Goal: Task Accomplishment & Management: Use online tool/utility

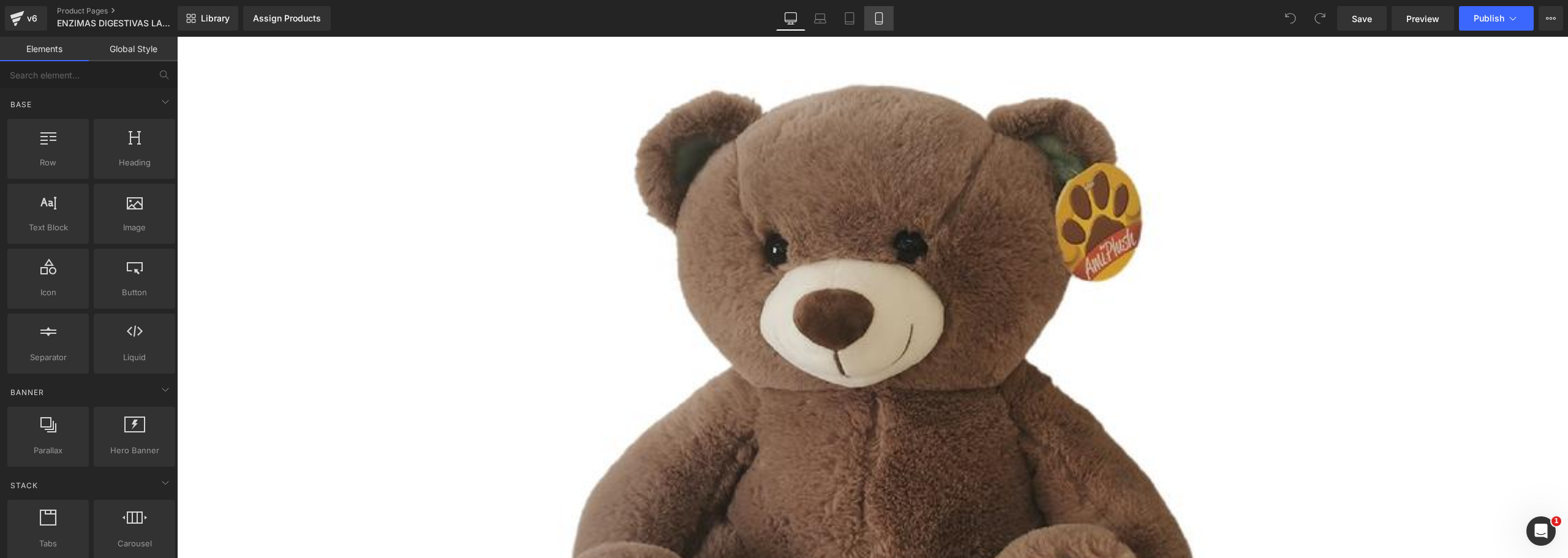
click at [884, 22] on icon at bounding box center [879, 18] width 12 height 12
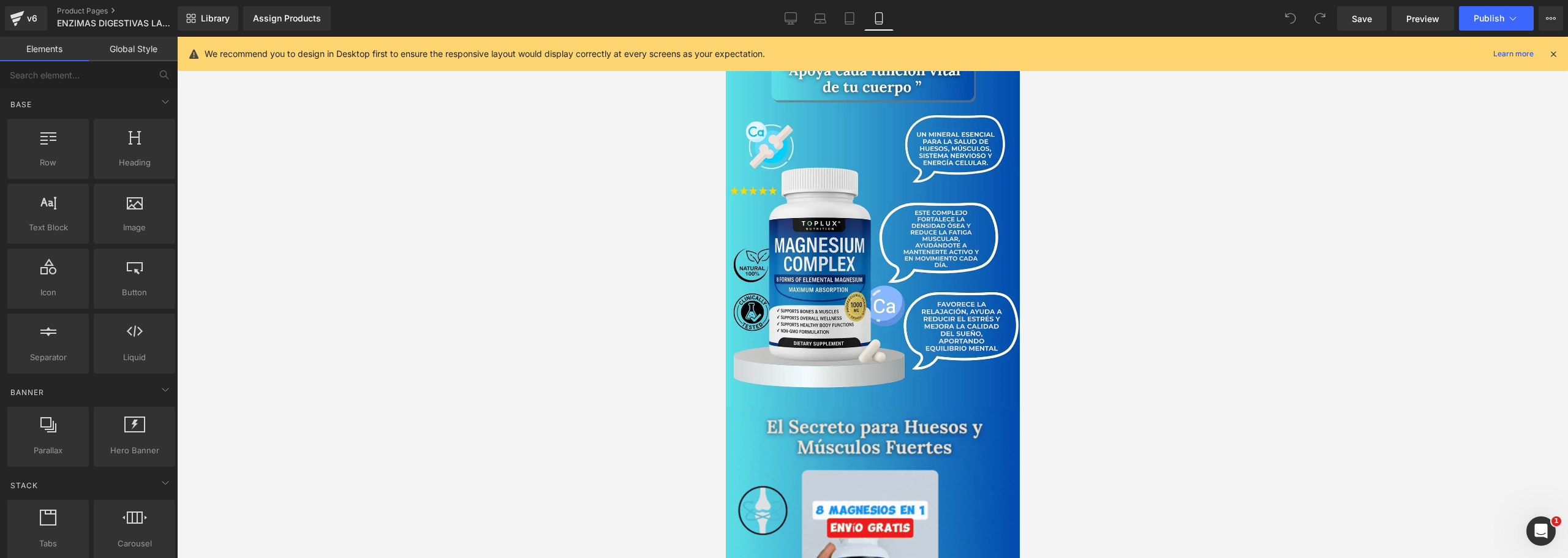
click at [1547, 59] on div "We recommend you to design in Desktop first to ensure the responsive layout wou…" at bounding box center [876, 53] width 1344 height 15
click at [1550, 54] on icon at bounding box center [1553, 53] width 11 height 11
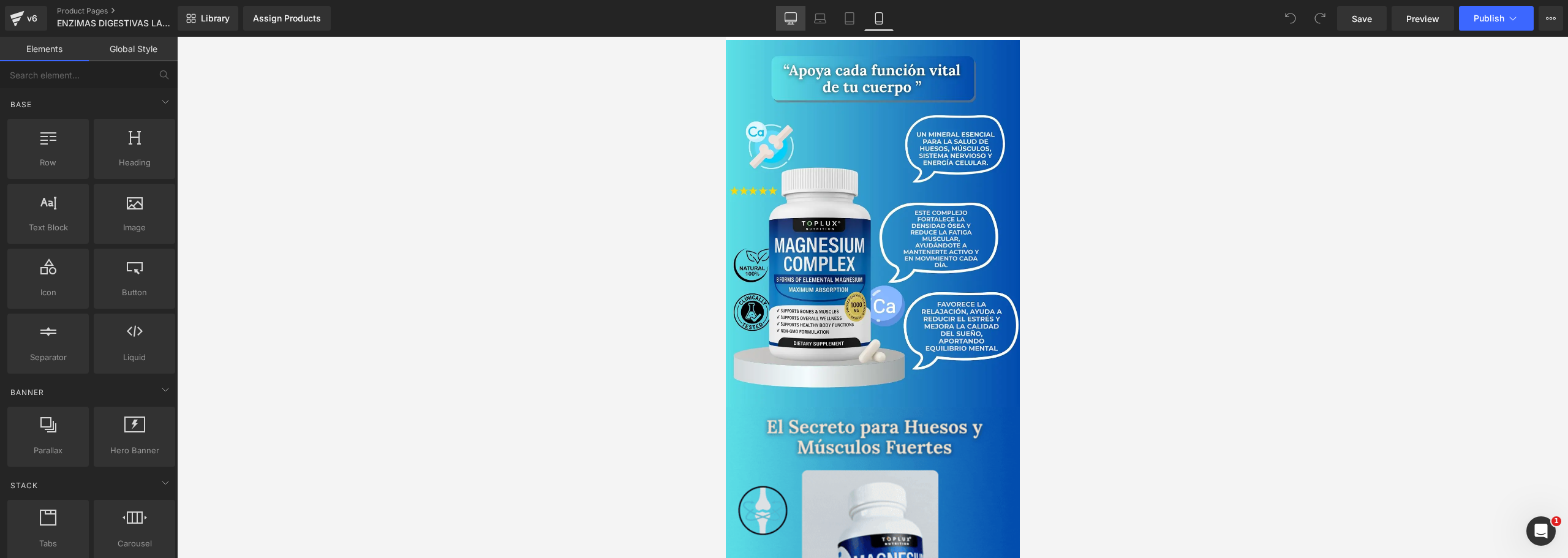
click at [790, 11] on link "Desktop" at bounding box center [791, 18] width 30 height 24
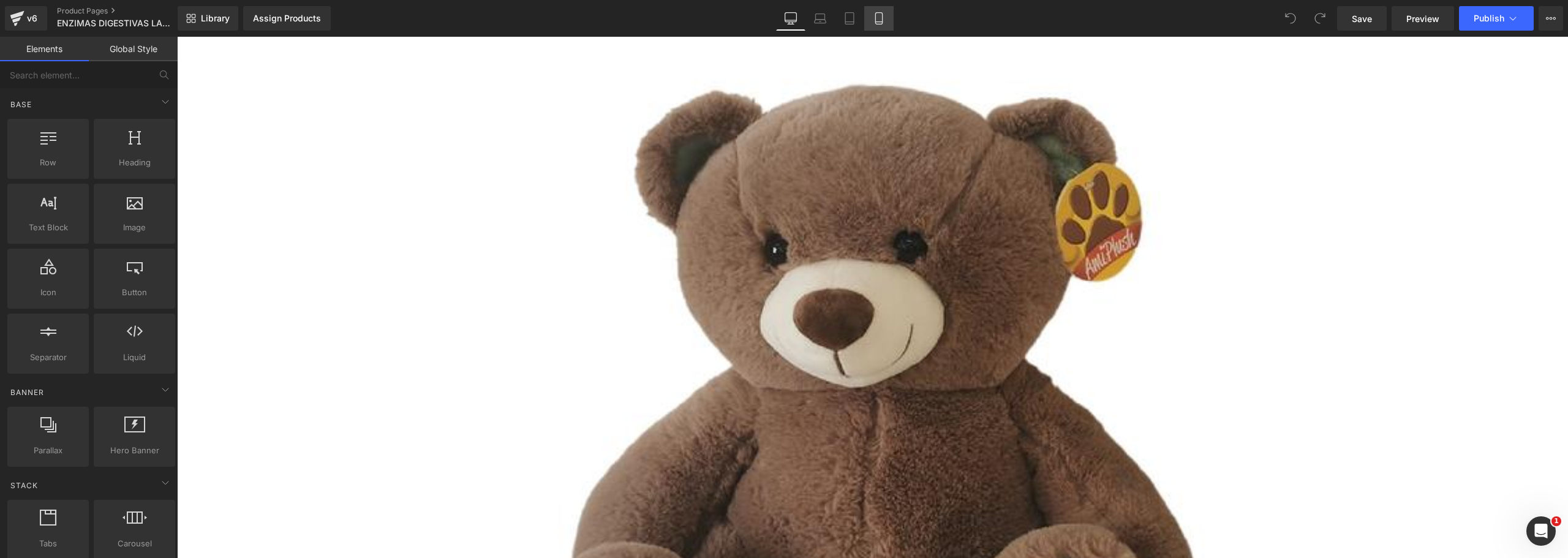
click at [885, 18] on icon at bounding box center [879, 18] width 12 height 12
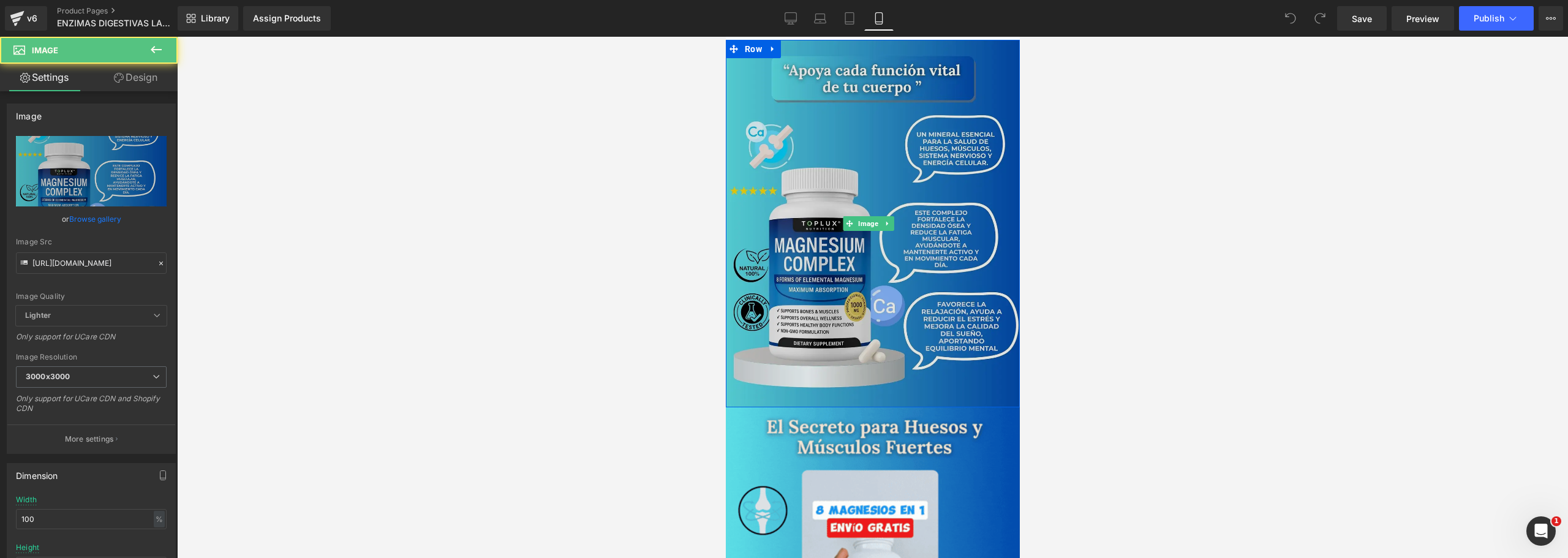
click at [833, 107] on img at bounding box center [872, 224] width 294 height 368
click at [835, 149] on img at bounding box center [872, 224] width 294 height 368
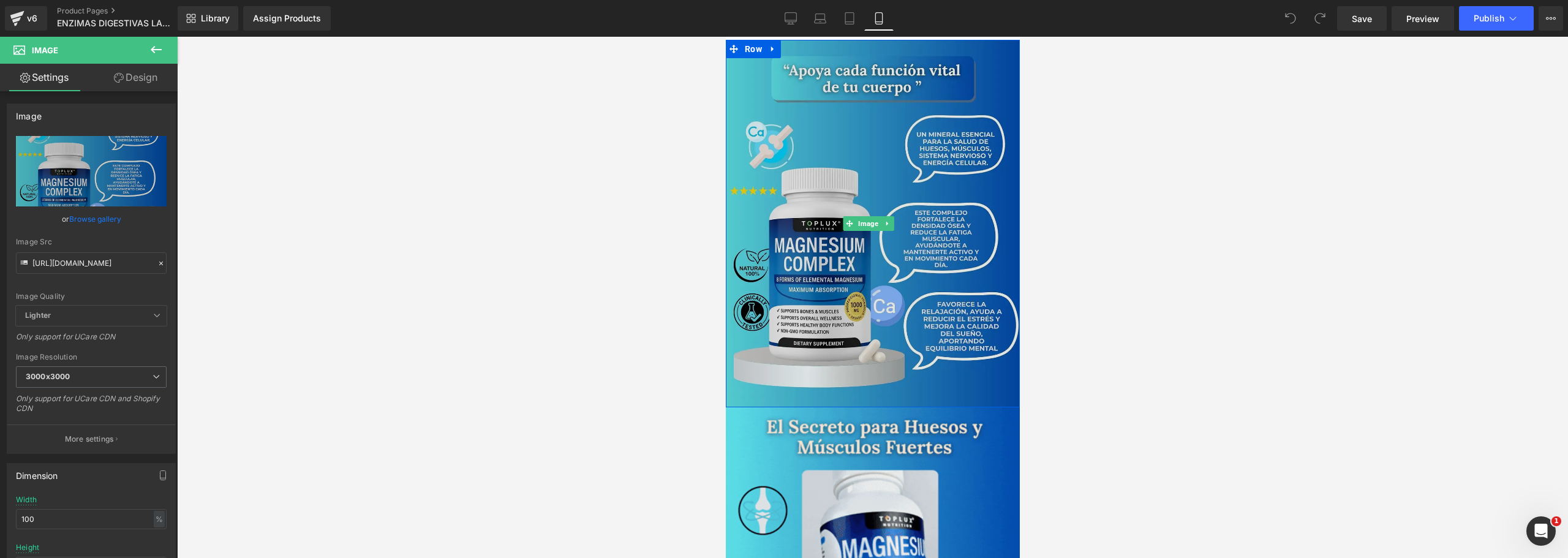
click at [825, 203] on img at bounding box center [872, 224] width 294 height 368
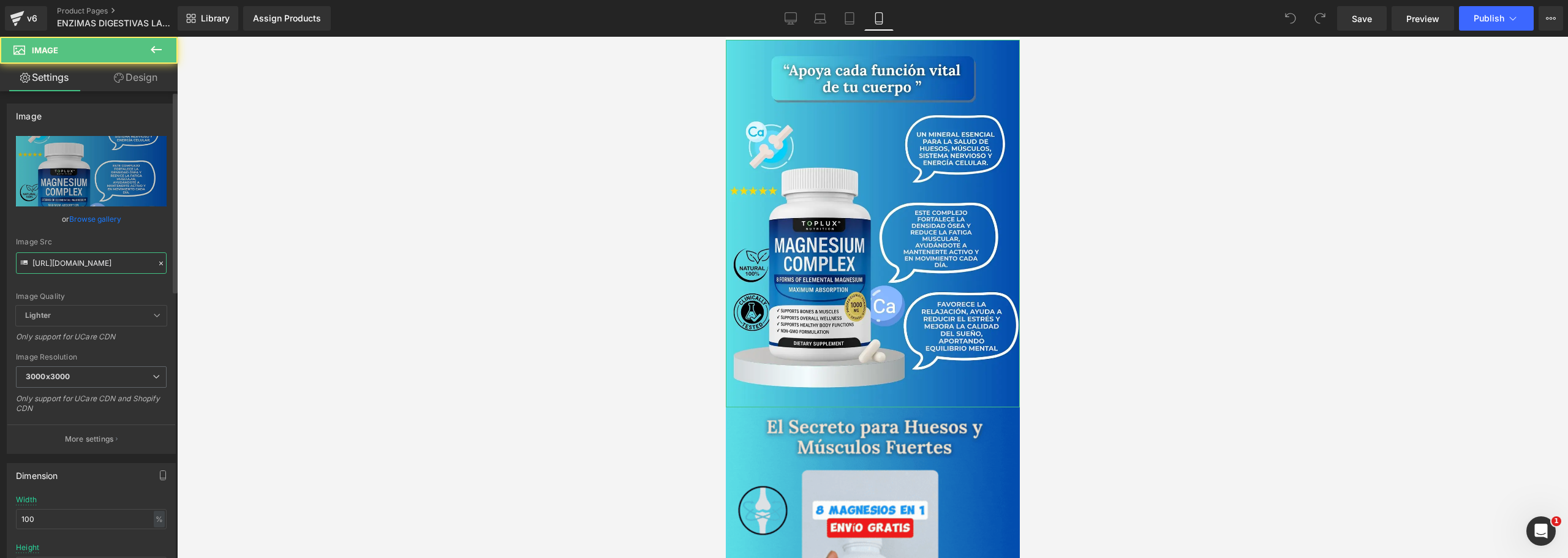
click at [73, 269] on input "[URL][DOMAIN_NAME]" at bounding box center [91, 263] width 151 height 22
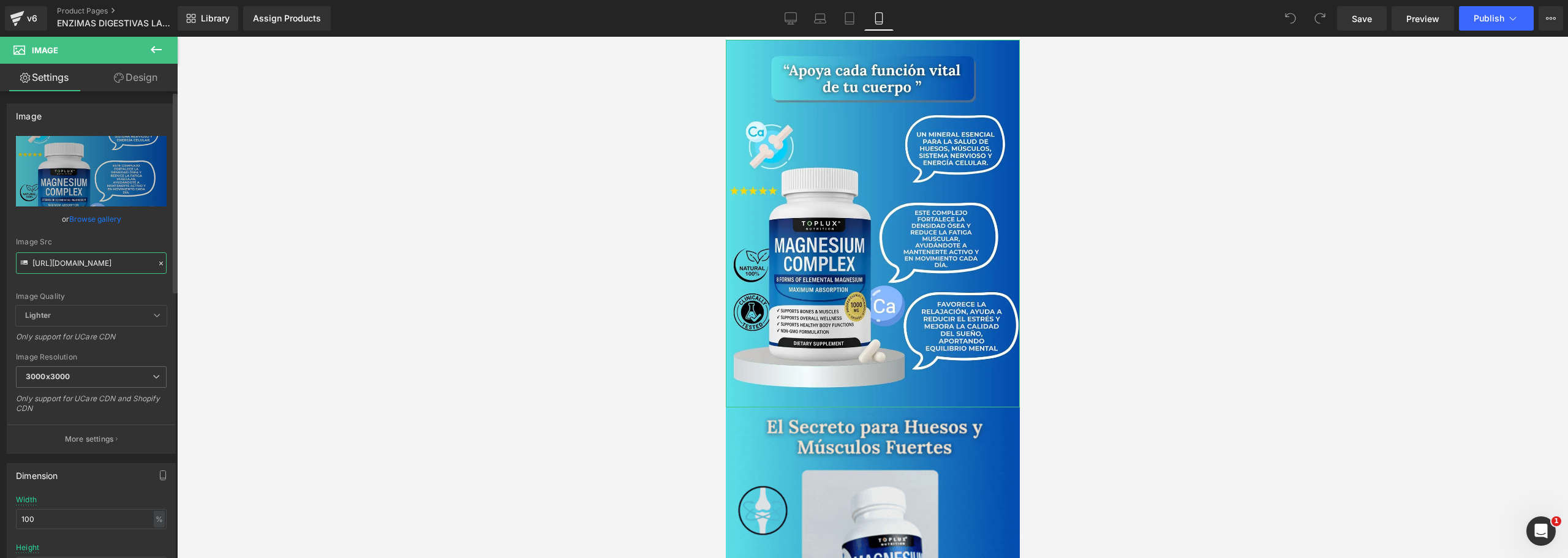
paste input "7mWMDVw"
type input "[URL][DOMAIN_NAME]"
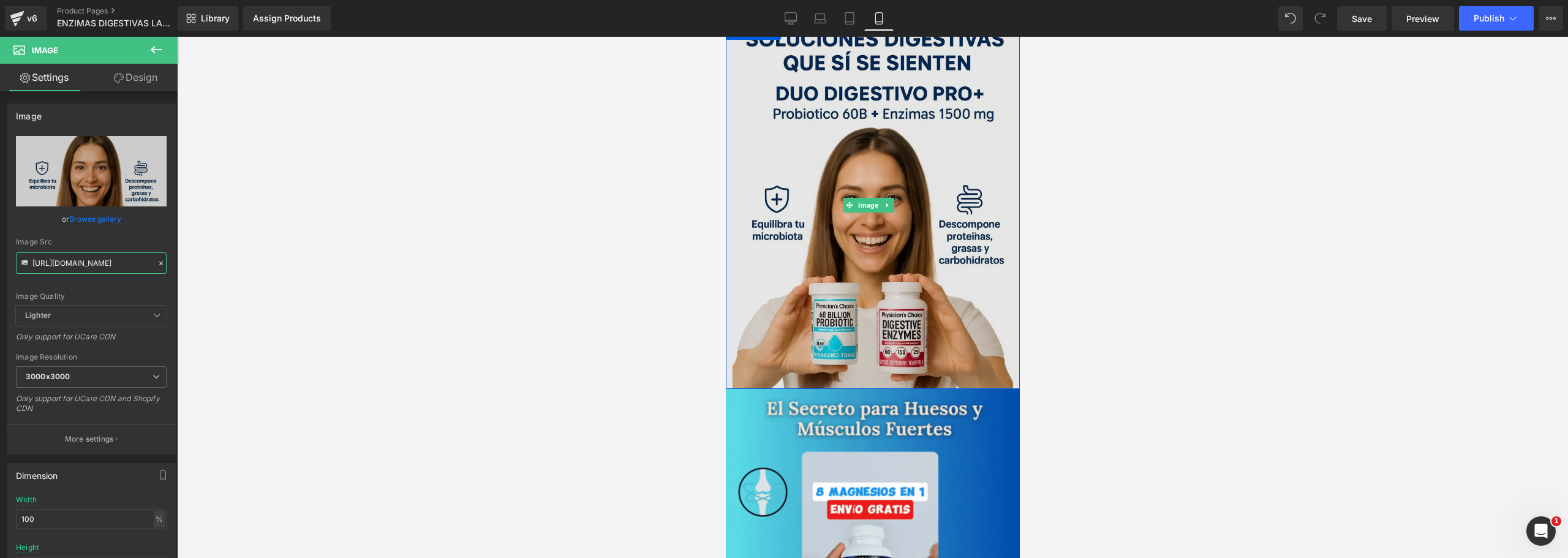
scroll to position [184, 0]
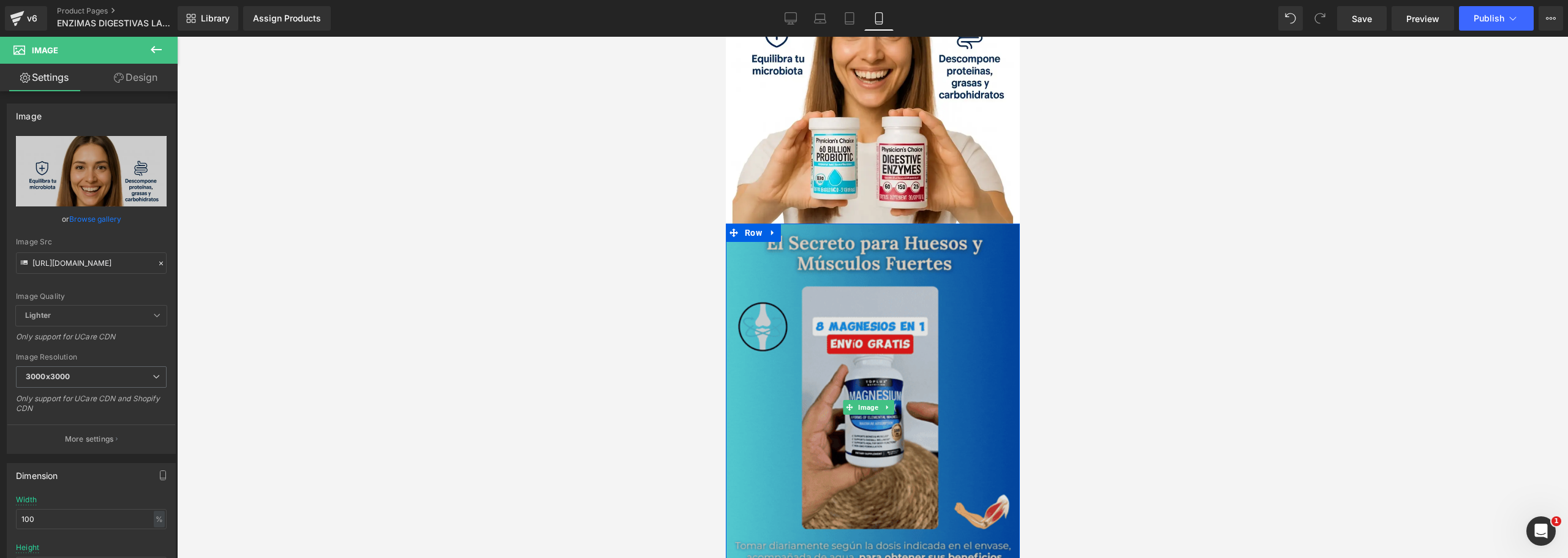
click at [799, 326] on img at bounding box center [872, 407] width 294 height 368
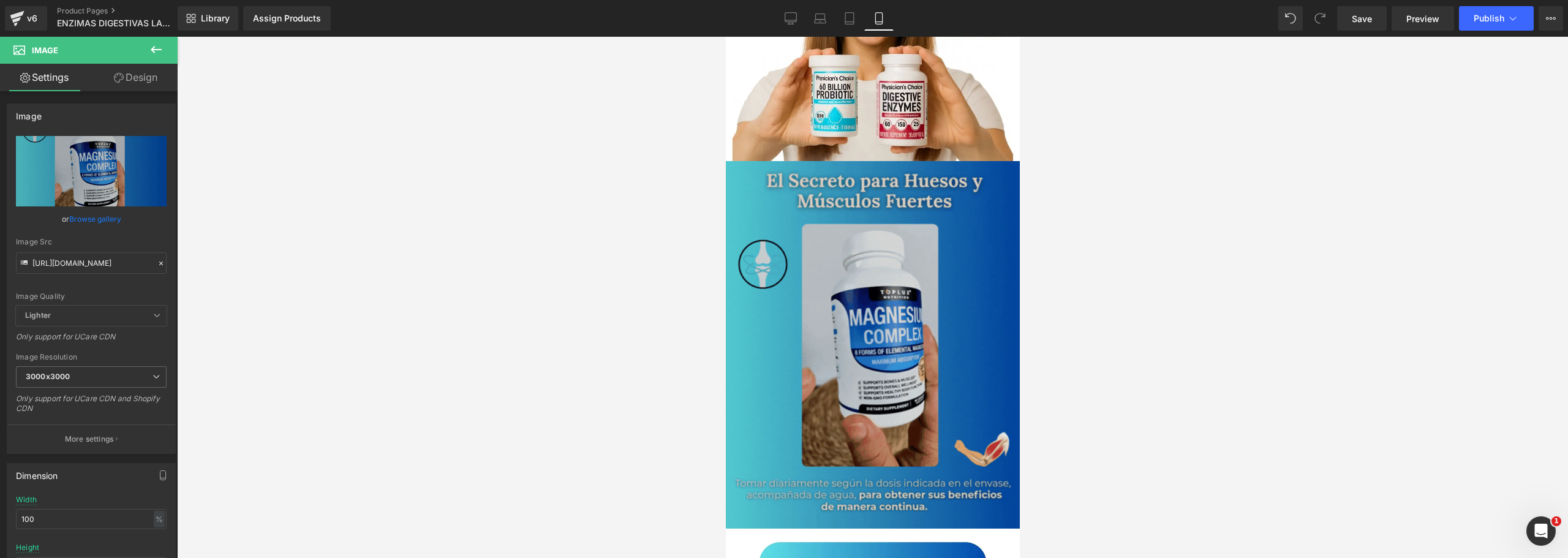
scroll to position [307, 0]
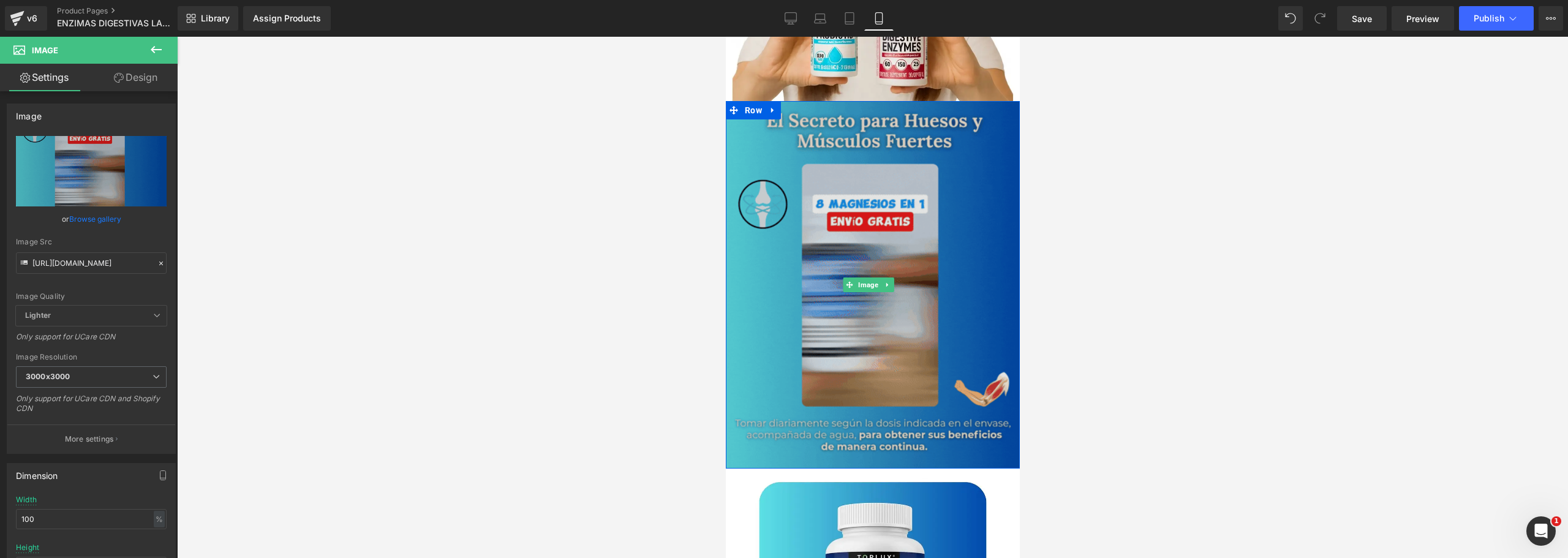
click at [820, 304] on img at bounding box center [872, 285] width 294 height 368
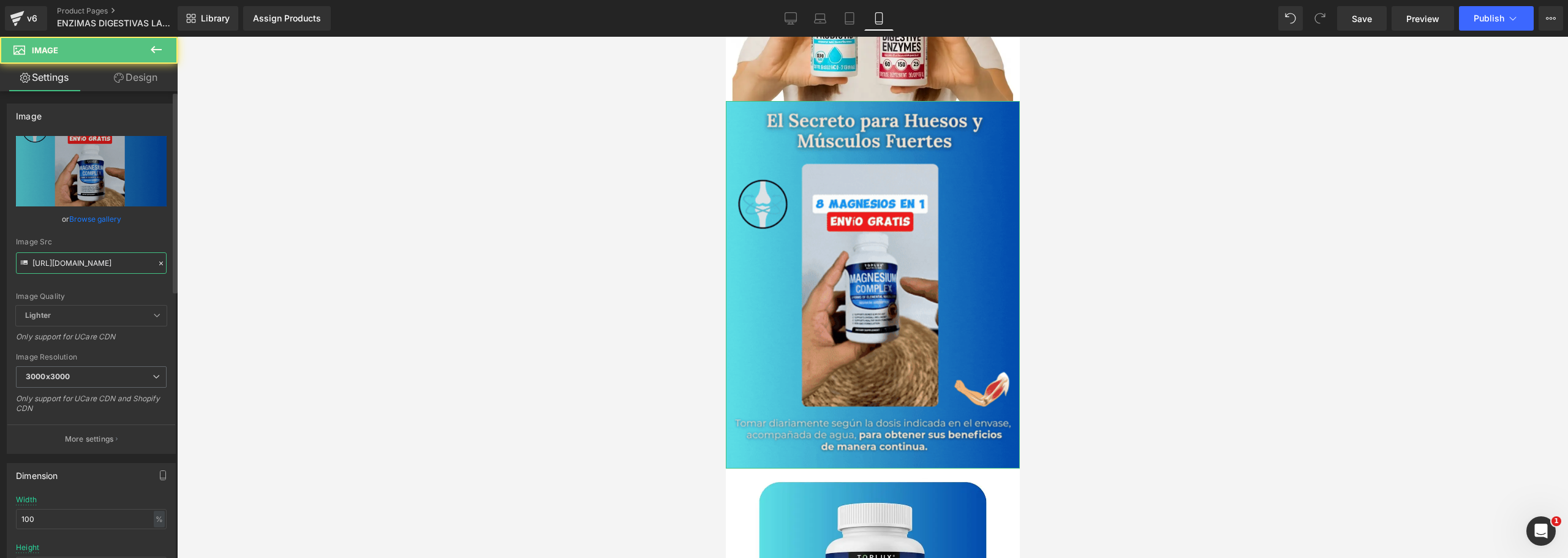
click at [80, 260] on input "[URL][DOMAIN_NAME]" at bounding box center [91, 263] width 151 height 22
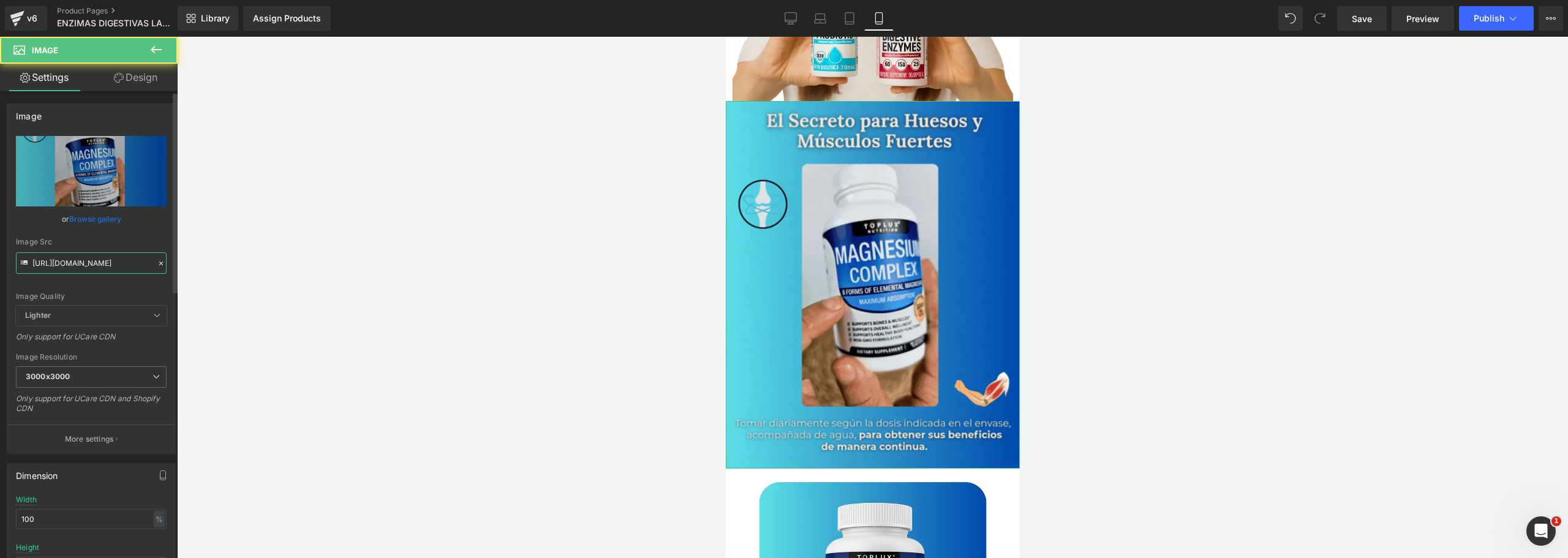
click at [80, 260] on input "[URL][DOMAIN_NAME]" at bounding box center [91, 263] width 151 height 22
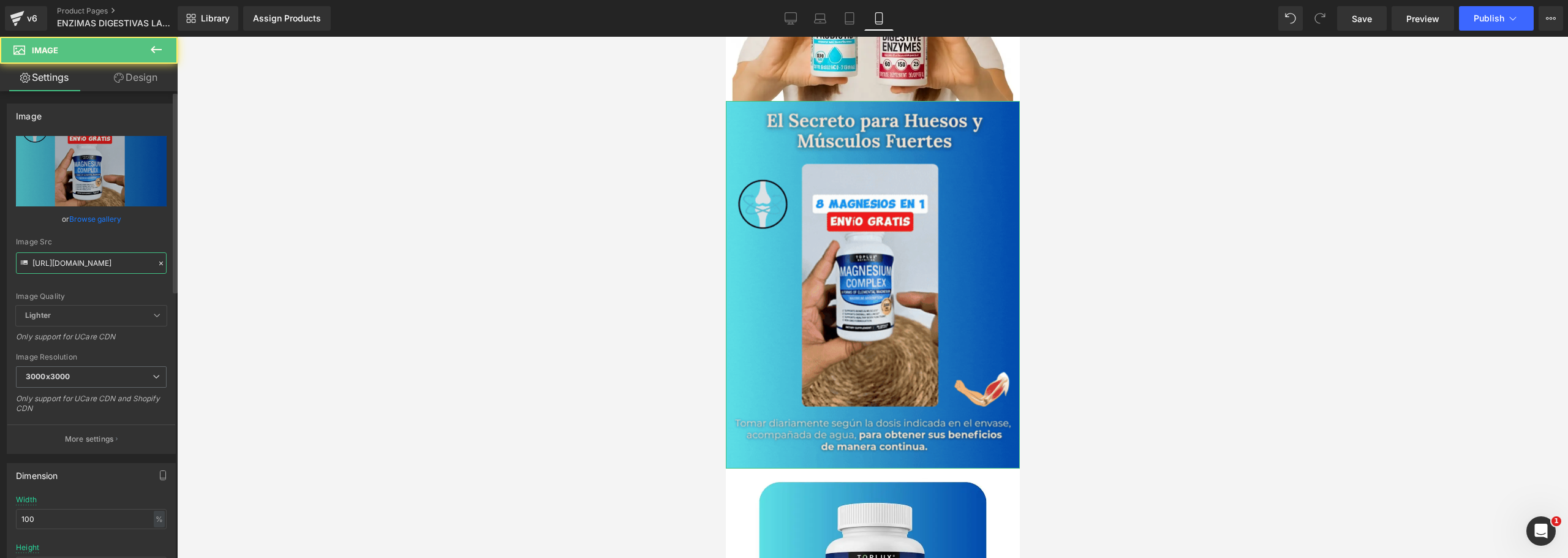
click at [80, 260] on input "[URL][DOMAIN_NAME]" at bounding box center [91, 263] width 151 height 22
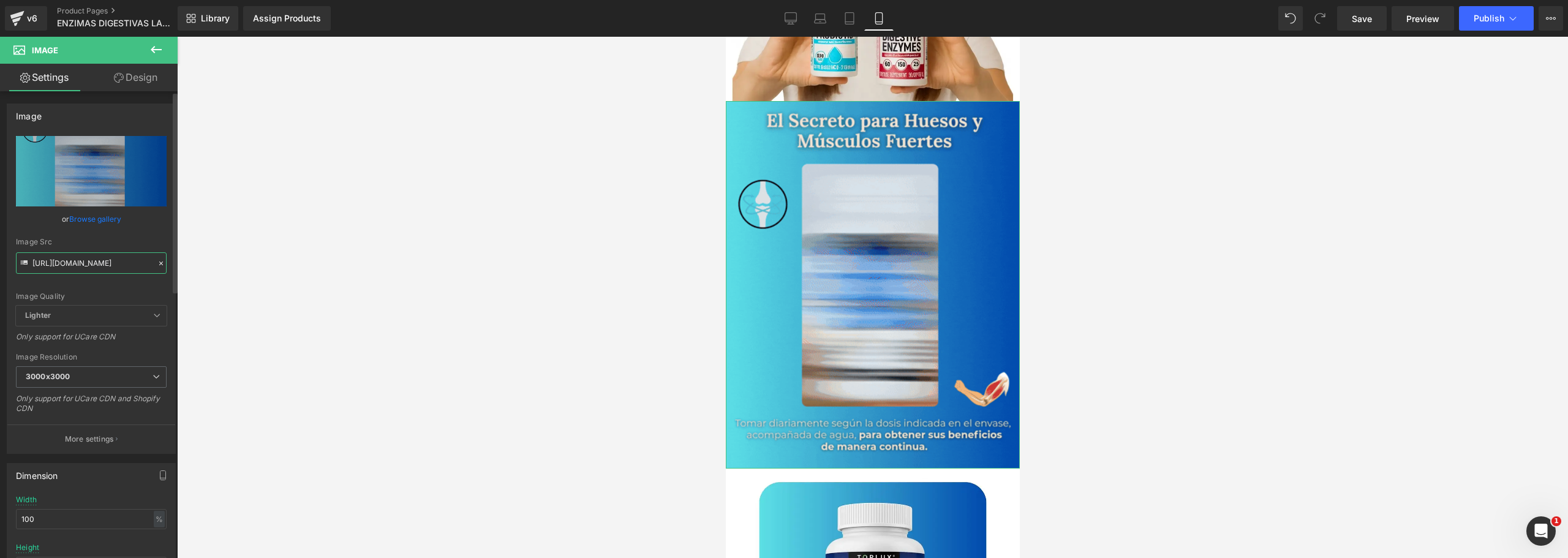
paste input "dTd1Y2Y0YXgwb3luNXp5MXFuc3R2dTYzeWo2Mjd3bGpsa3Zqejl2ZSZlcD12MV9pbnRlcm5hbF9naWZ…"
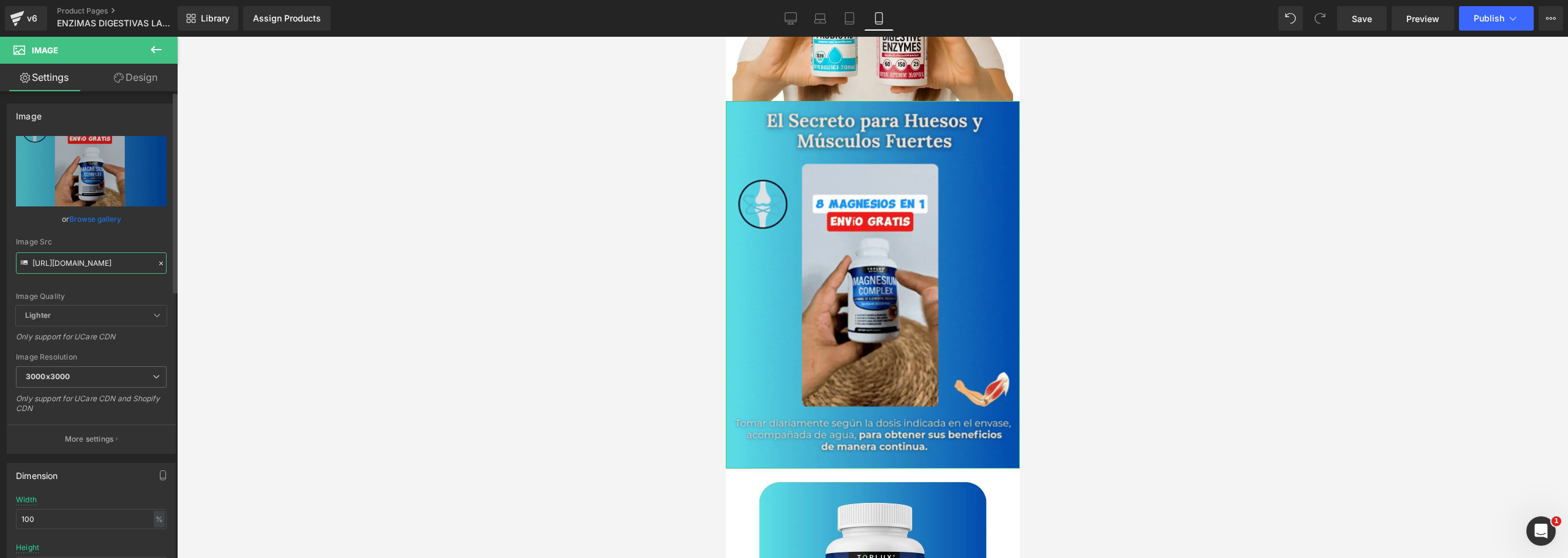
scroll to position [0, 620]
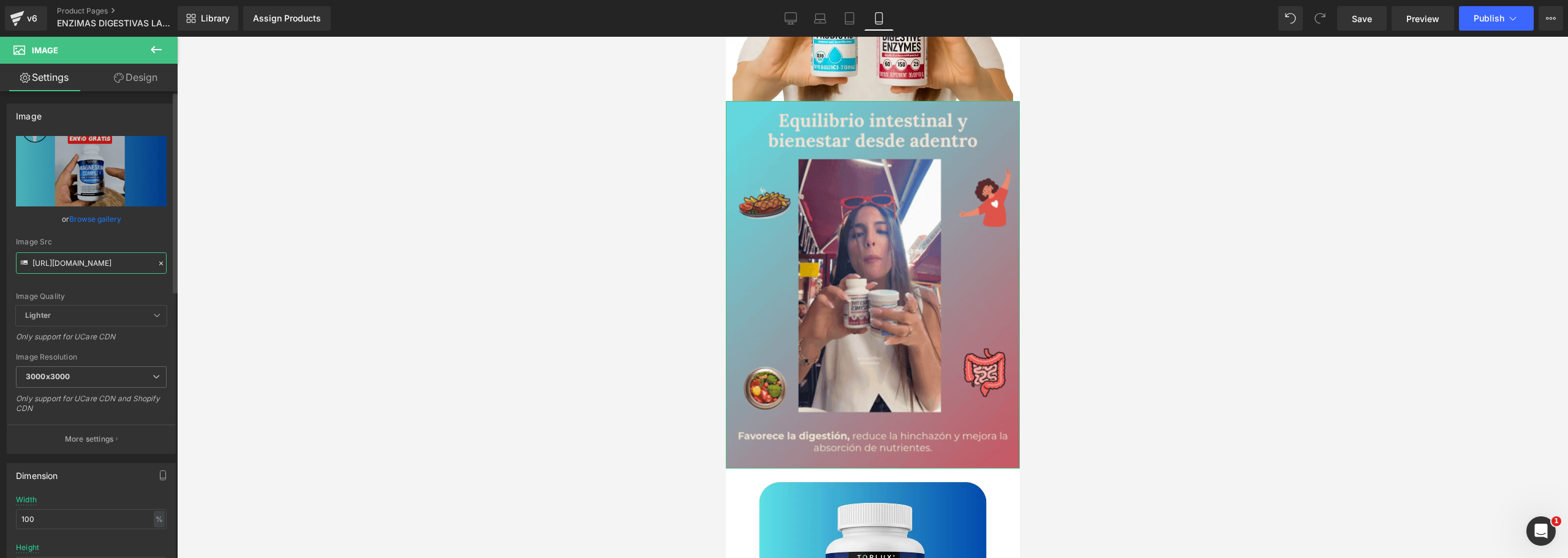
click at [108, 261] on input "[URL][DOMAIN_NAME]" at bounding box center [91, 263] width 151 height 22
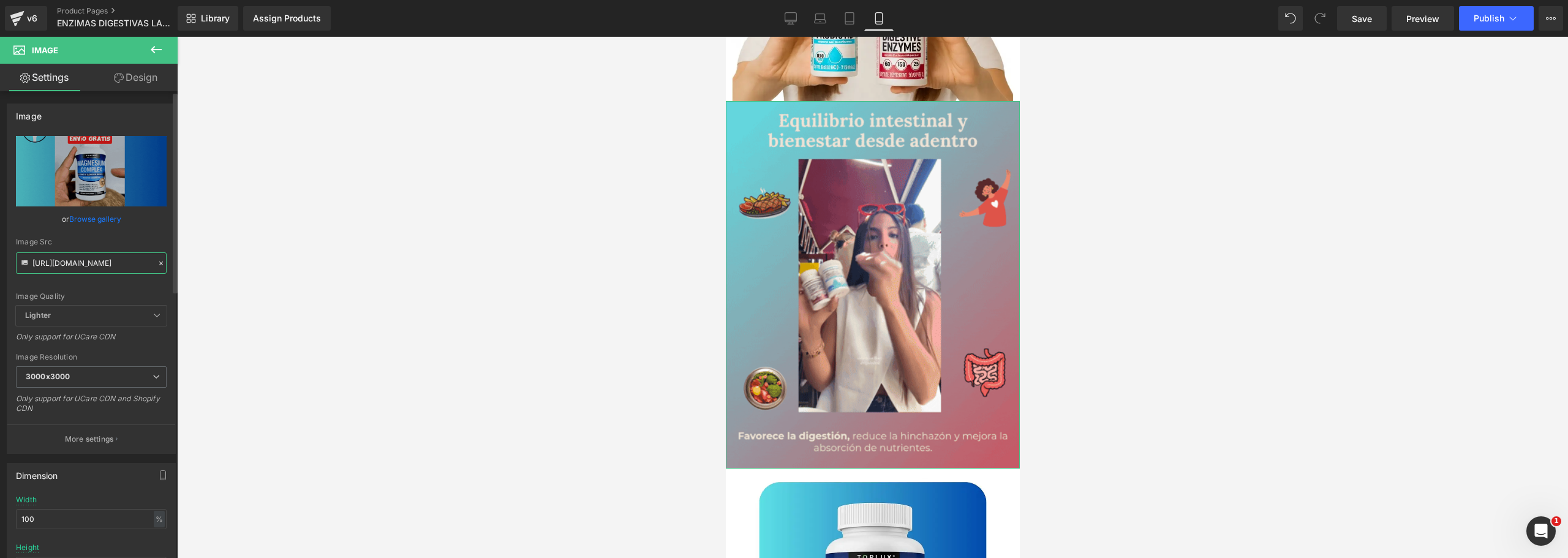
click at [108, 261] on input "[URL][DOMAIN_NAME]" at bounding box center [91, 263] width 151 height 22
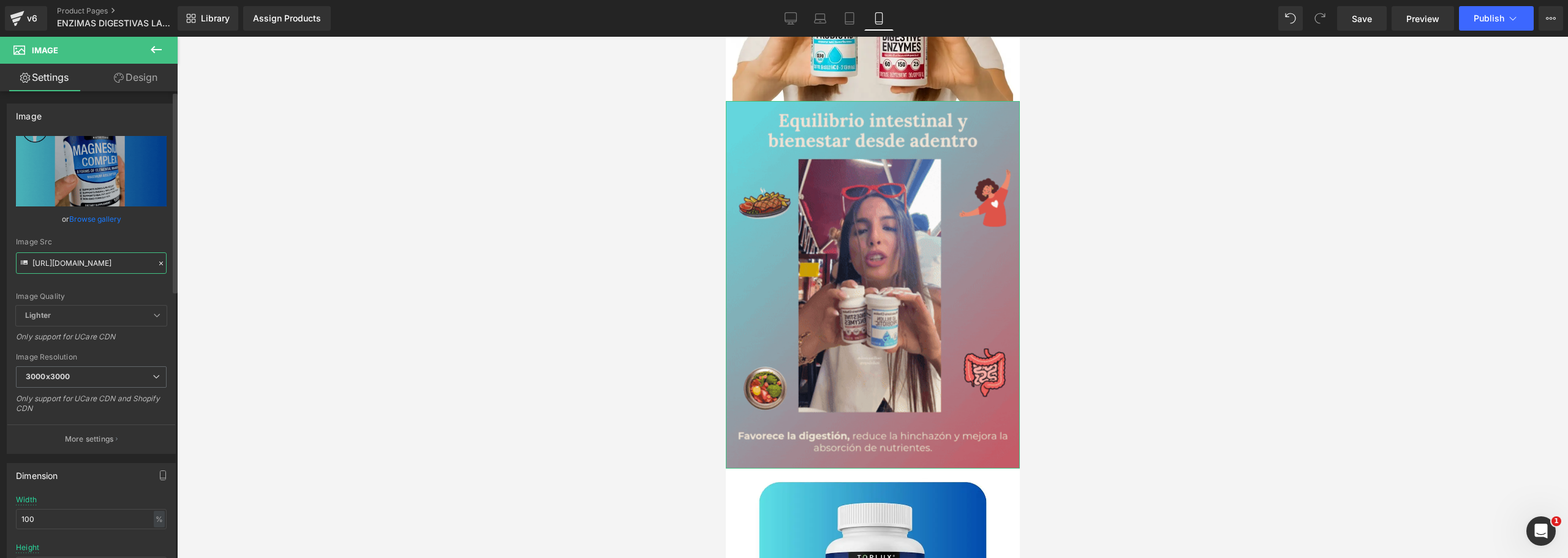
click at [108, 261] on input "[URL][DOMAIN_NAME]" at bounding box center [91, 263] width 151 height 22
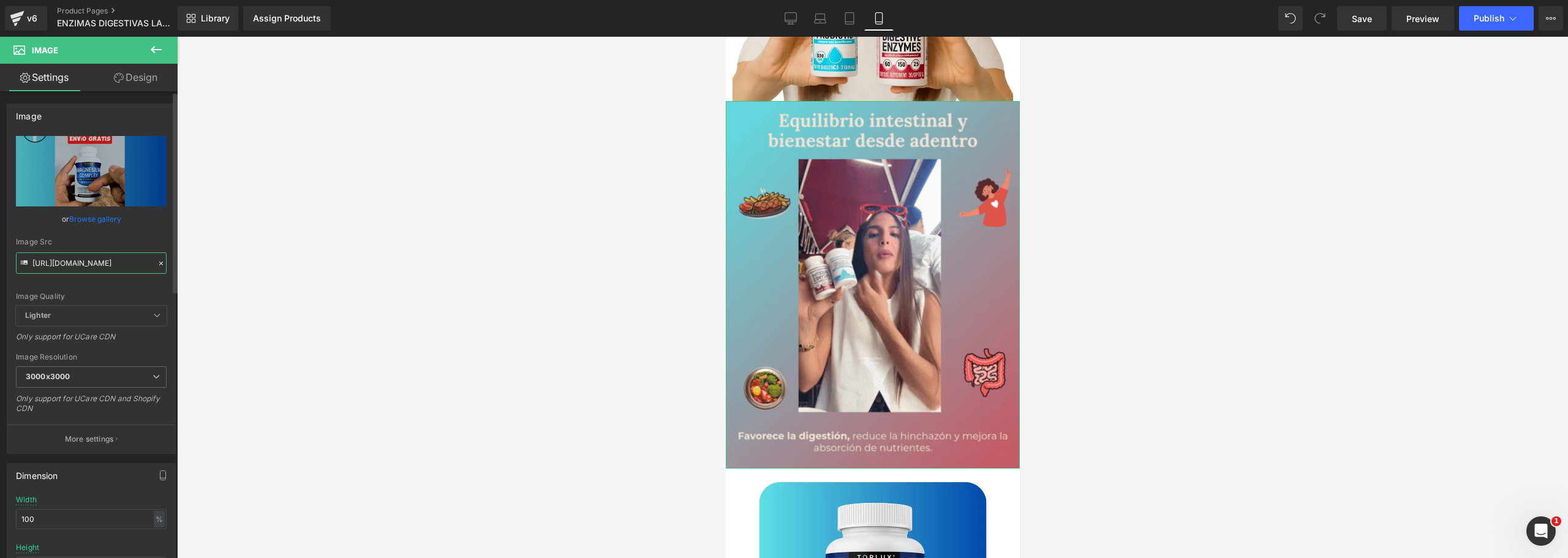
paste input "text"
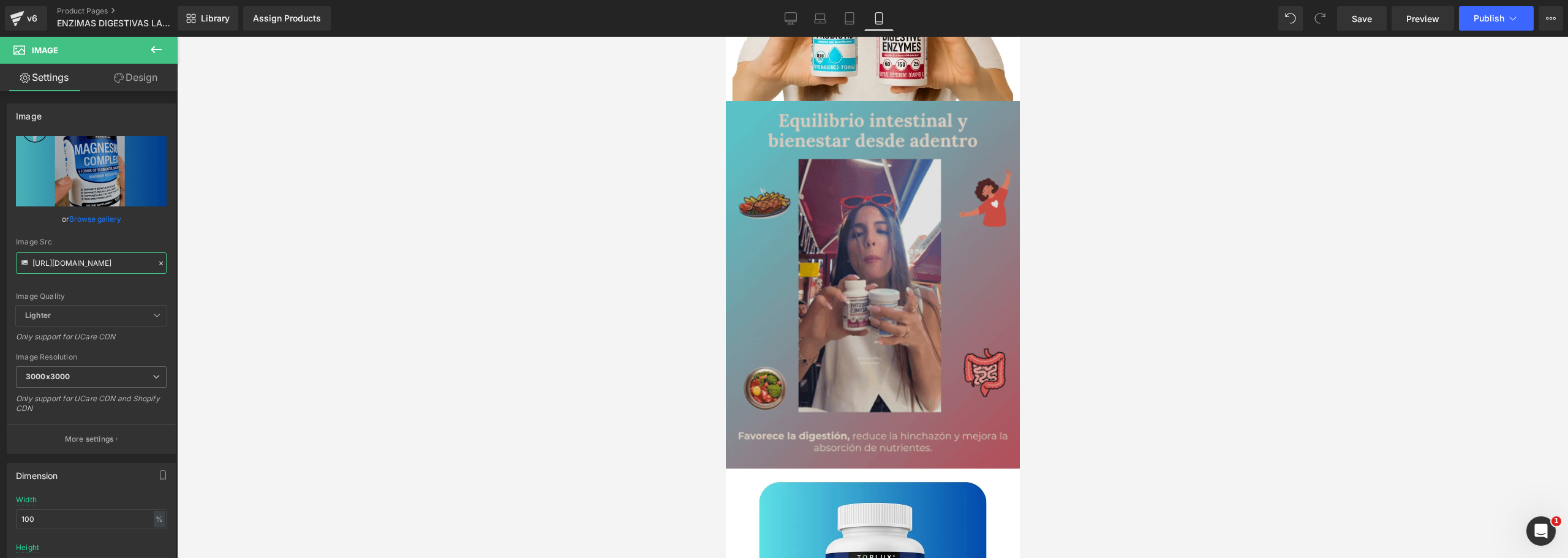
type input "[URL][DOMAIN_NAME]"
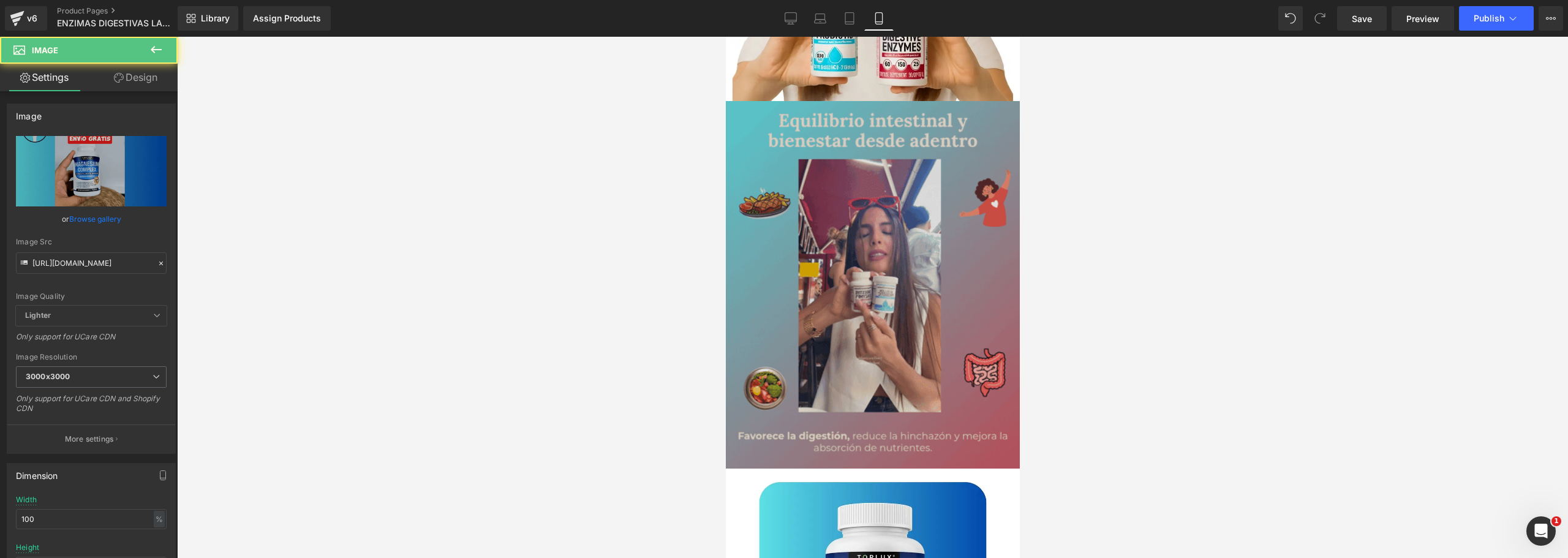
scroll to position [0, 0]
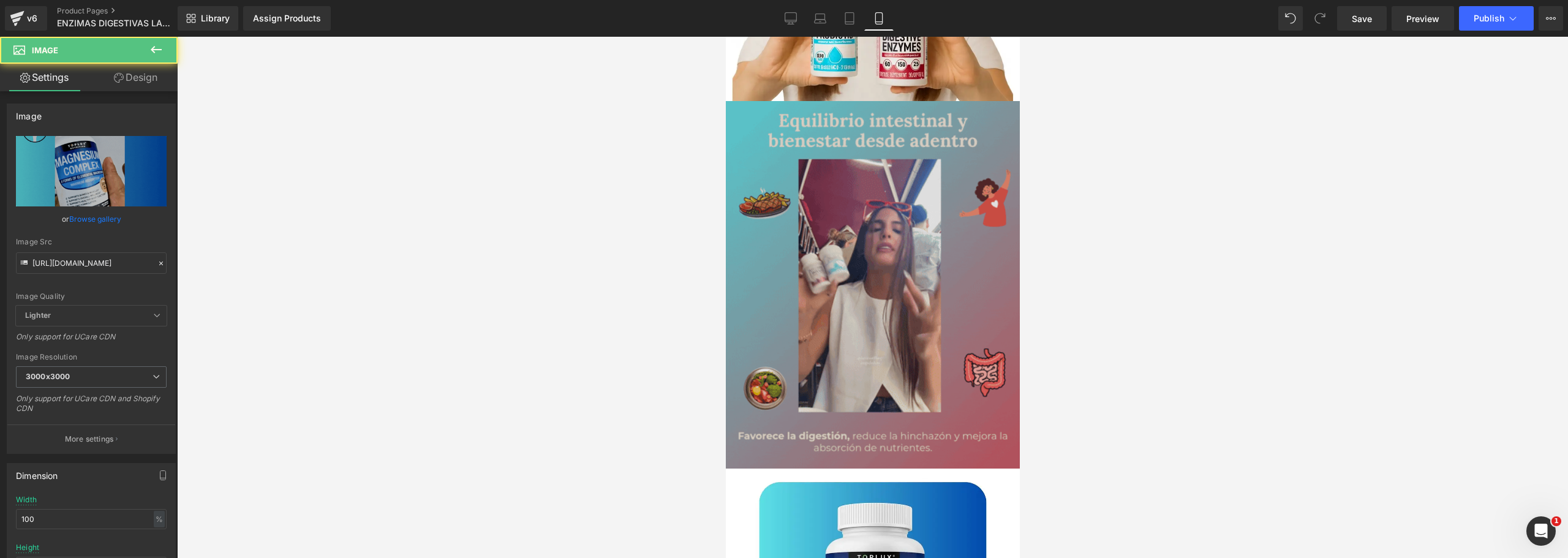
click at [808, 260] on img at bounding box center [872, 285] width 294 height 368
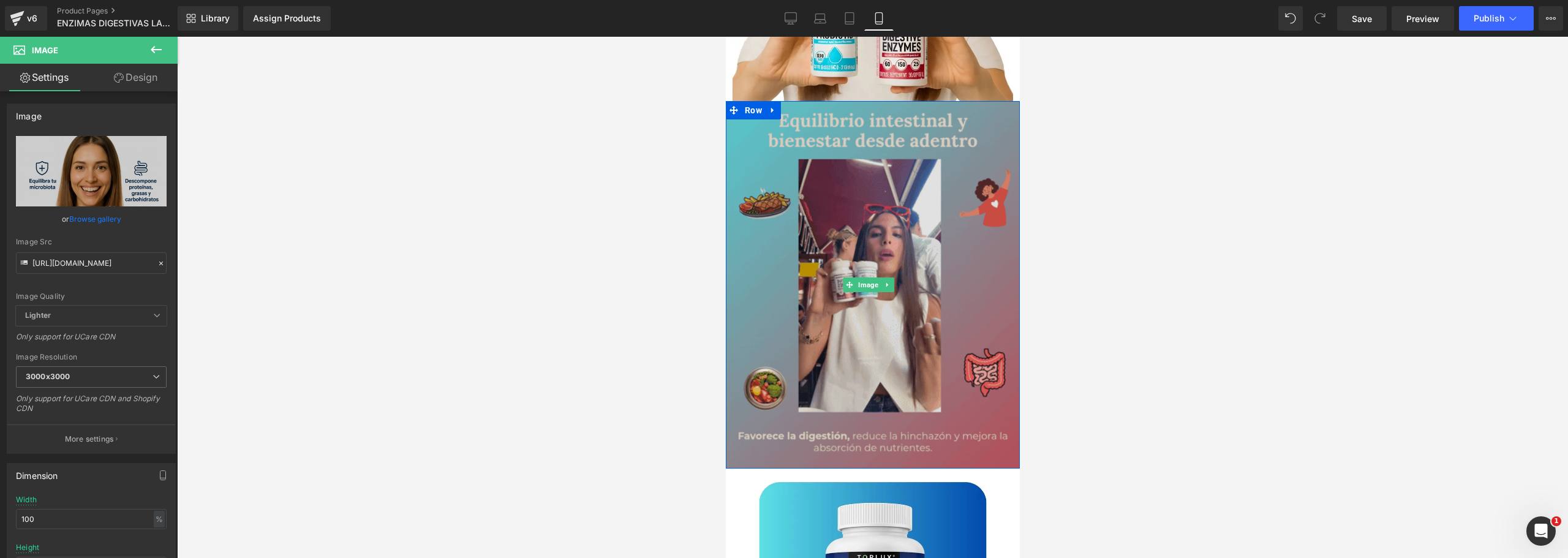
click at [811, 204] on img at bounding box center [872, 285] width 294 height 368
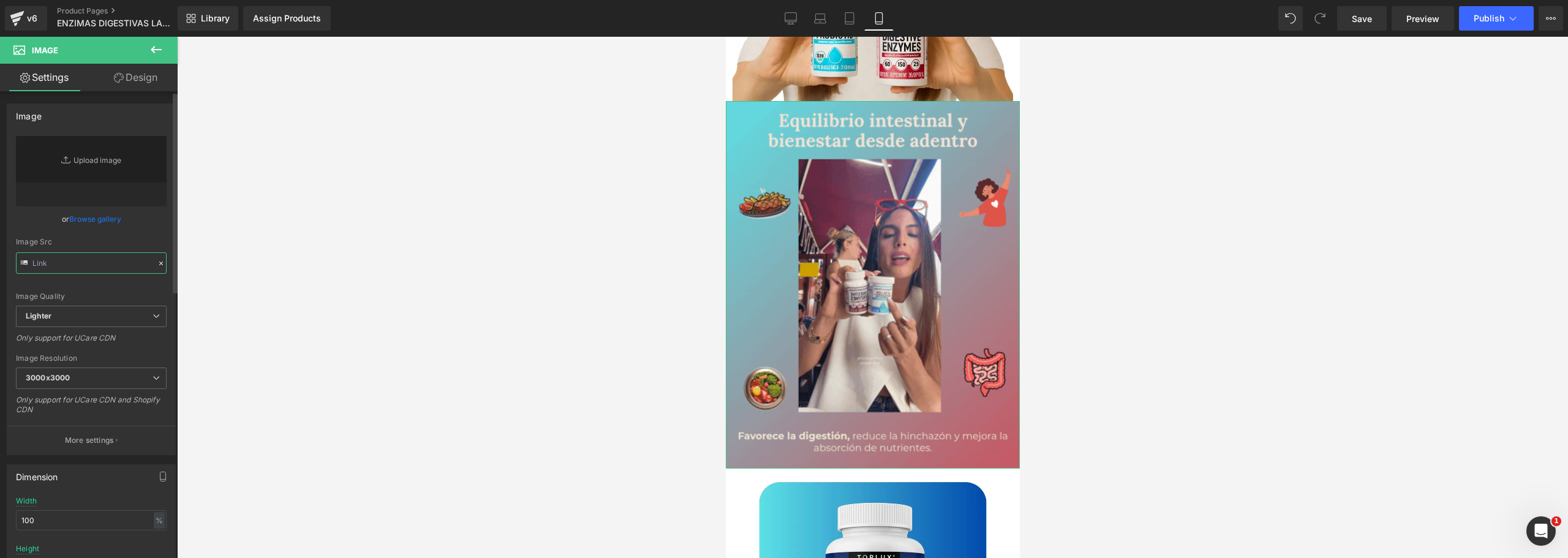
click at [89, 263] on input "text" at bounding box center [91, 263] width 151 height 22
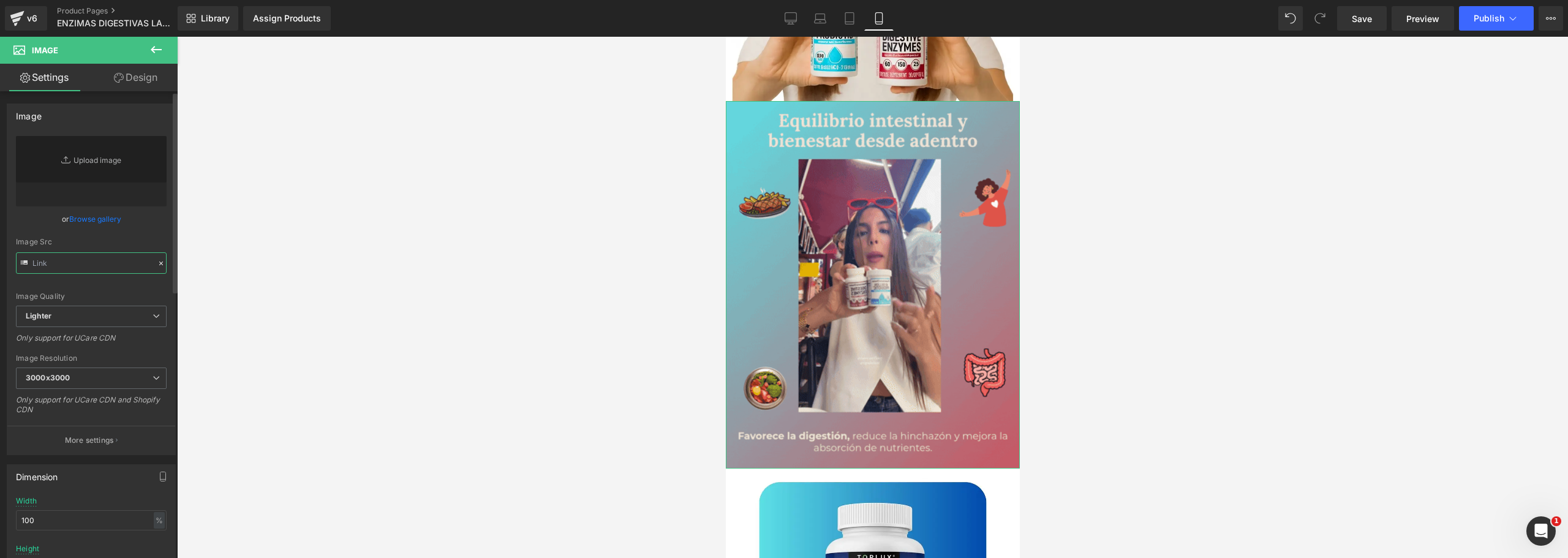
paste input "[URL][DOMAIN_NAME]"
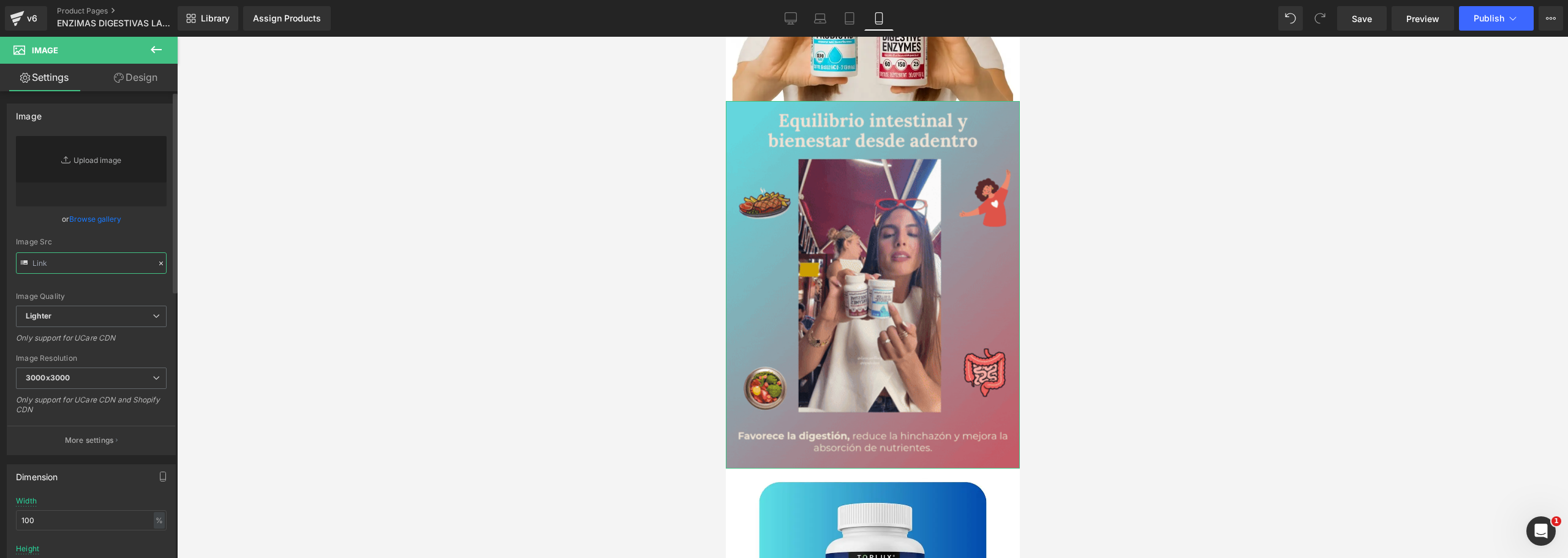
type input "[URL][DOMAIN_NAME]"
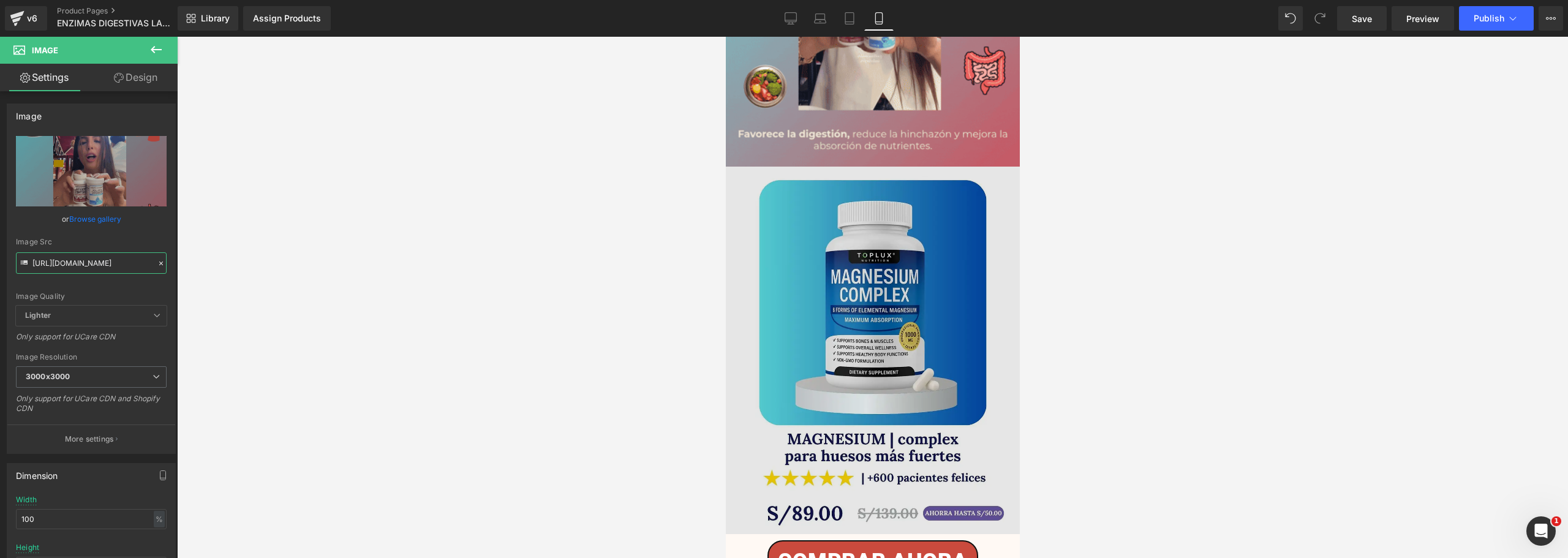
scroll to position [613, 0]
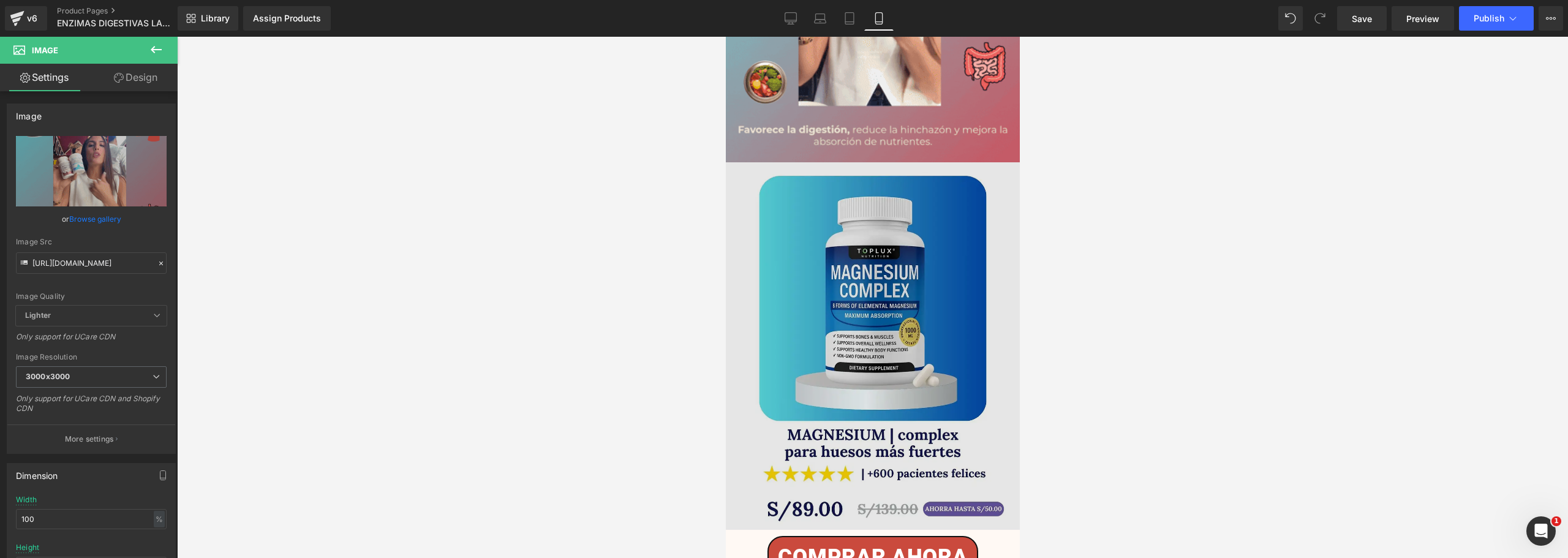
click at [811, 326] on img at bounding box center [872, 346] width 294 height 368
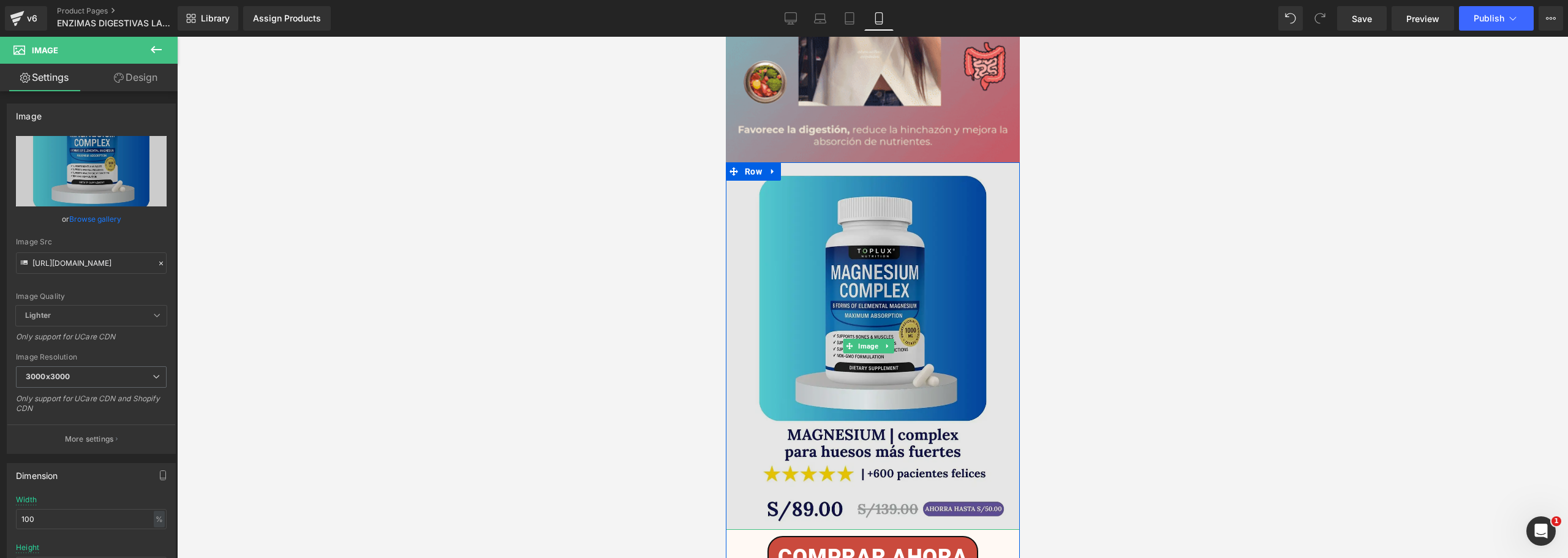
drag, startPoint x: 811, startPoint y: 346, endPoint x: 1440, endPoint y: 388, distance: 630.4
click at [811, 346] on img at bounding box center [872, 346] width 294 height 368
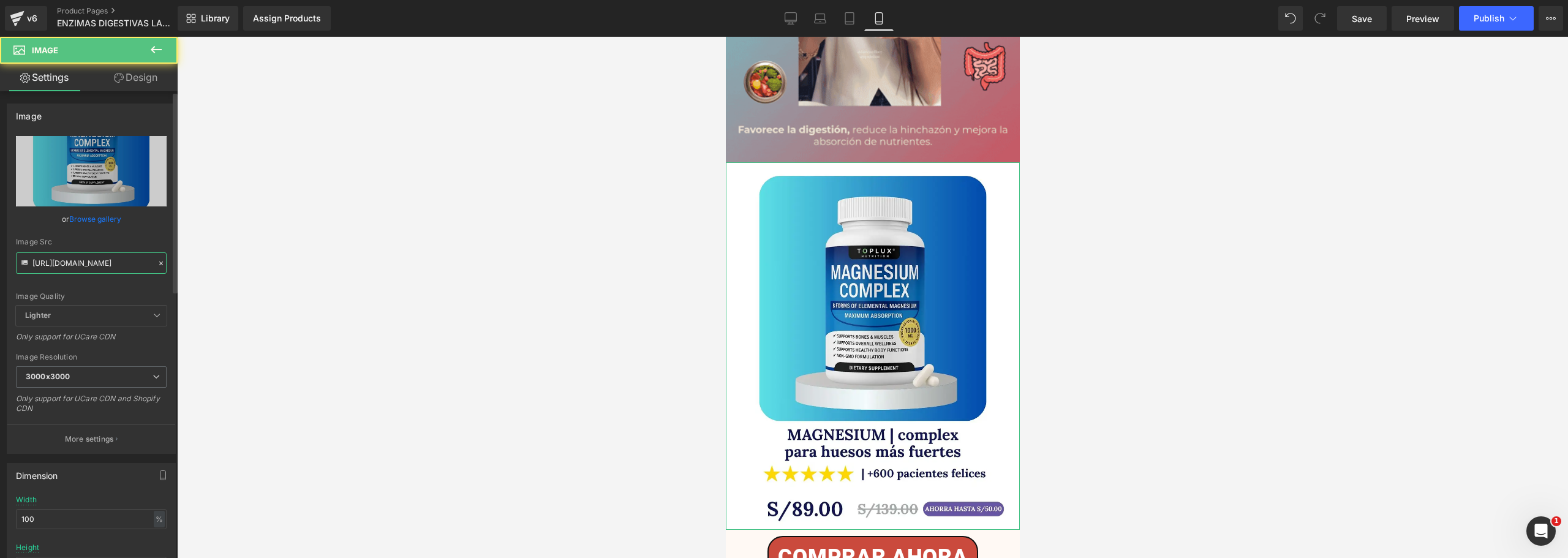
click at [85, 263] on input "[URL][DOMAIN_NAME]" at bounding box center [91, 263] width 151 height 22
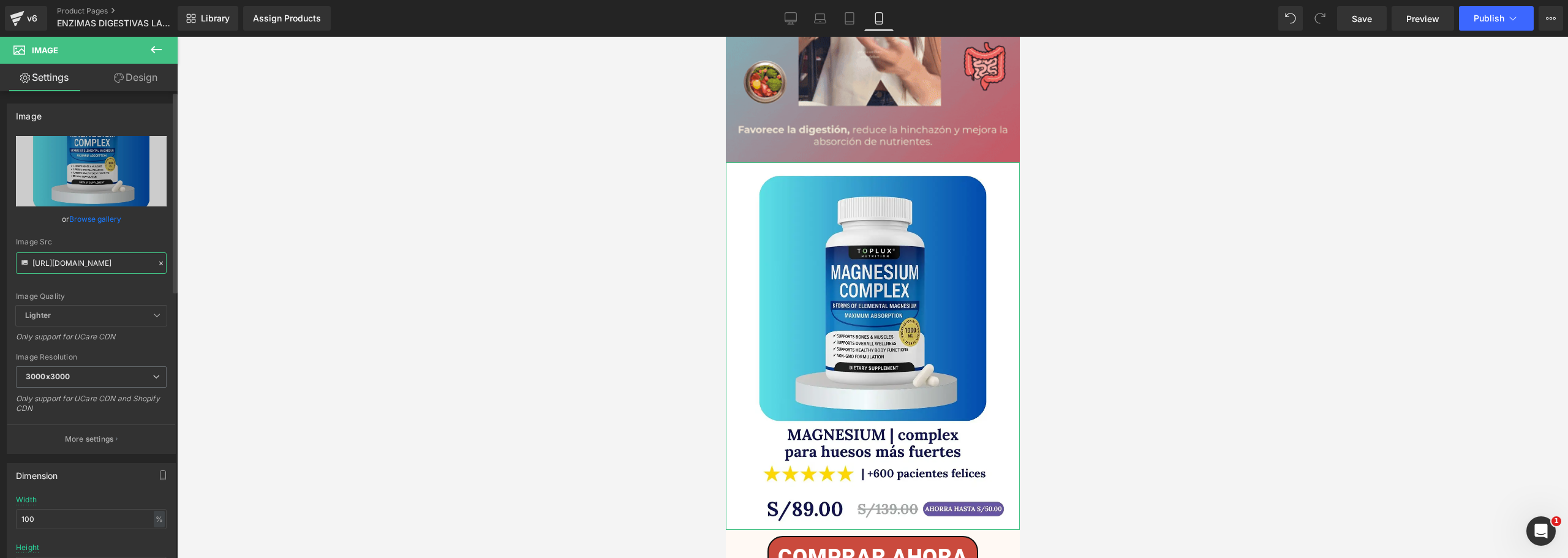
paste input "6RJbbbzV/3.jpg"
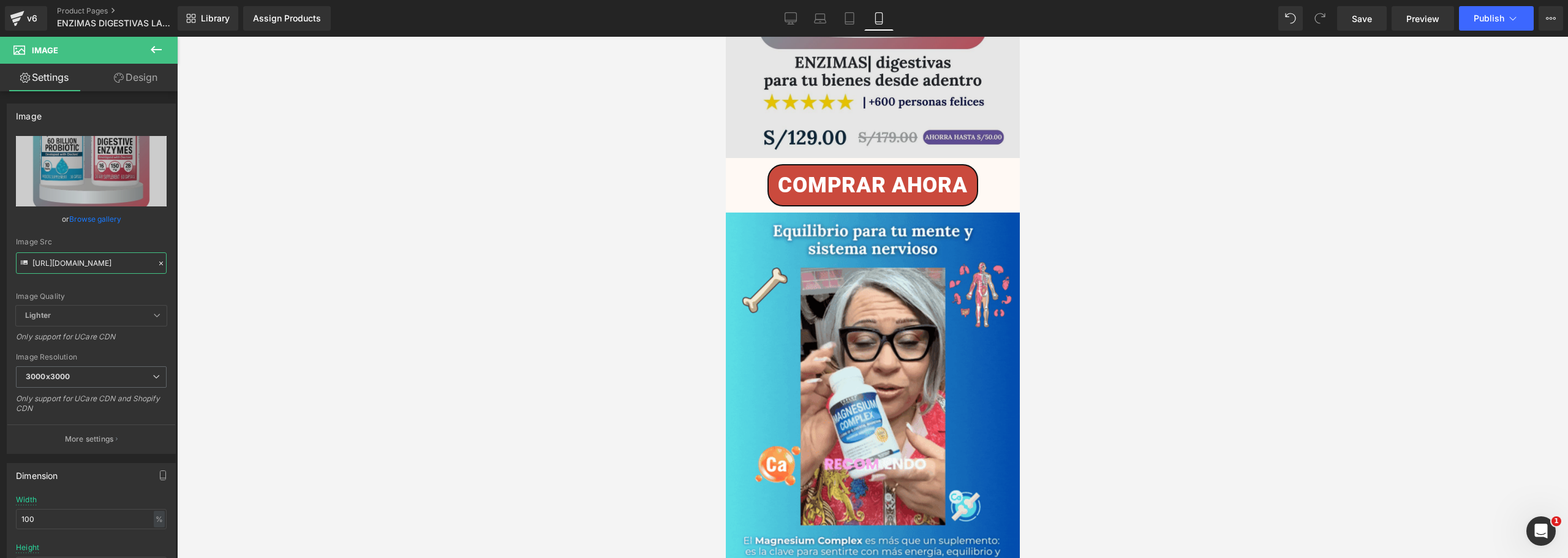
scroll to position [1042, 0]
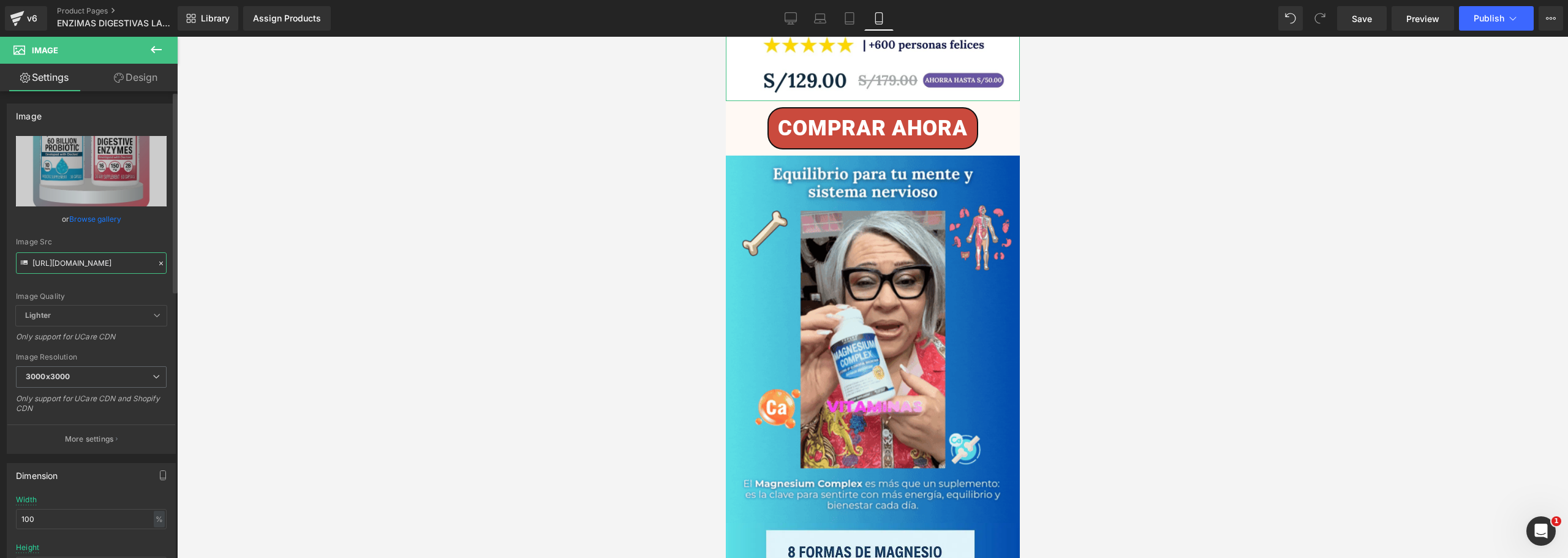
click at [60, 267] on input "[URL][DOMAIN_NAME]" at bounding box center [91, 263] width 151 height 22
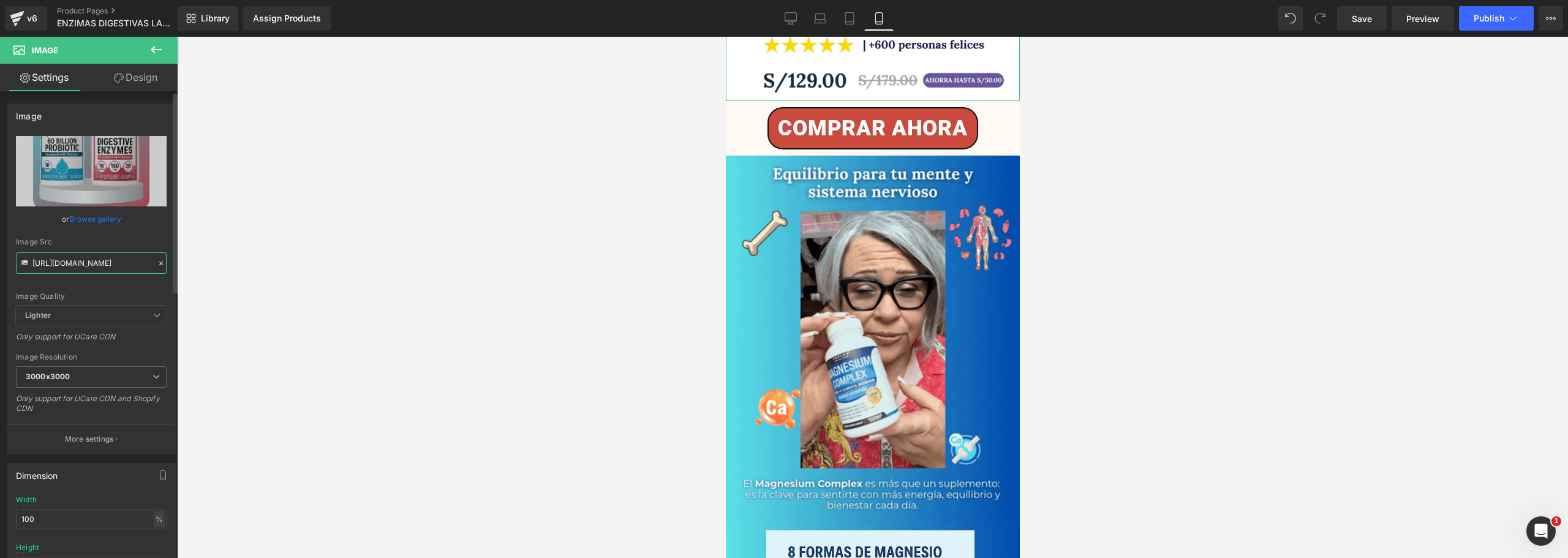
click at [60, 267] on input "[URL][DOMAIN_NAME]" at bounding box center [91, 263] width 151 height 22
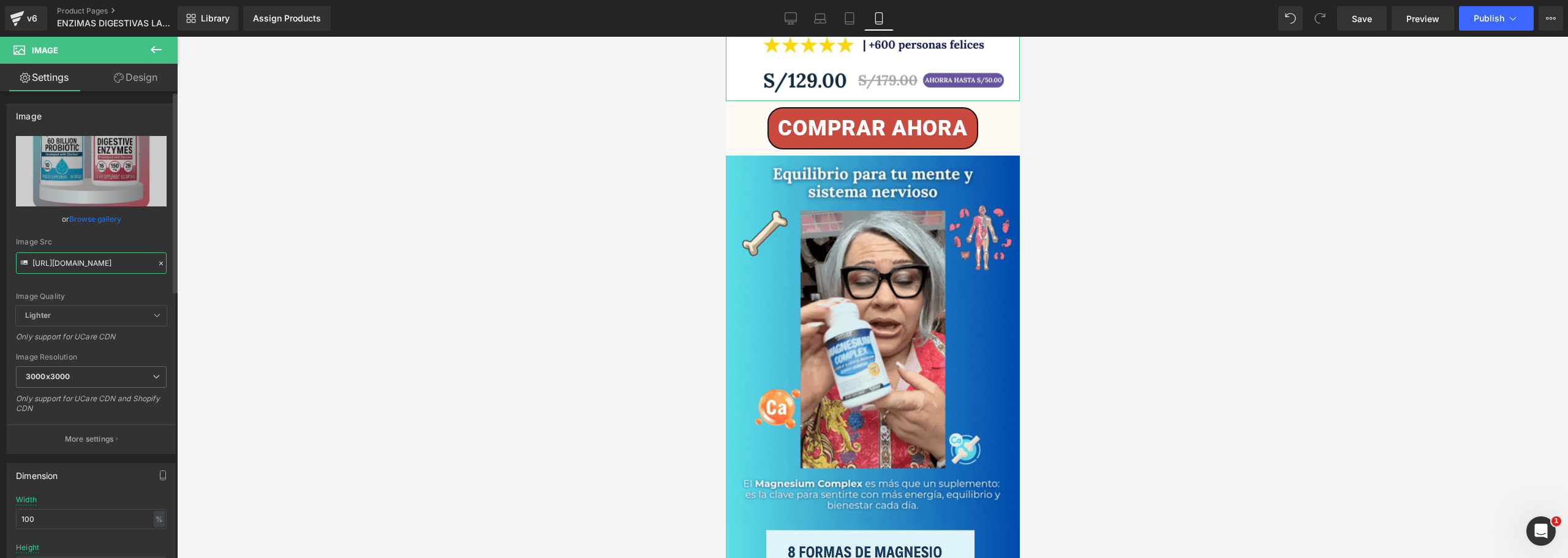
click at [60, 267] on input "[URL][DOMAIN_NAME]" at bounding box center [91, 263] width 151 height 22
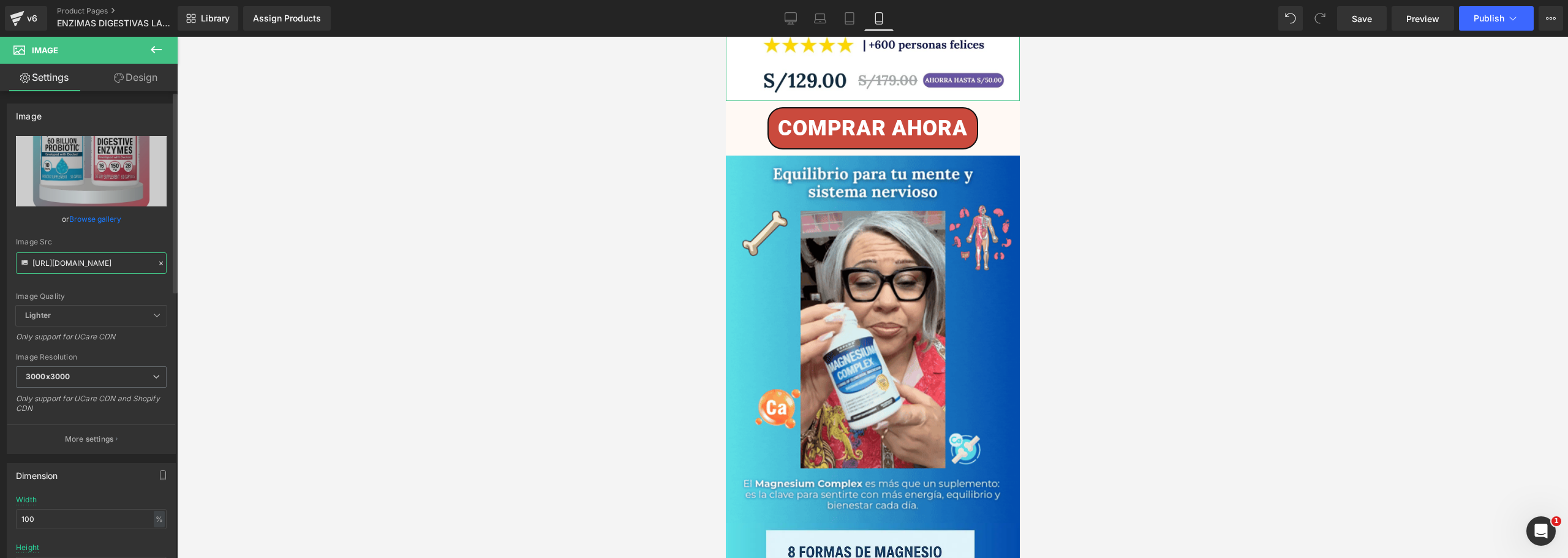
paste input "[DOMAIN_NAME][URL]"
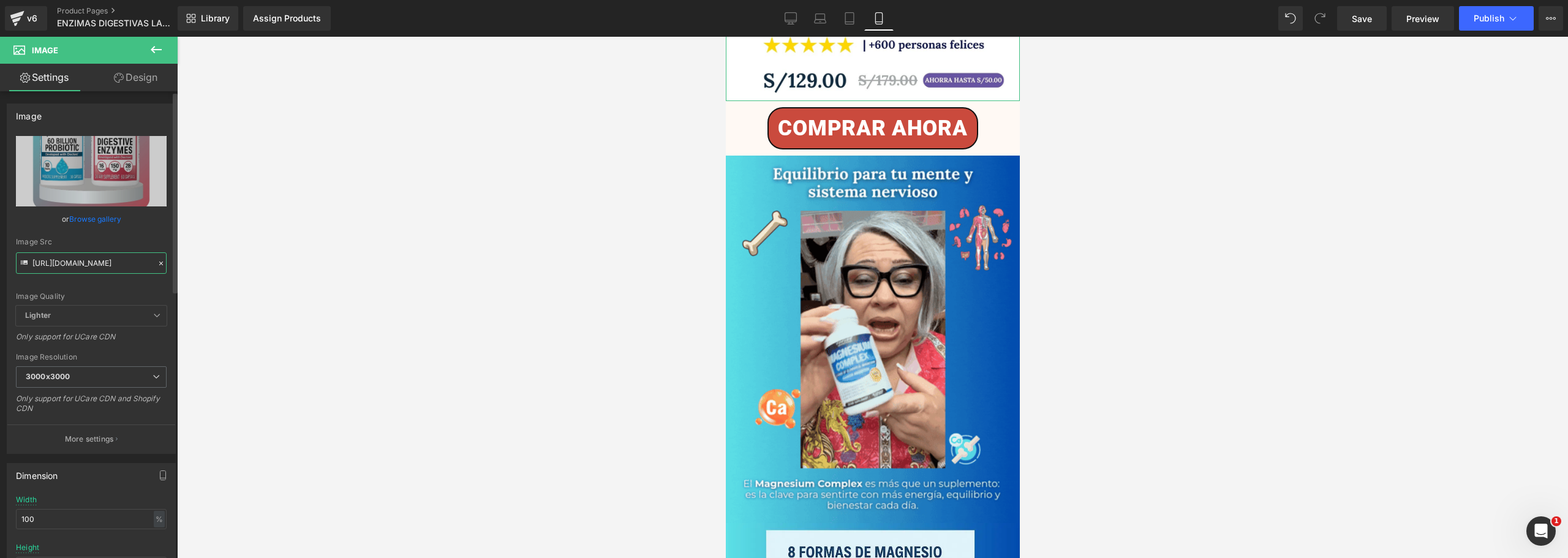
scroll to position [0, 620]
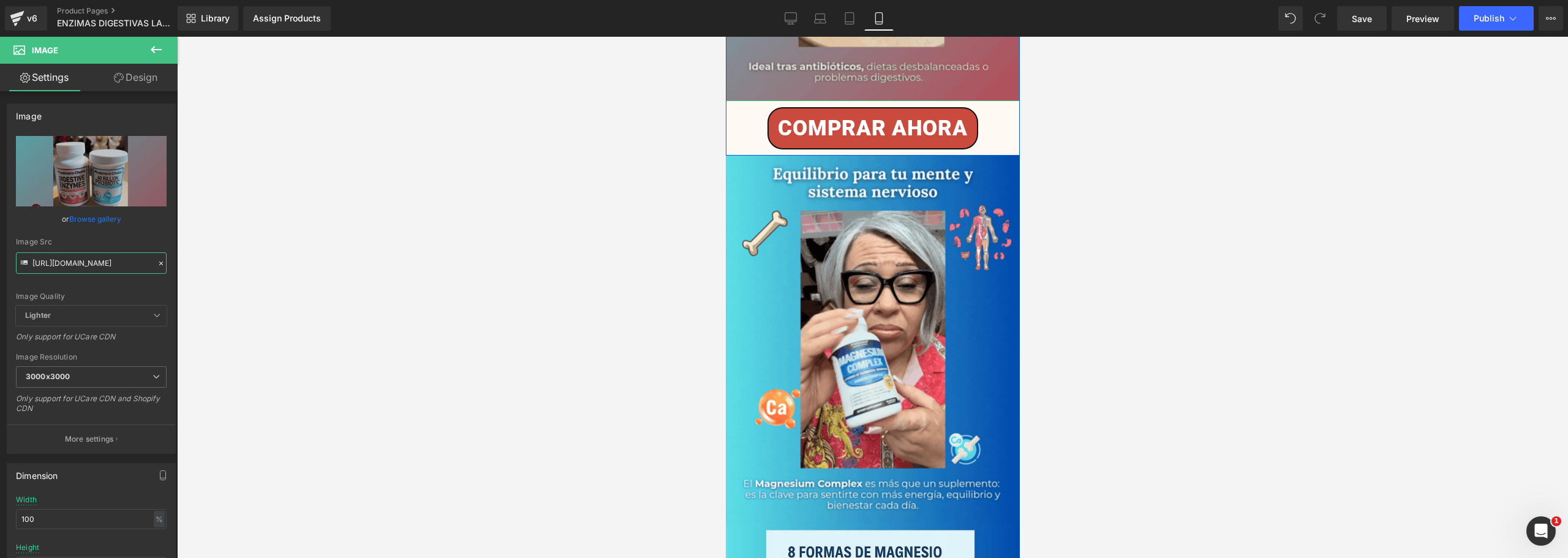
type input "[URL][DOMAIN_NAME]"
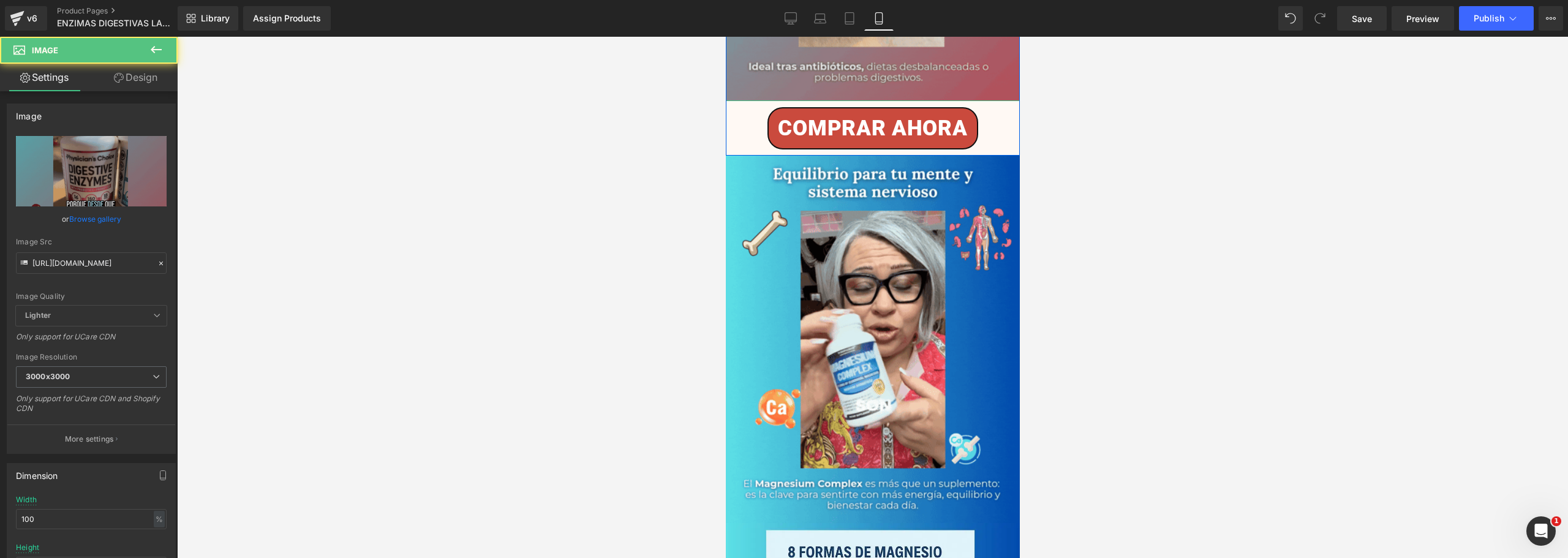
scroll to position [0, 0]
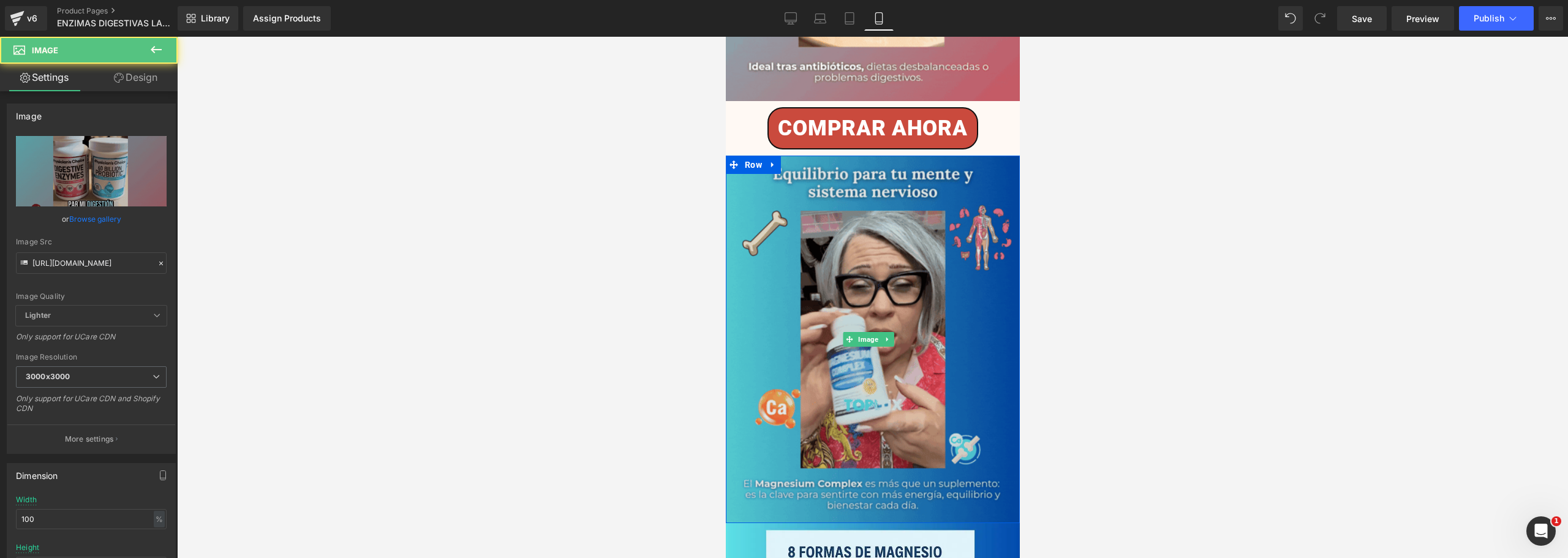
click at [808, 194] on img at bounding box center [872, 339] width 294 height 368
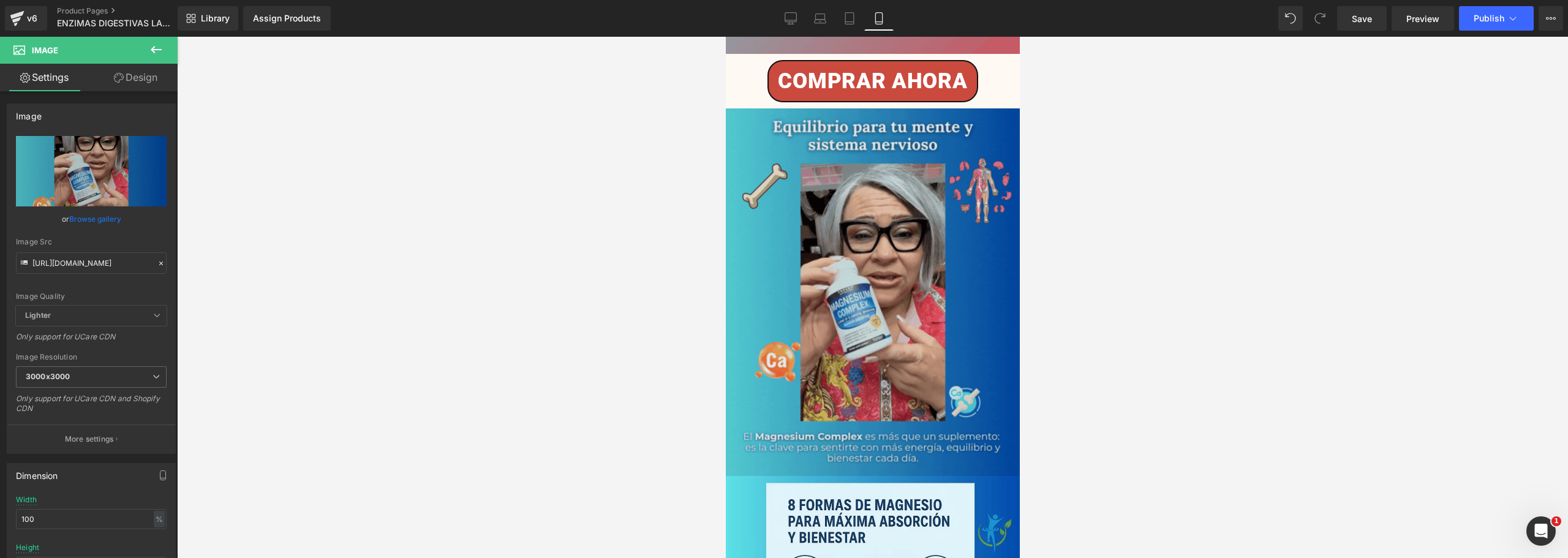
scroll to position [1103, 0]
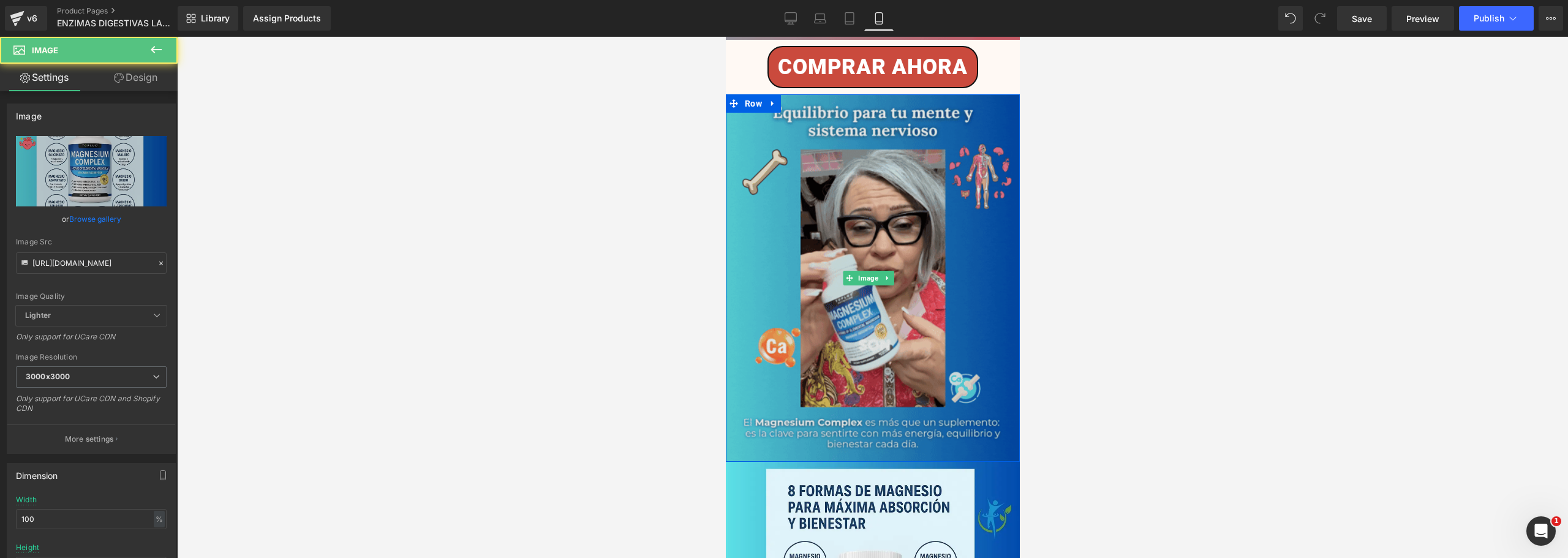
click at [824, 265] on img at bounding box center [872, 278] width 294 height 368
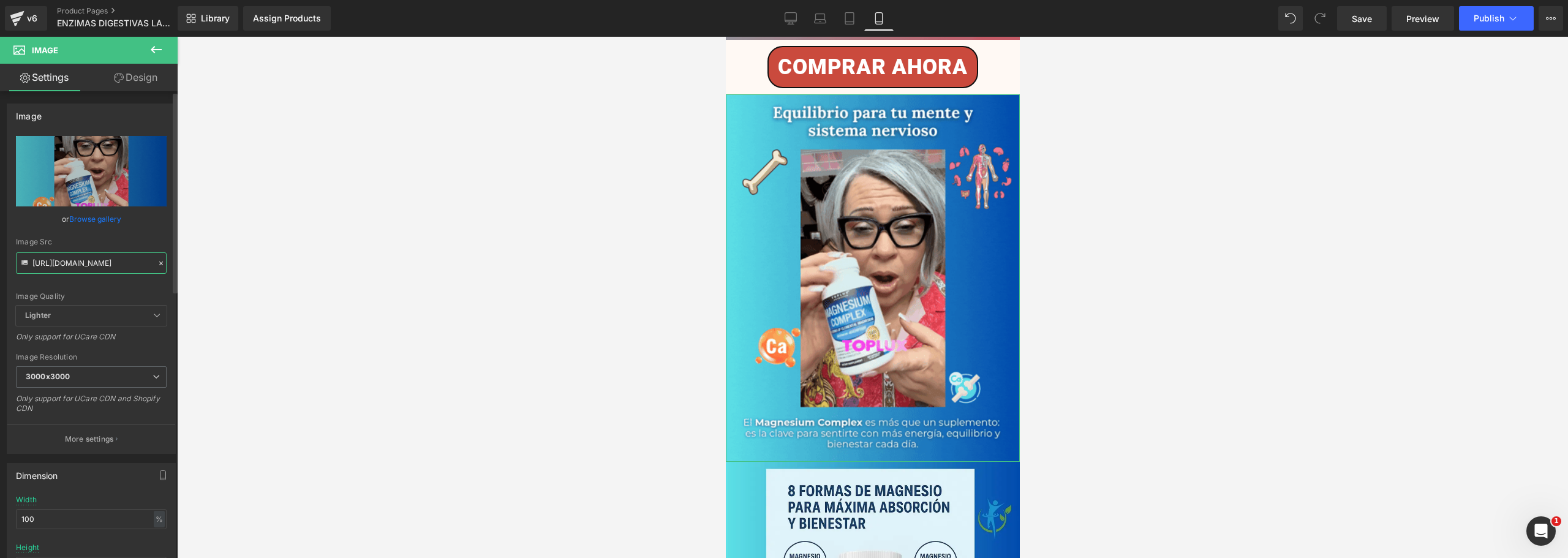
click at [124, 258] on input "[URL][DOMAIN_NAME]" at bounding box center [91, 263] width 151 height 22
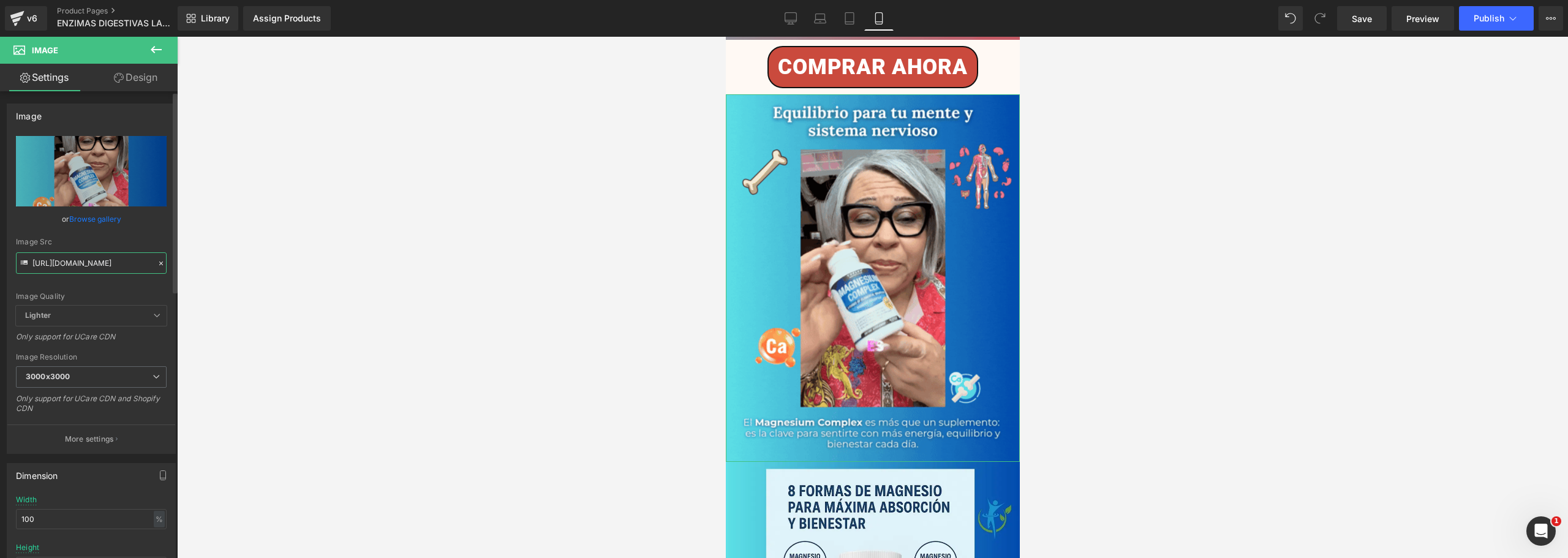
click at [125, 258] on input "[URL][DOMAIN_NAME]" at bounding box center [91, 263] width 151 height 22
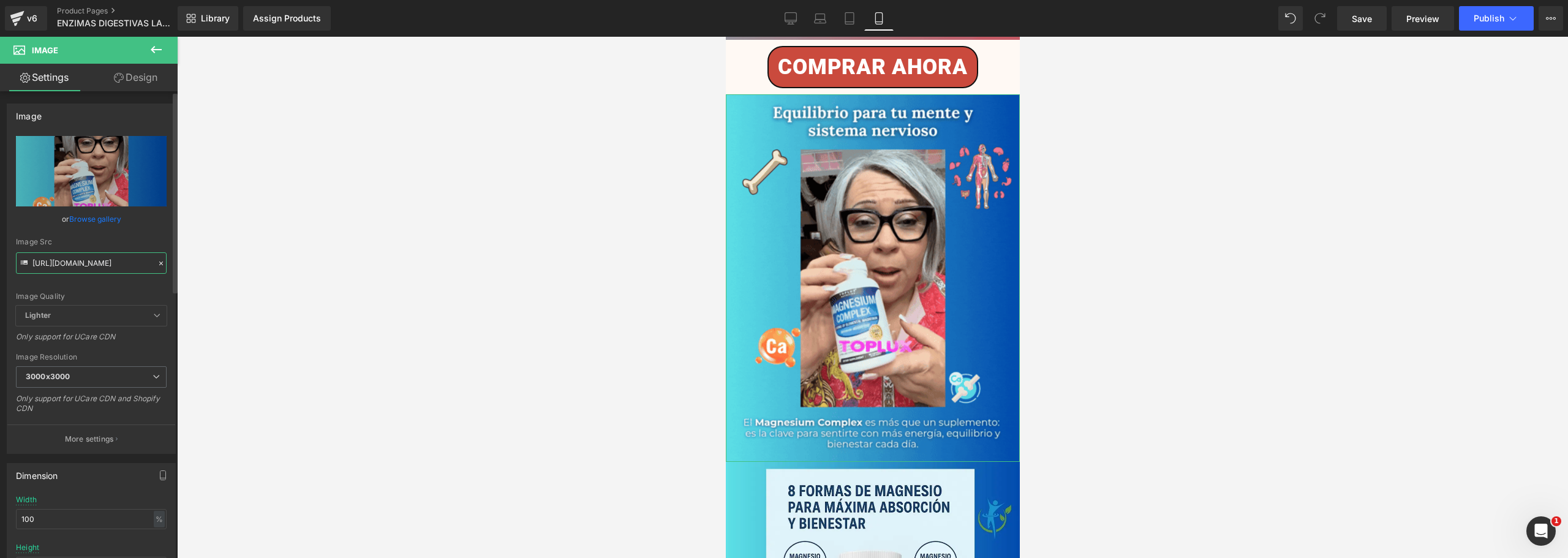
click at [125, 258] on input "[URL][DOMAIN_NAME]" at bounding box center [91, 263] width 151 height 22
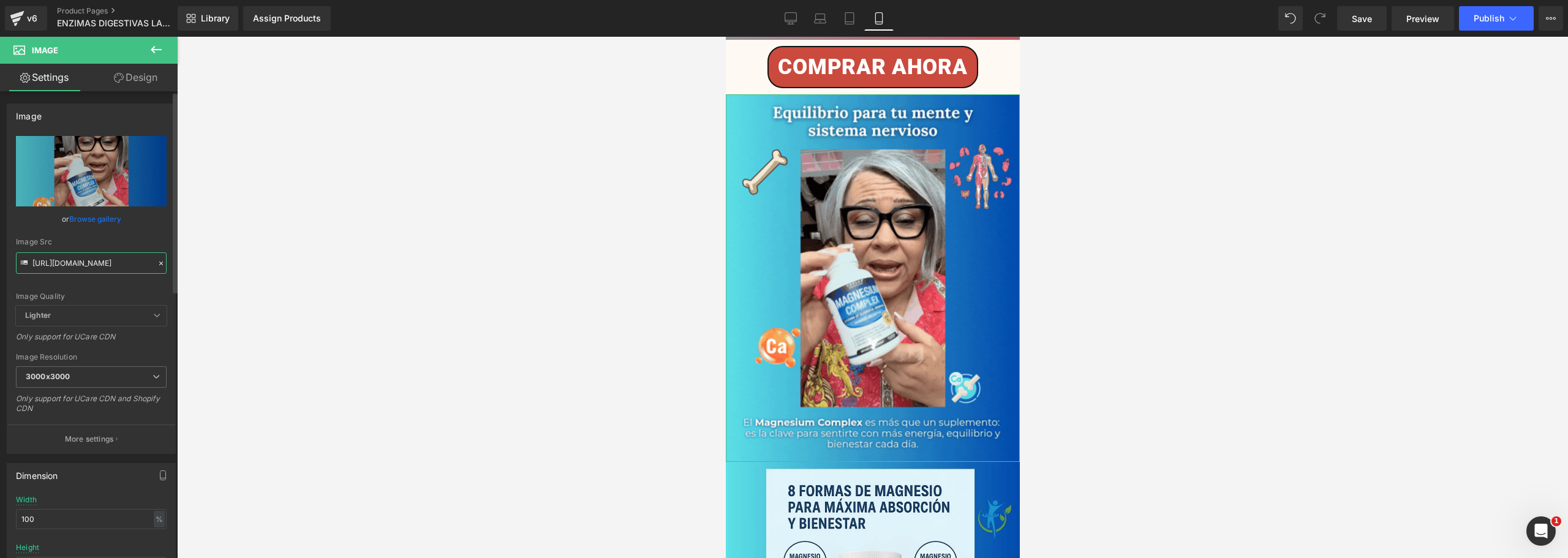
paste input "[DOMAIN_NAME][URL]"
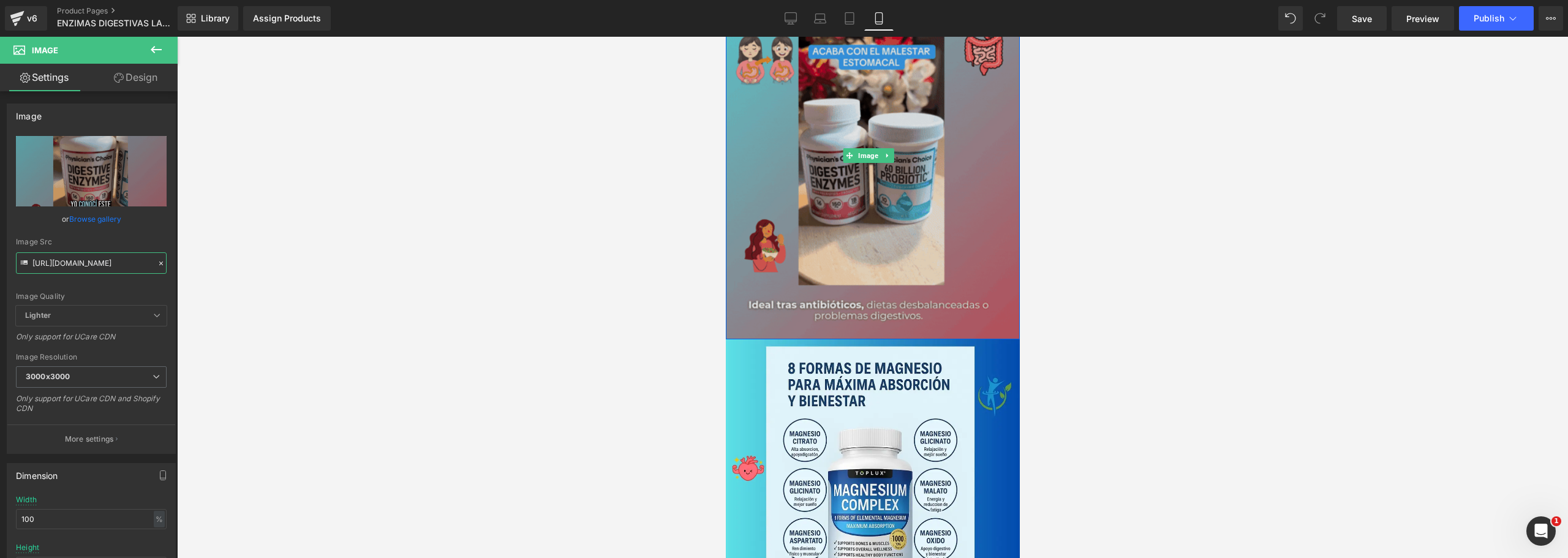
scroll to position [1348, 0]
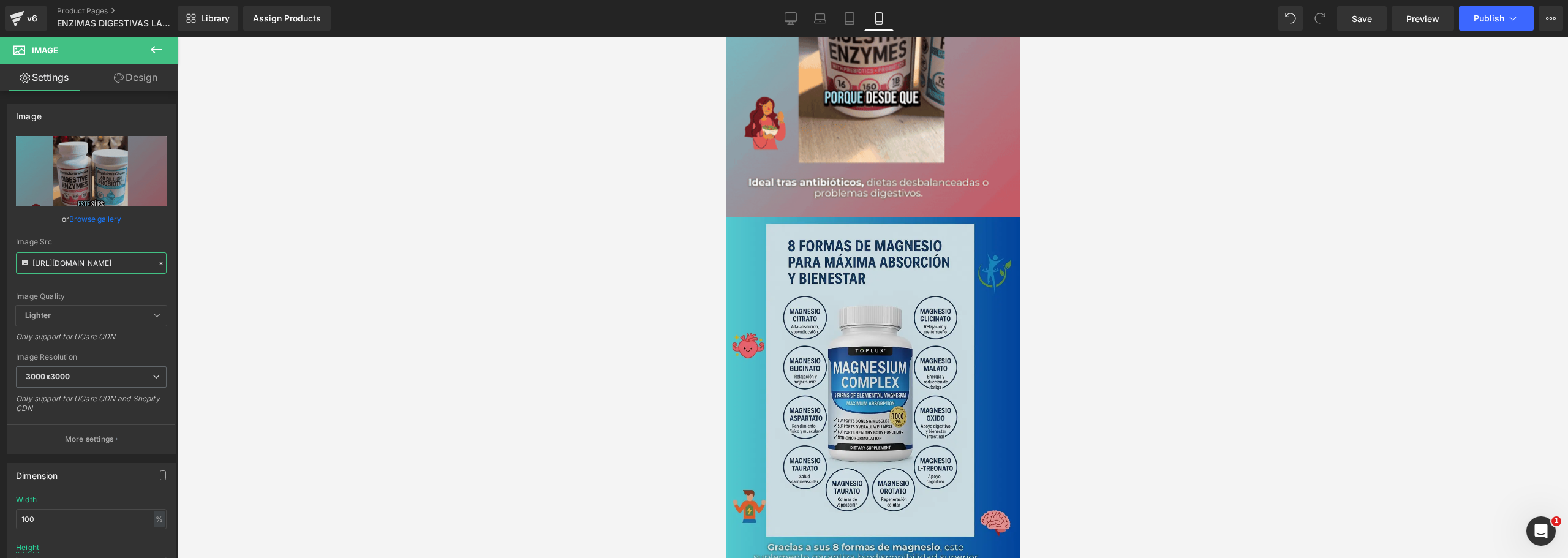
type input "[URL][DOMAIN_NAME]"
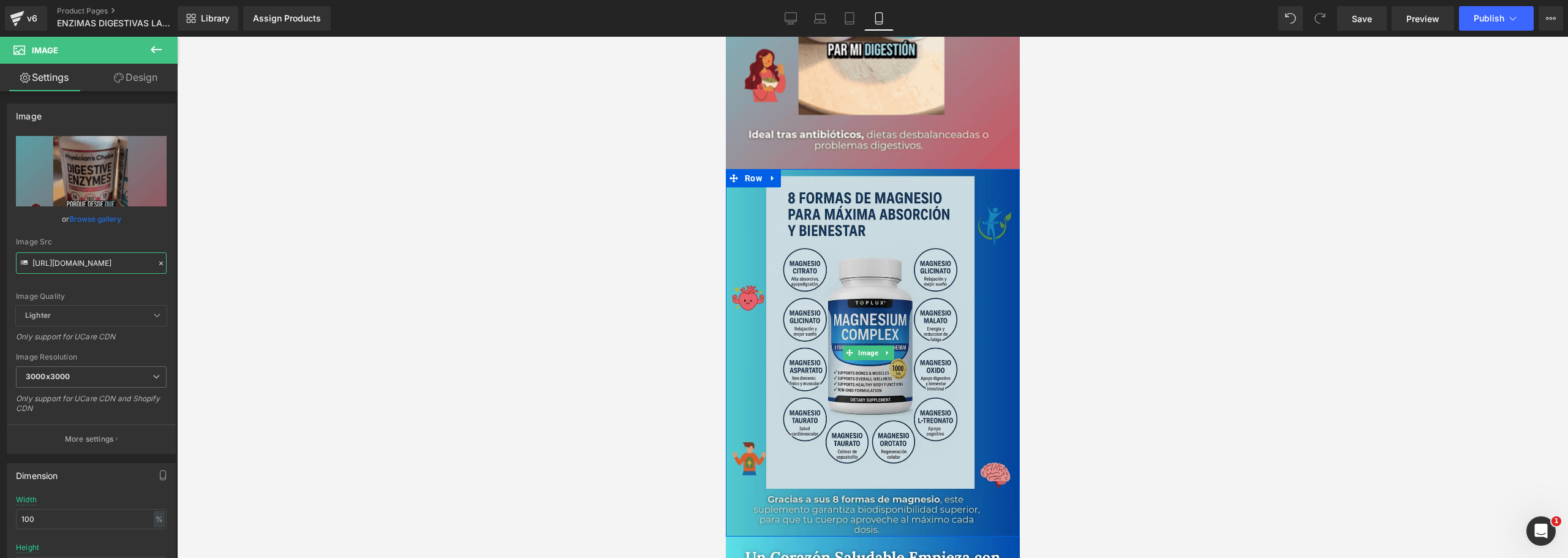
scroll to position [1471, 0]
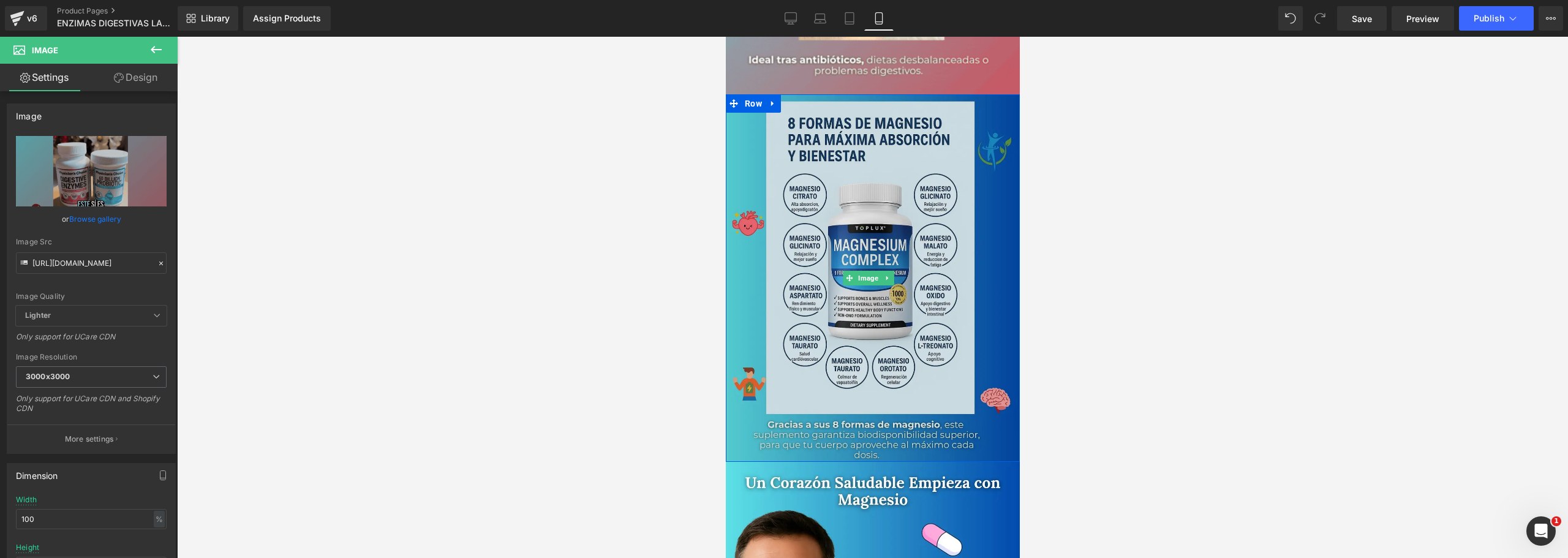
click at [812, 272] on img at bounding box center [872, 278] width 294 height 368
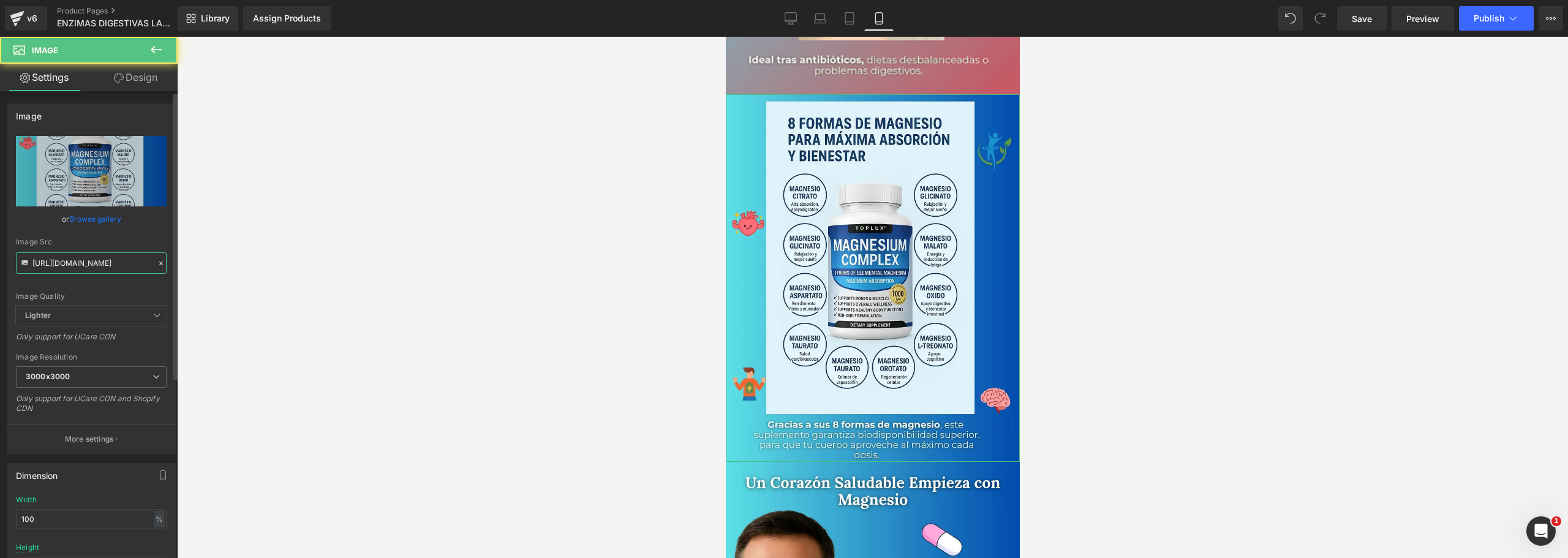
click at [75, 251] on div "Image Src [URL][DOMAIN_NAME]" at bounding box center [91, 255] width 151 height 36
click at [73, 255] on input "[URL][DOMAIN_NAME]" at bounding box center [91, 263] width 151 height 22
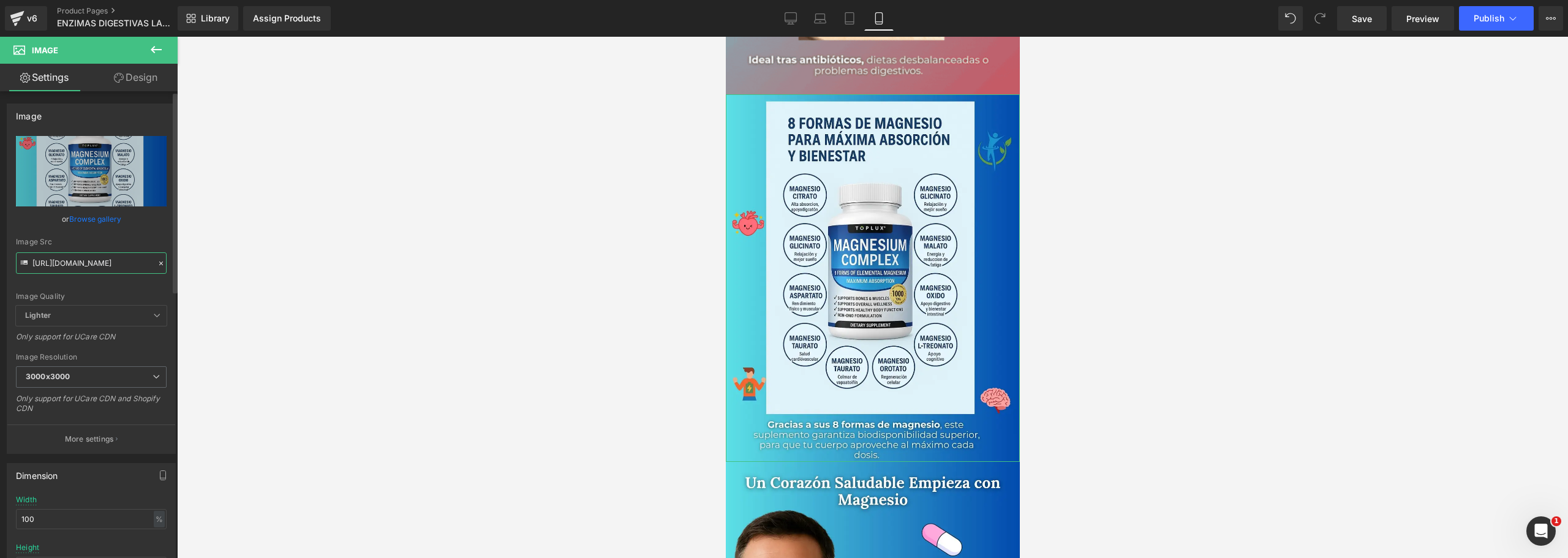
click at [73, 255] on input "[URL][DOMAIN_NAME]" at bounding box center [91, 263] width 151 height 22
paste input "3wFz5rq/5.jpg"
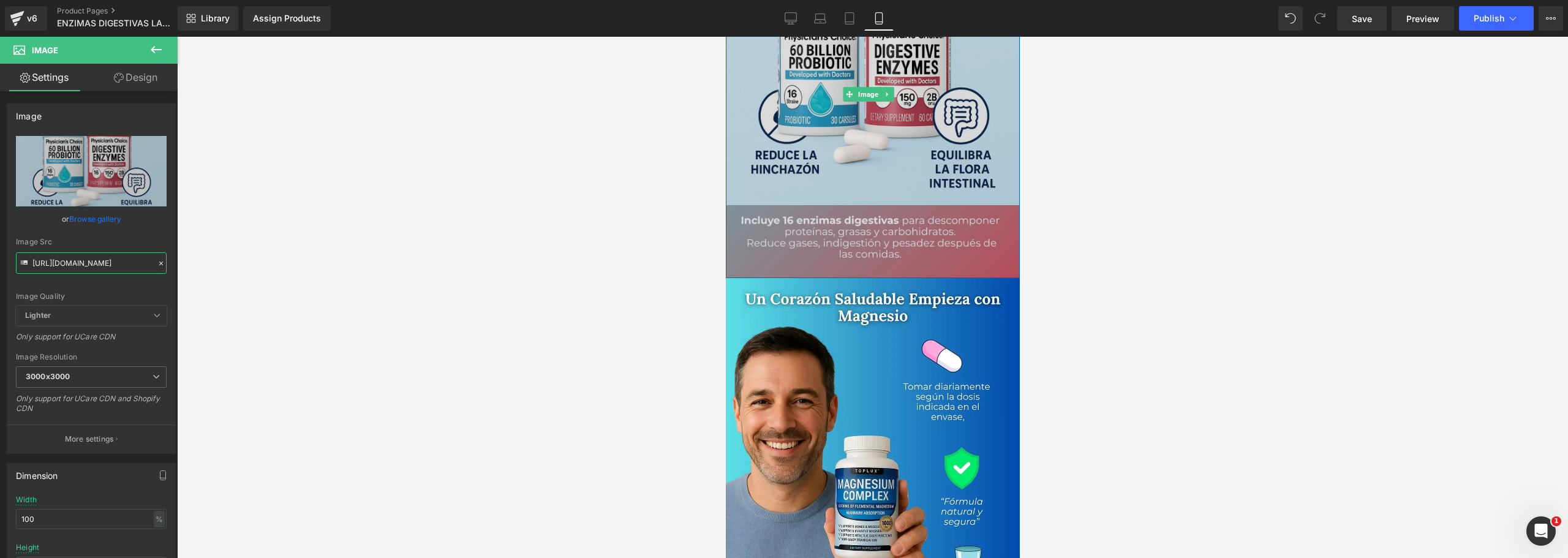
scroll to position [1716, 0]
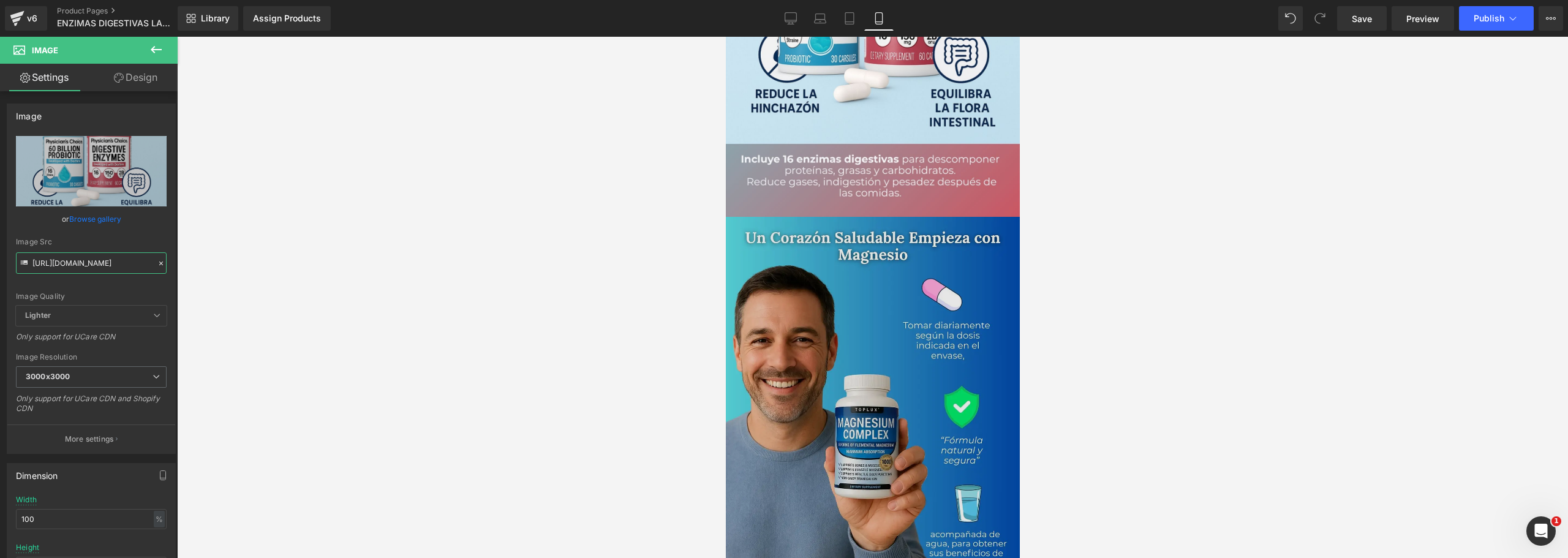
type input "[URL][DOMAIN_NAME]"
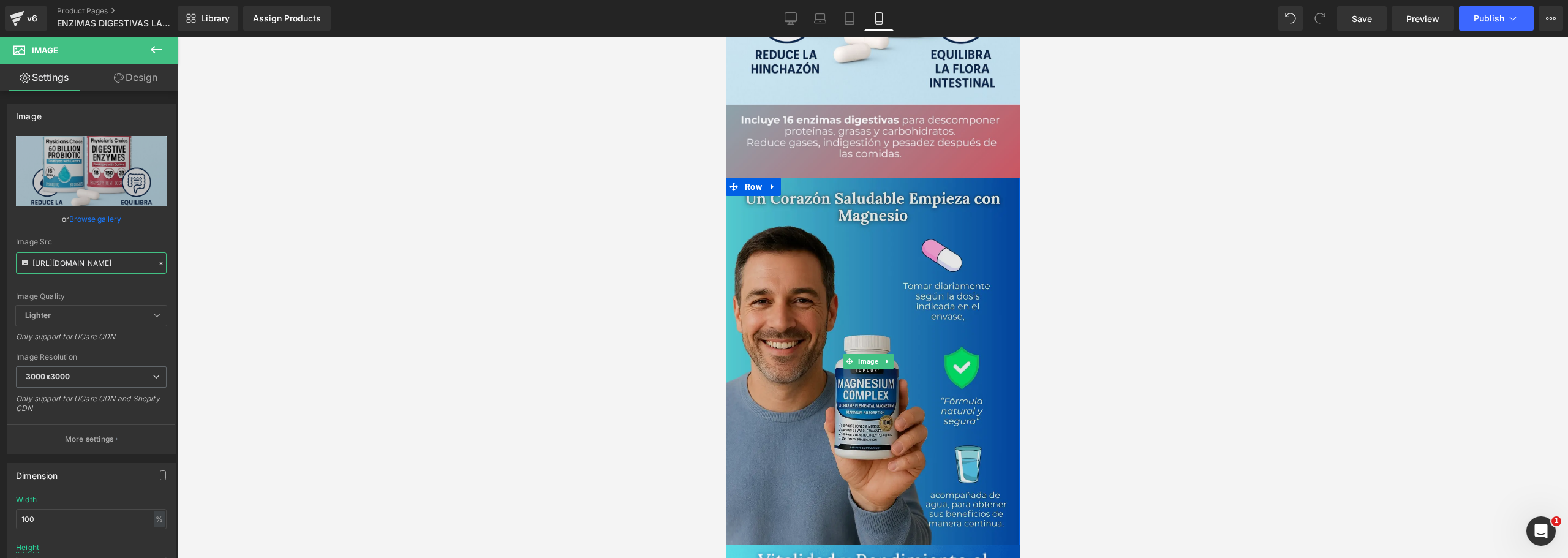
scroll to position [1778, 0]
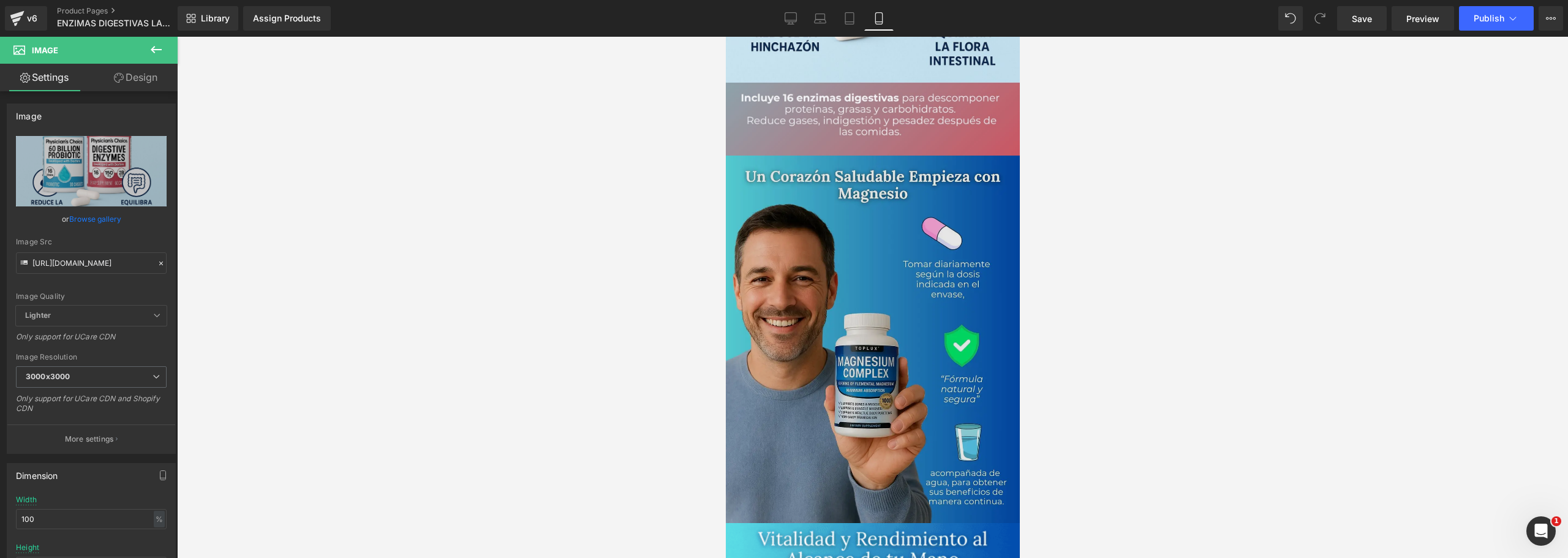
click at [770, 306] on img at bounding box center [872, 339] width 294 height 368
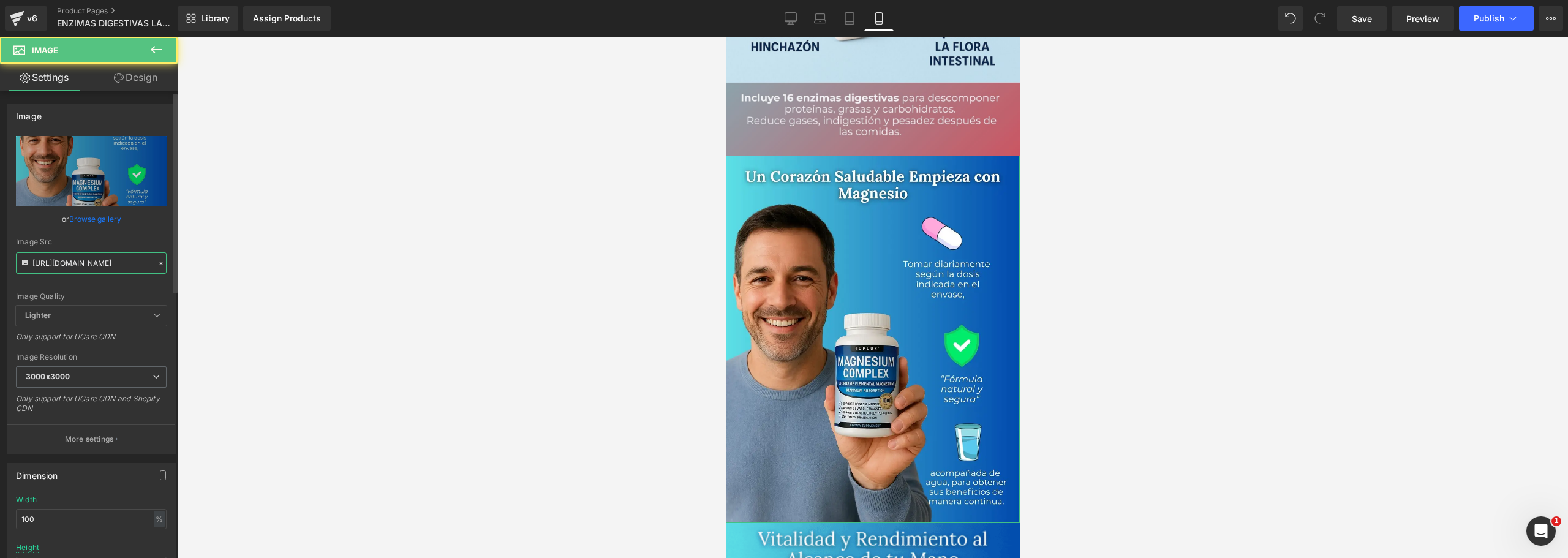
click at [57, 258] on input "[URL][DOMAIN_NAME]" at bounding box center [91, 263] width 151 height 22
click at [58, 258] on input "[URL][DOMAIN_NAME]" at bounding box center [91, 263] width 151 height 22
paste input "wNNt74jk/6.jpg"
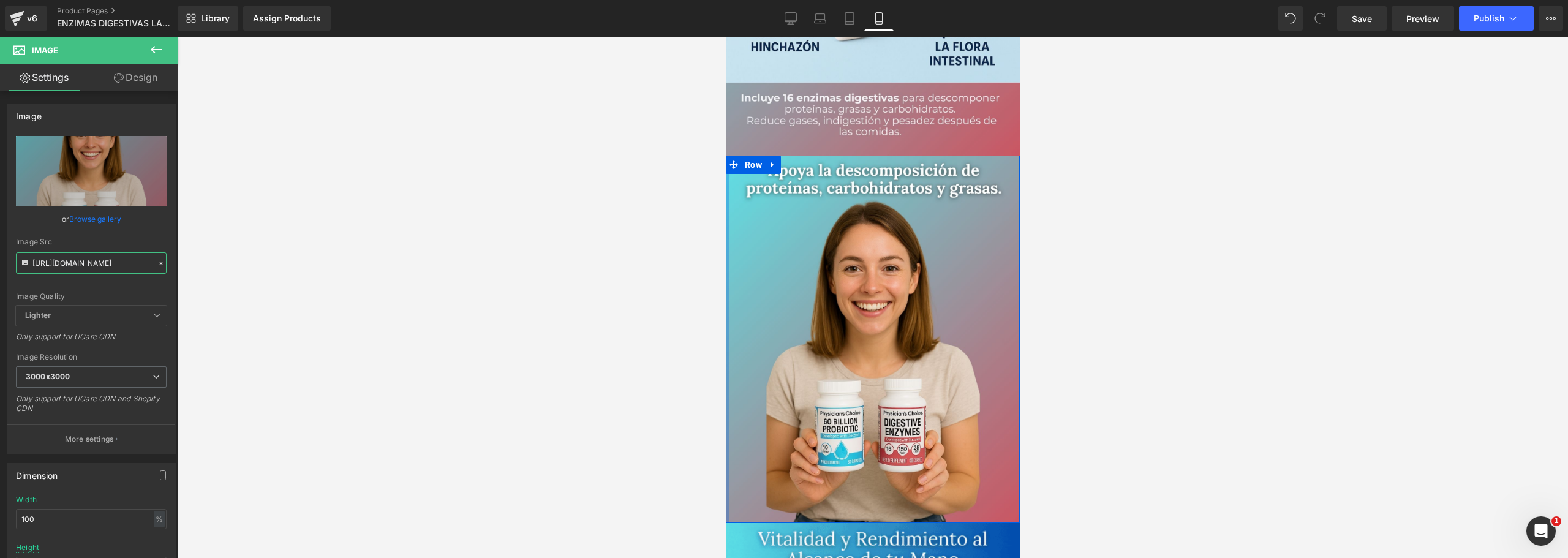
type input "[URL][DOMAIN_NAME]"
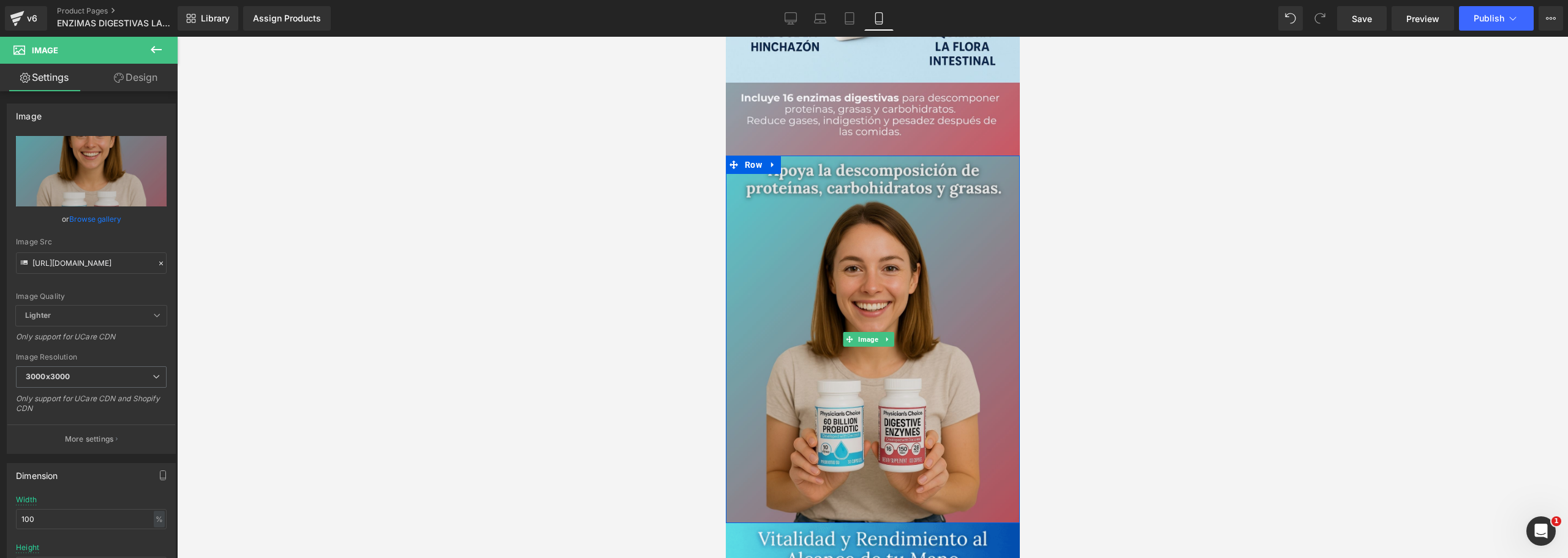
click at [825, 280] on img at bounding box center [872, 339] width 294 height 368
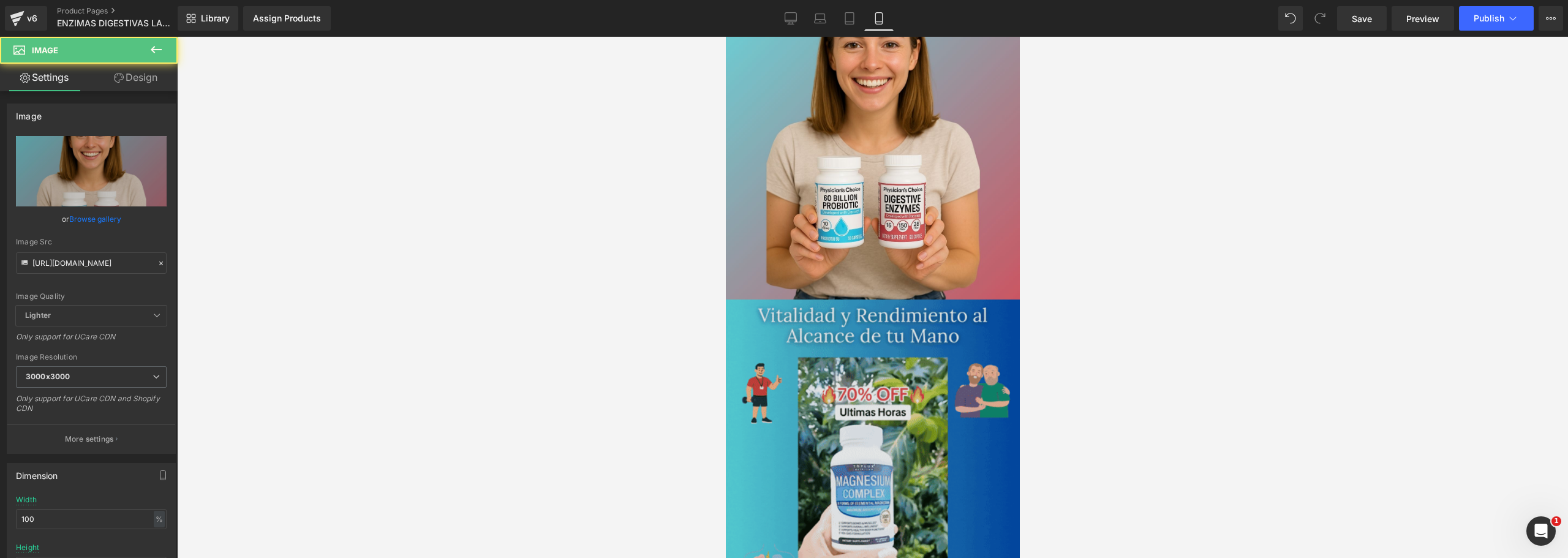
scroll to position [2022, 0]
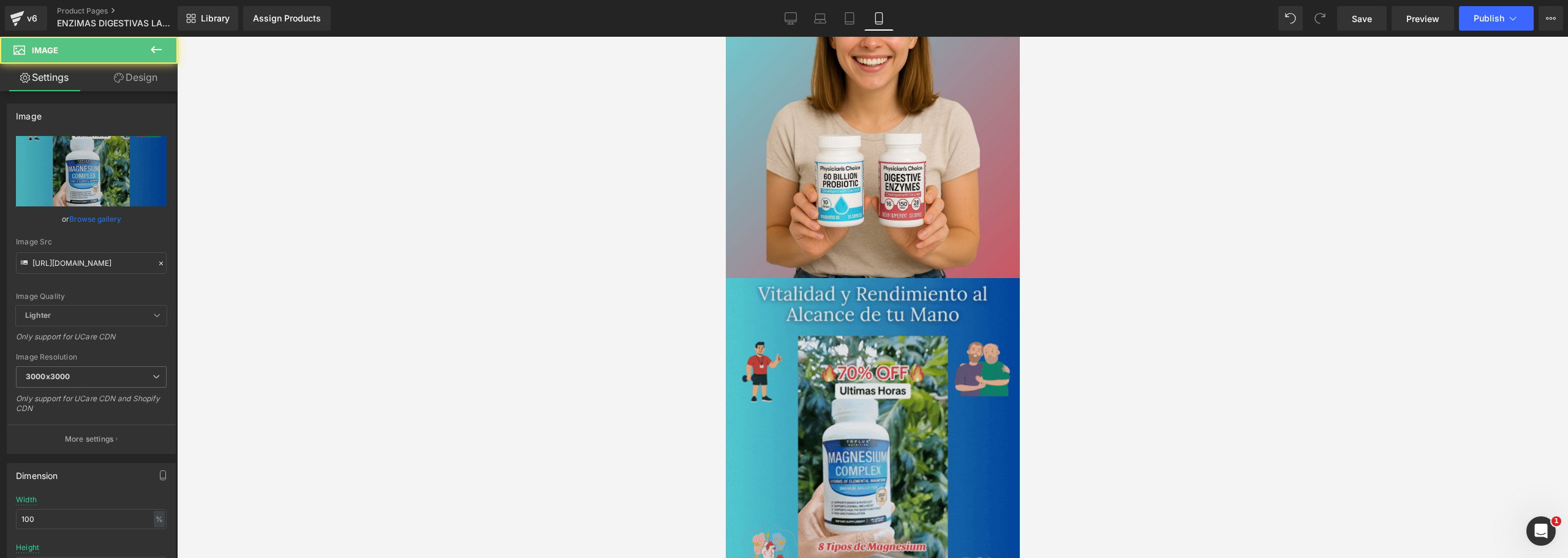
click at [800, 301] on img at bounding box center [872, 462] width 294 height 368
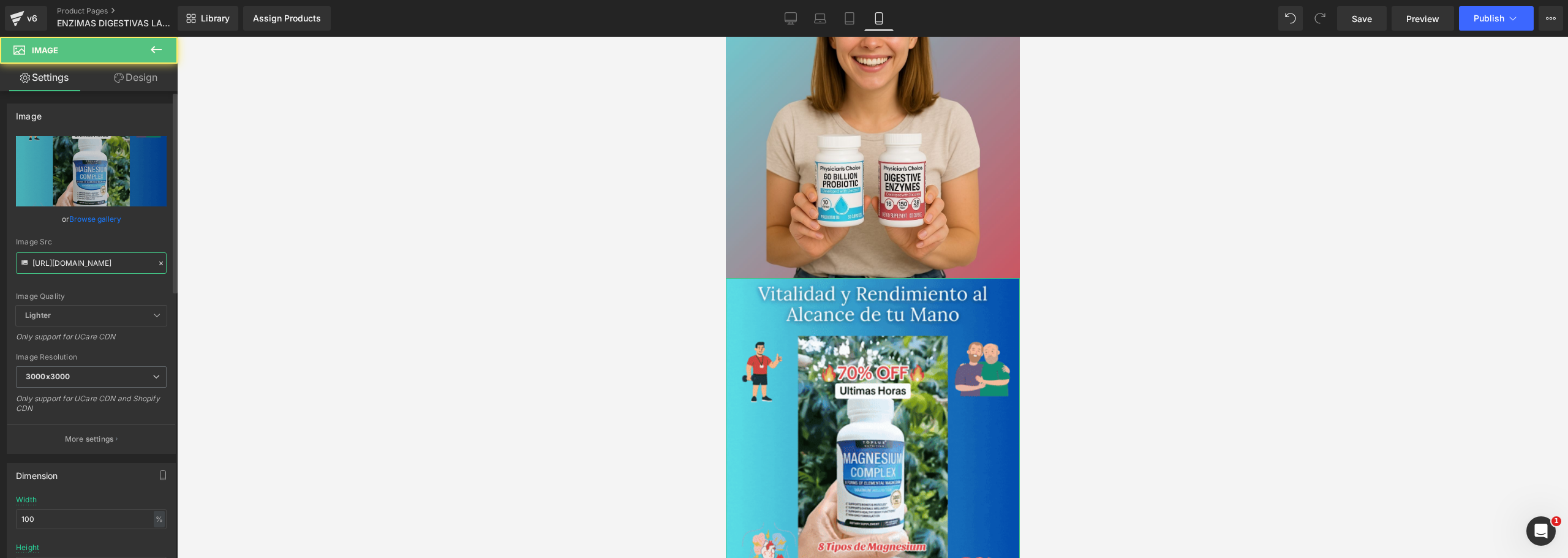
click at [98, 255] on input "[URL][DOMAIN_NAME]" at bounding box center [91, 263] width 151 height 22
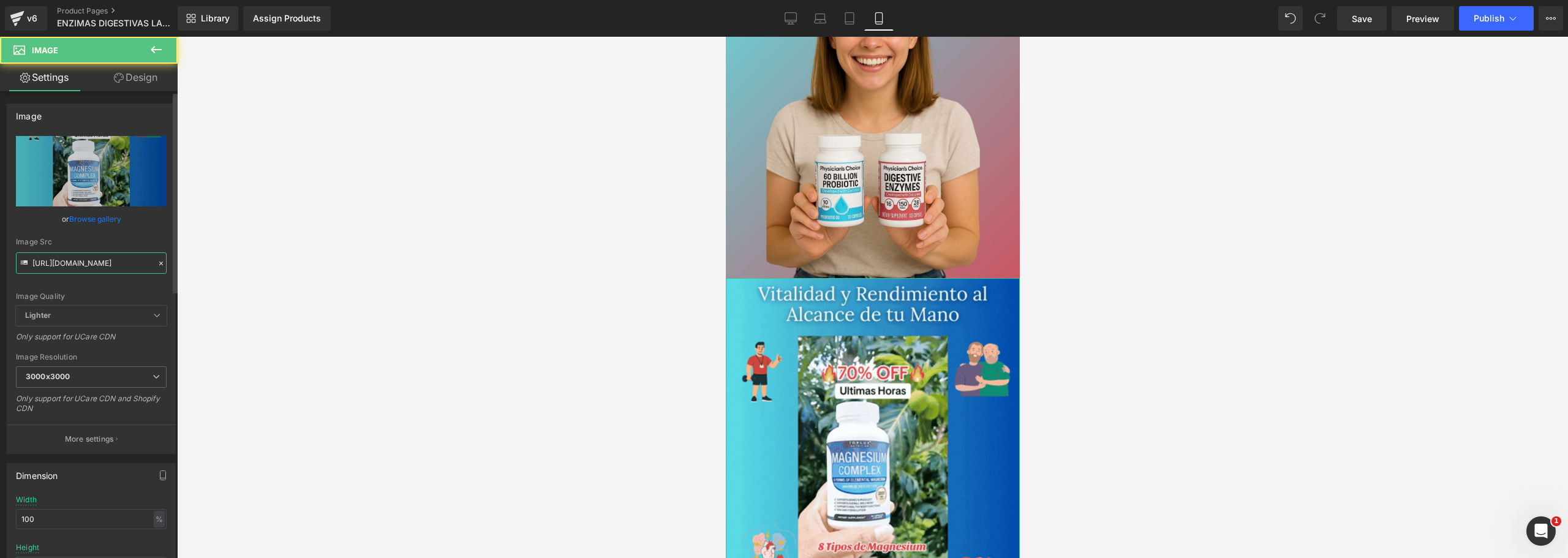
click at [98, 255] on input "[URL][DOMAIN_NAME]" at bounding box center [91, 263] width 151 height 22
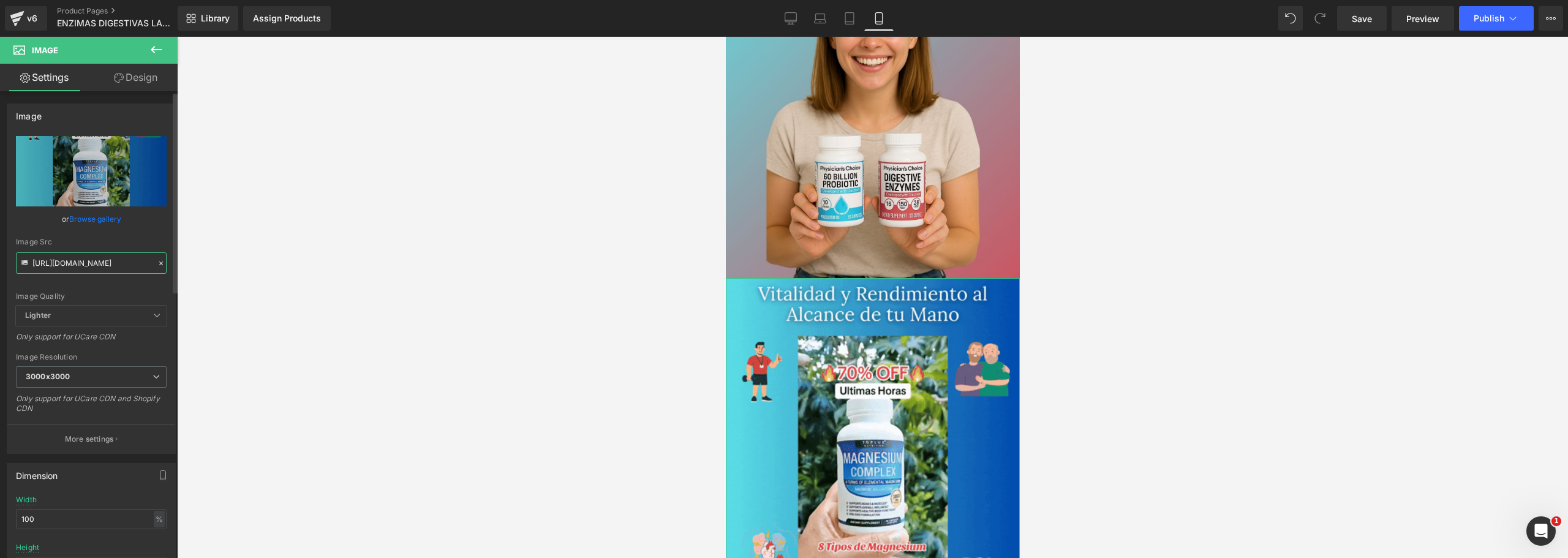
click at [98, 255] on input "[URL][DOMAIN_NAME]" at bounding box center [91, 263] width 151 height 22
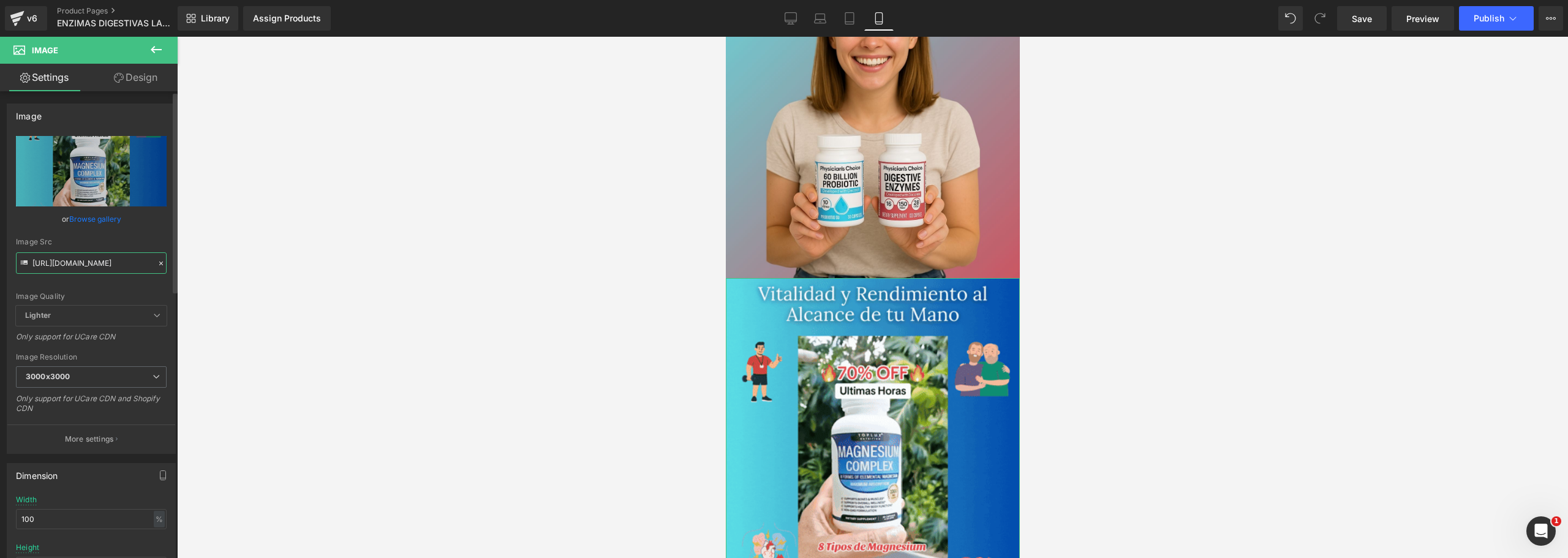
paste input "[DOMAIN_NAME][URL]"
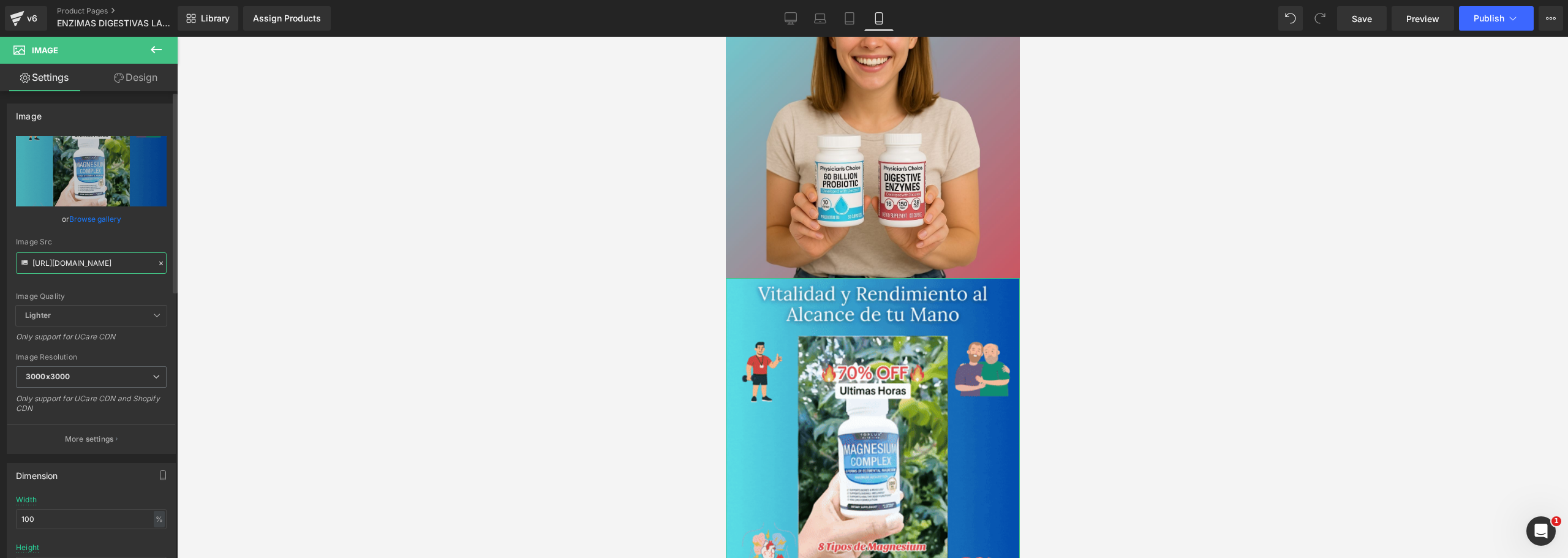
scroll to position [0, 626]
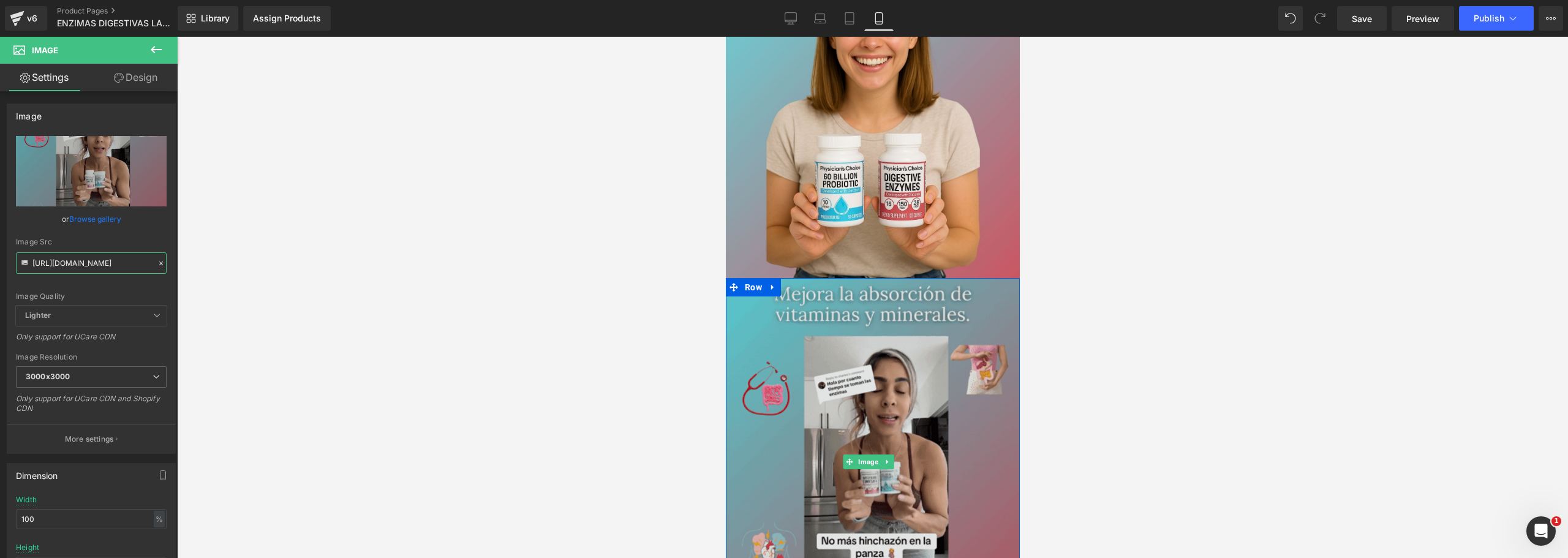
type input "[URL][DOMAIN_NAME]"
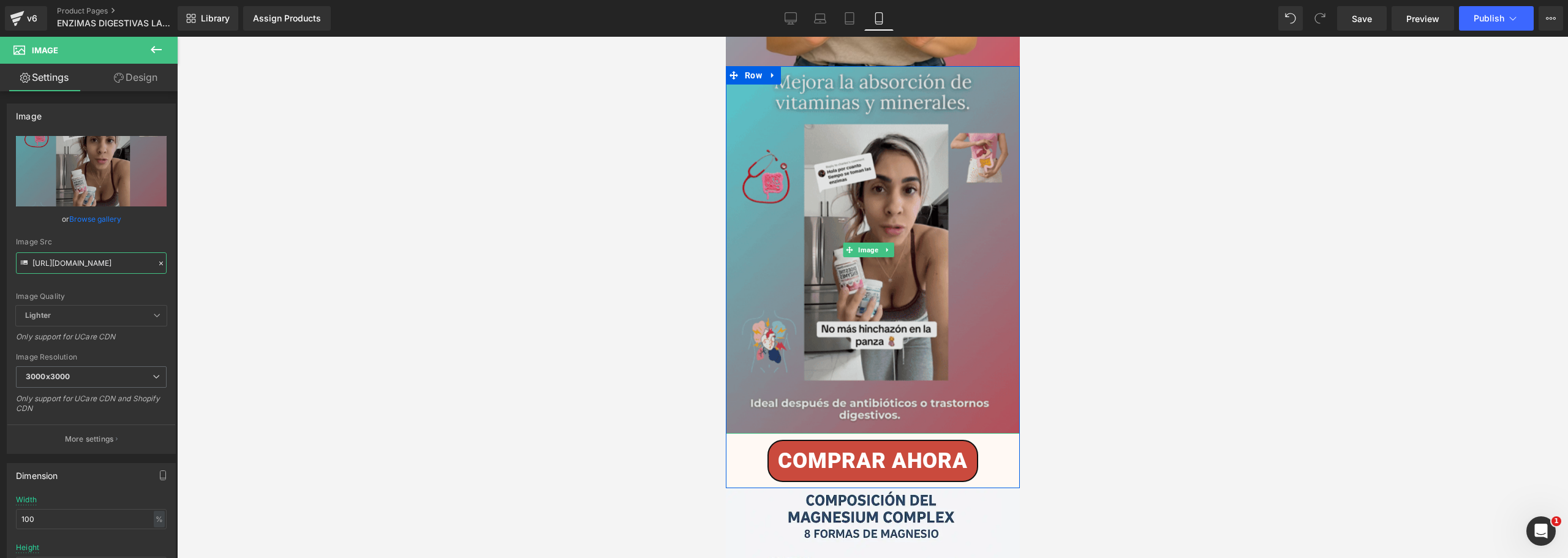
scroll to position [2329, 0]
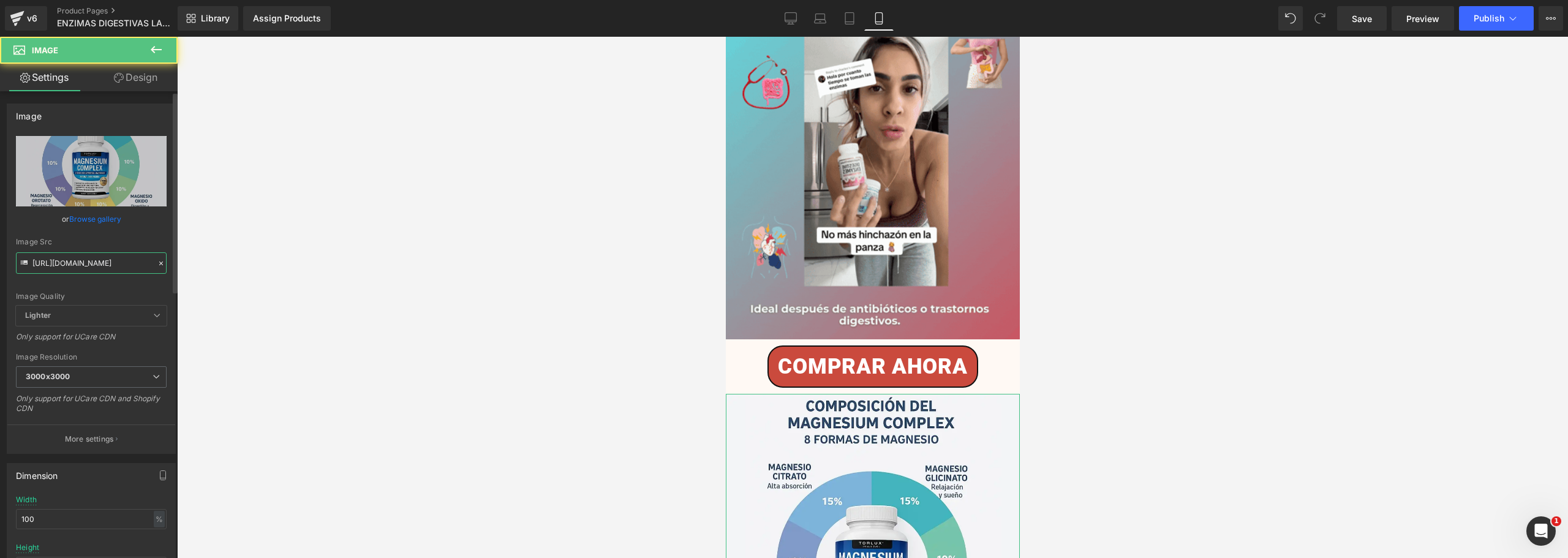
click at [45, 261] on input "[URL][DOMAIN_NAME]" at bounding box center [91, 263] width 151 height 22
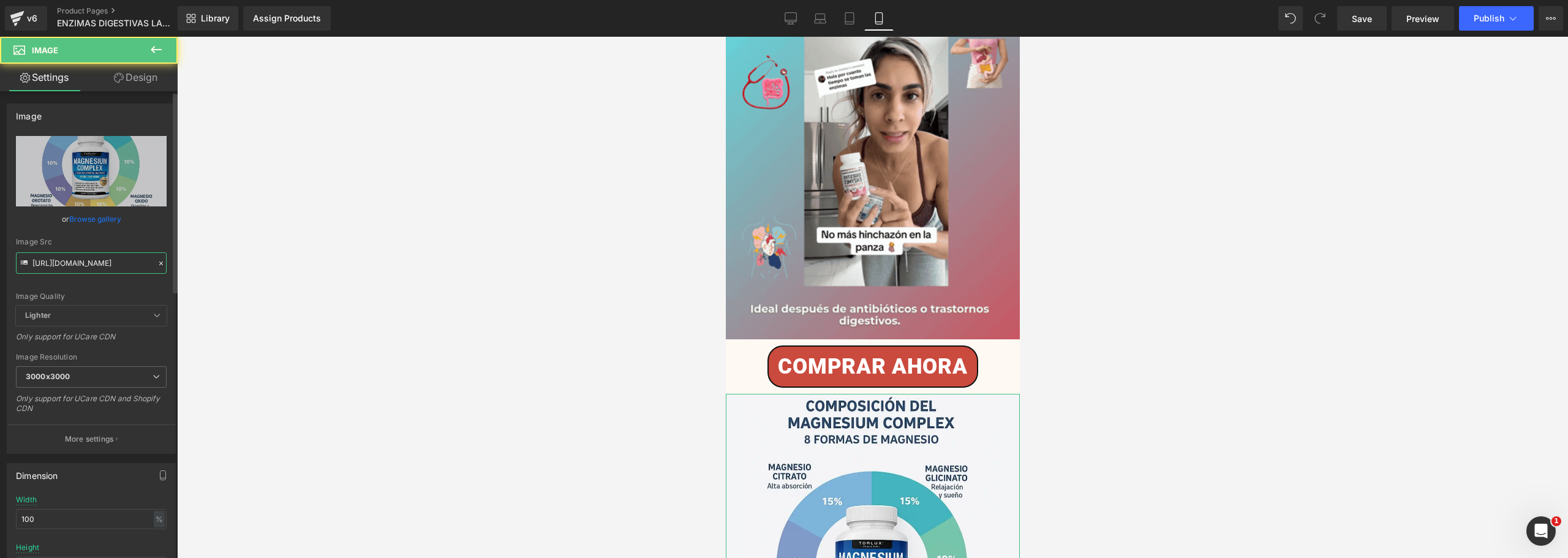
click at [45, 261] on input "[URL][DOMAIN_NAME]" at bounding box center [91, 263] width 151 height 22
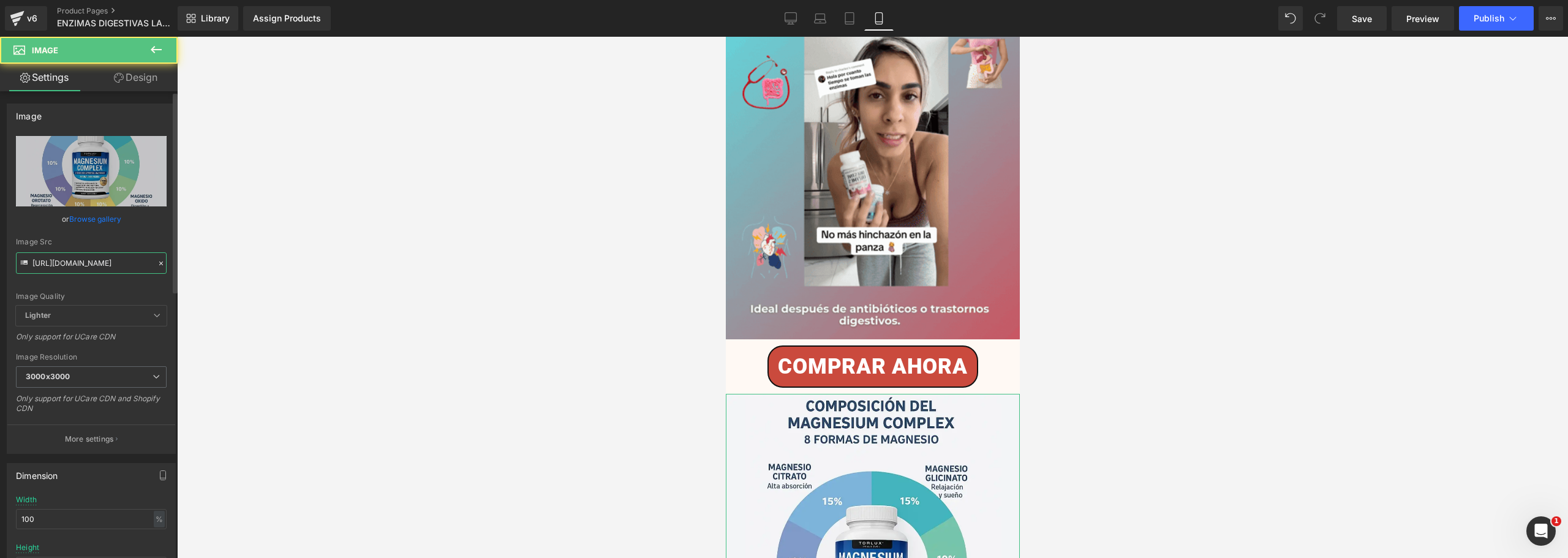
click at [45, 261] on input "[URL][DOMAIN_NAME]" at bounding box center [91, 263] width 151 height 22
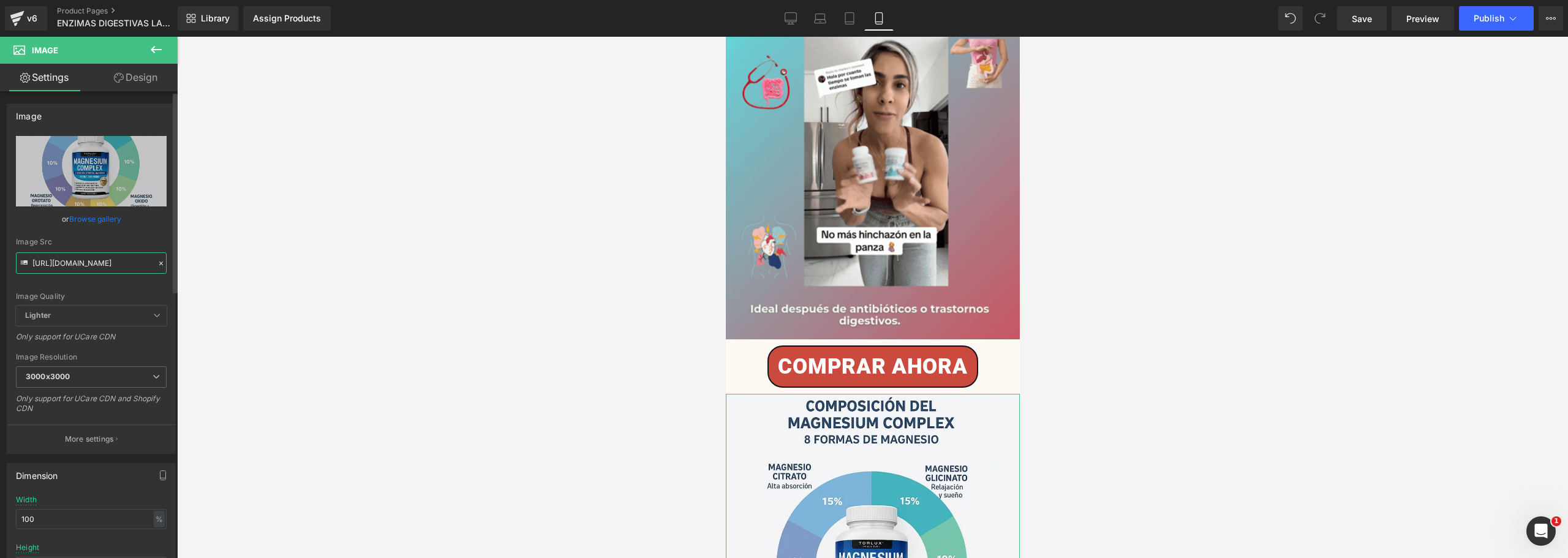
paste input "MxQcfCCs/8.jpg"
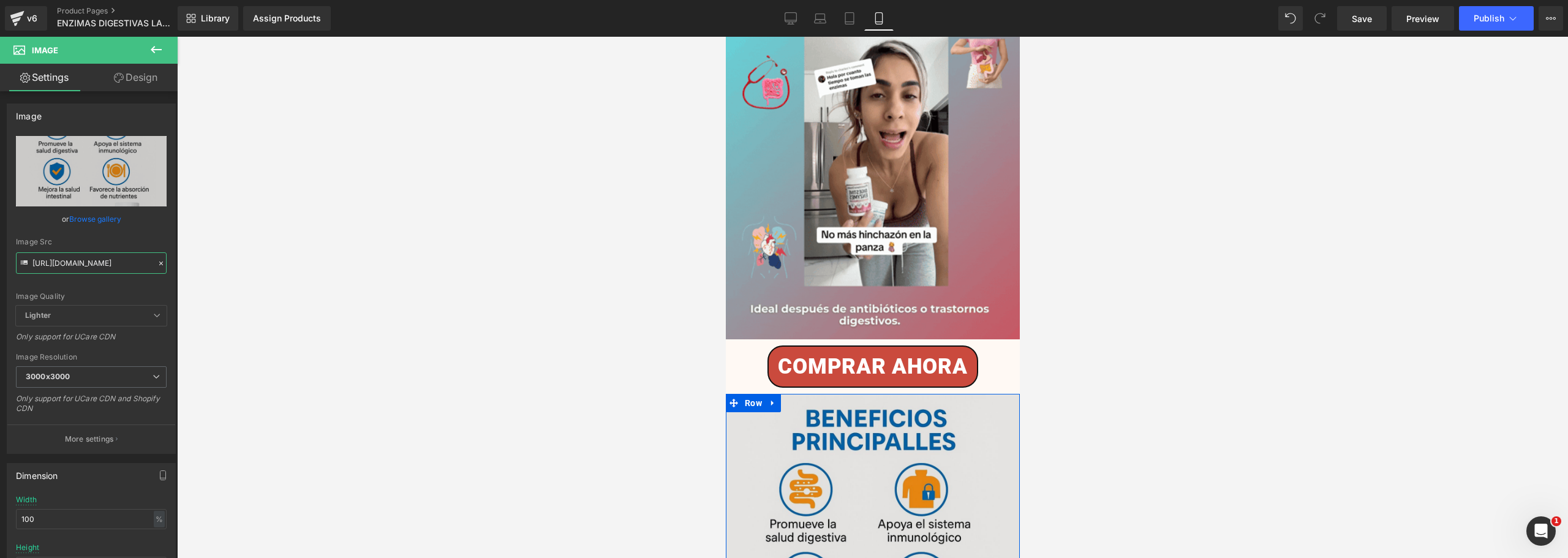
type input "[URL][DOMAIN_NAME]"
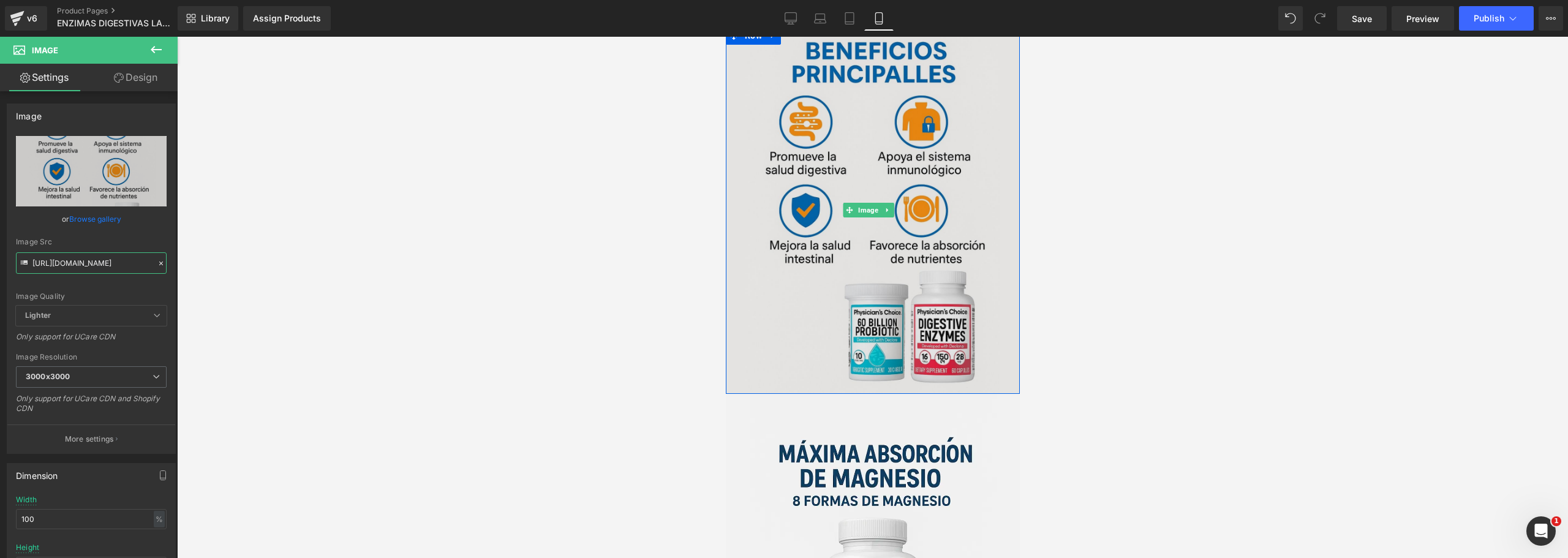
scroll to position [2881, 0]
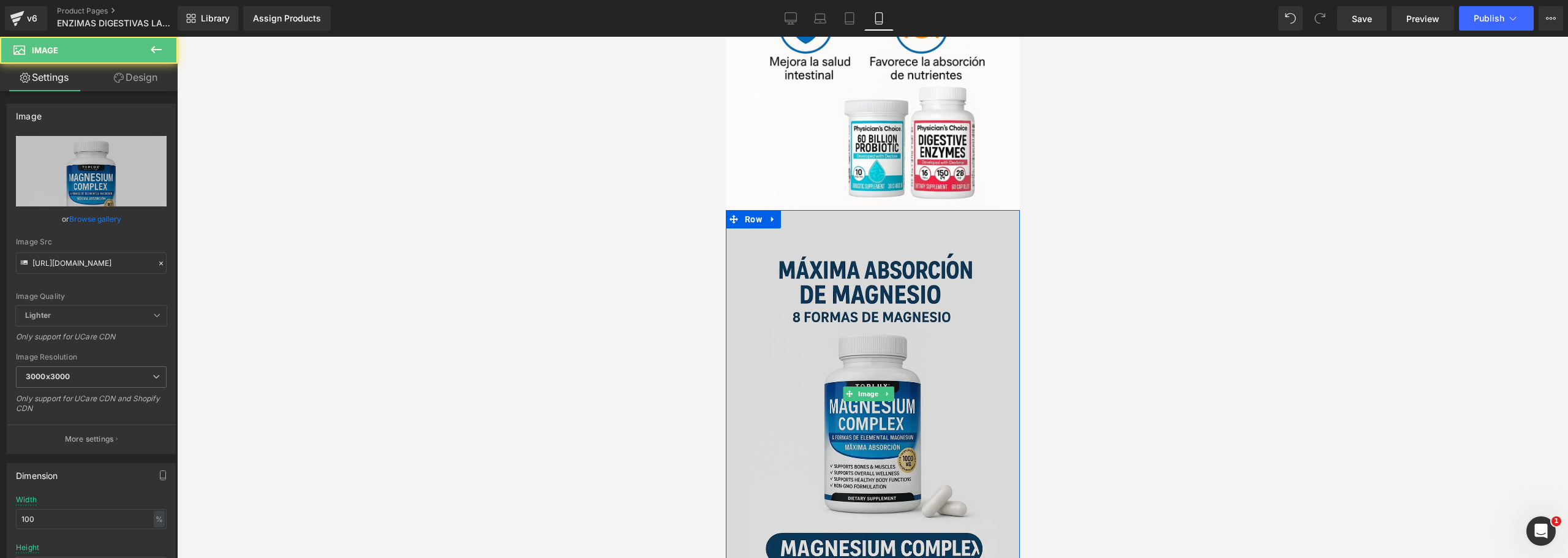
drag, startPoint x: 811, startPoint y: 341, endPoint x: 1176, endPoint y: 361, distance: 365.5
click at [811, 341] on img at bounding box center [872, 394] width 294 height 368
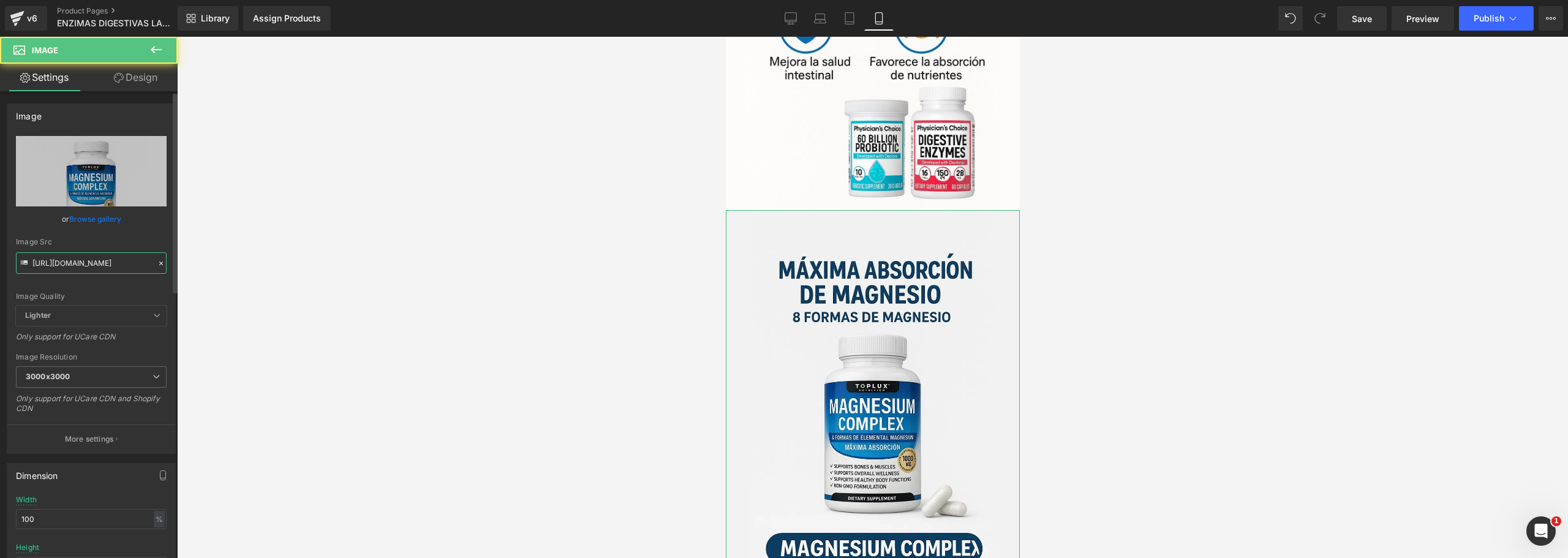
click at [102, 269] on input "[URL][DOMAIN_NAME]" at bounding box center [91, 263] width 151 height 22
paste input "ksVw5gy1/9.jpg"
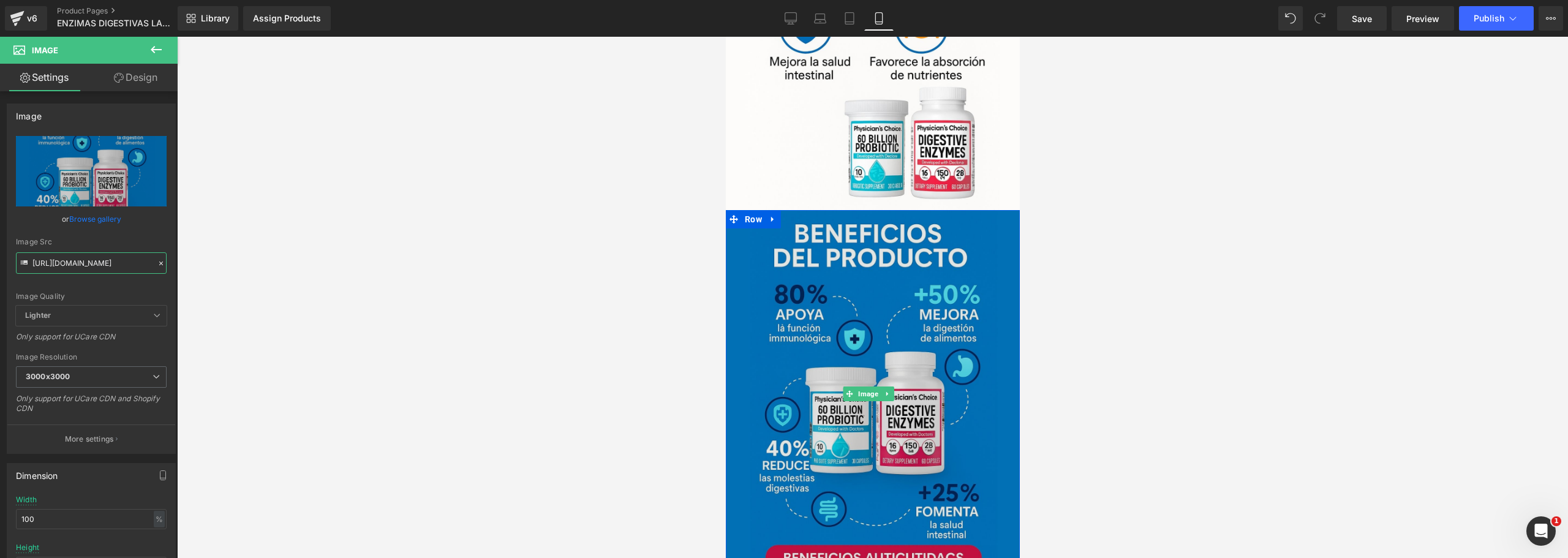
type input "[URL][DOMAIN_NAME]"
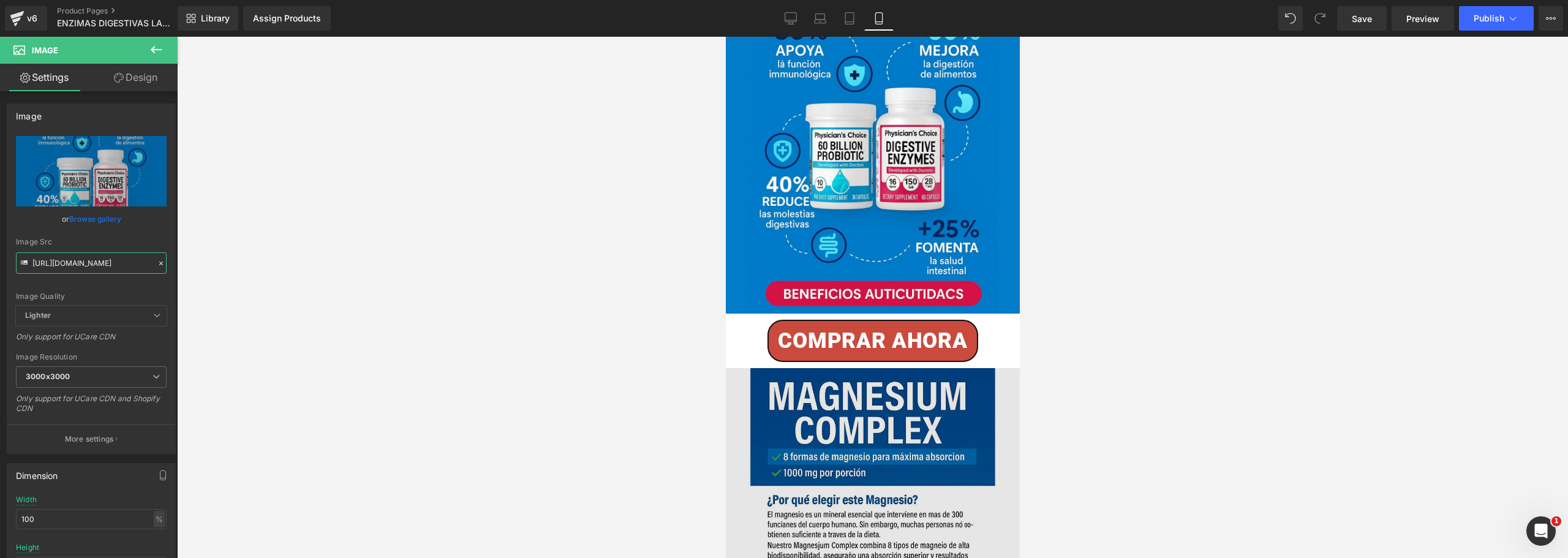
scroll to position [3248, 0]
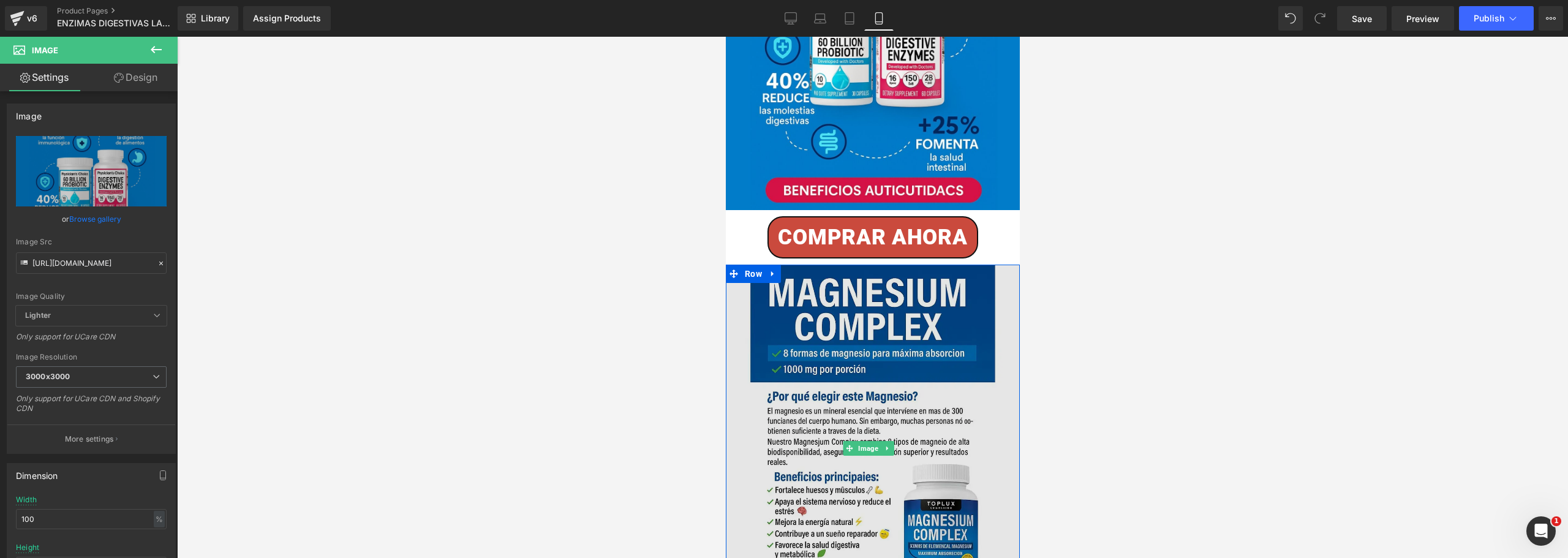
click at [803, 312] on img at bounding box center [872, 448] width 294 height 368
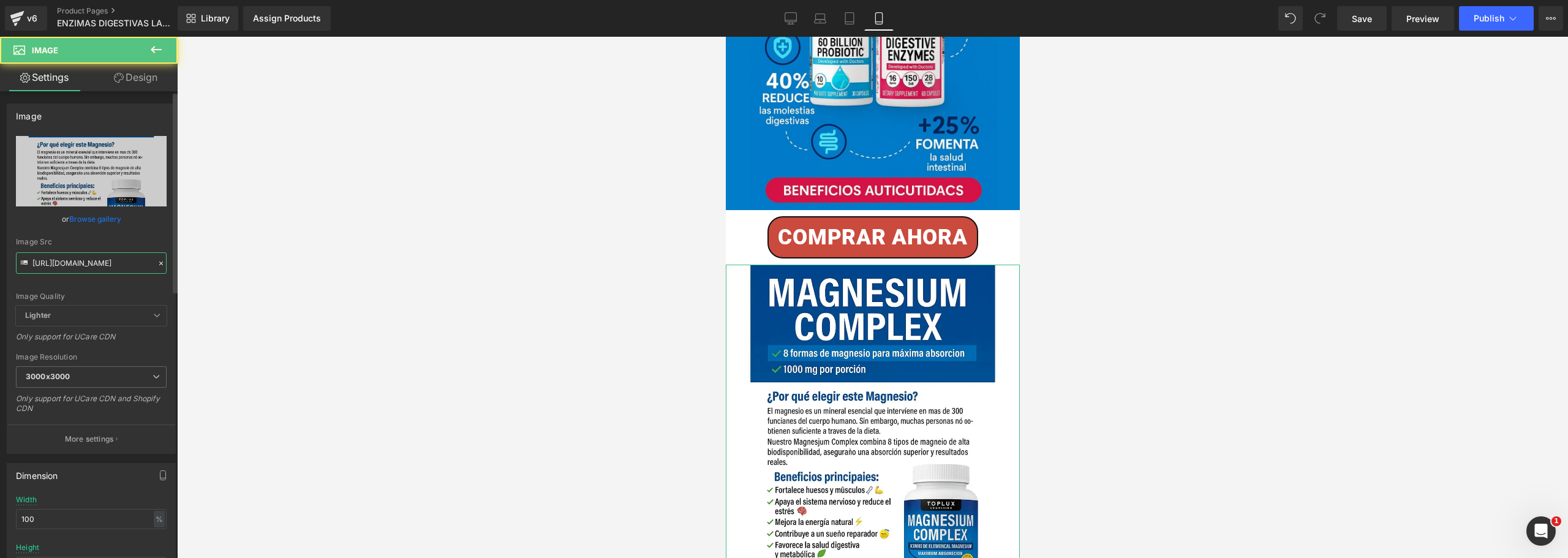
click at [83, 256] on input "[URL][DOMAIN_NAME]" at bounding box center [91, 263] width 151 height 22
paste input "b0W16M8/10.jpg"
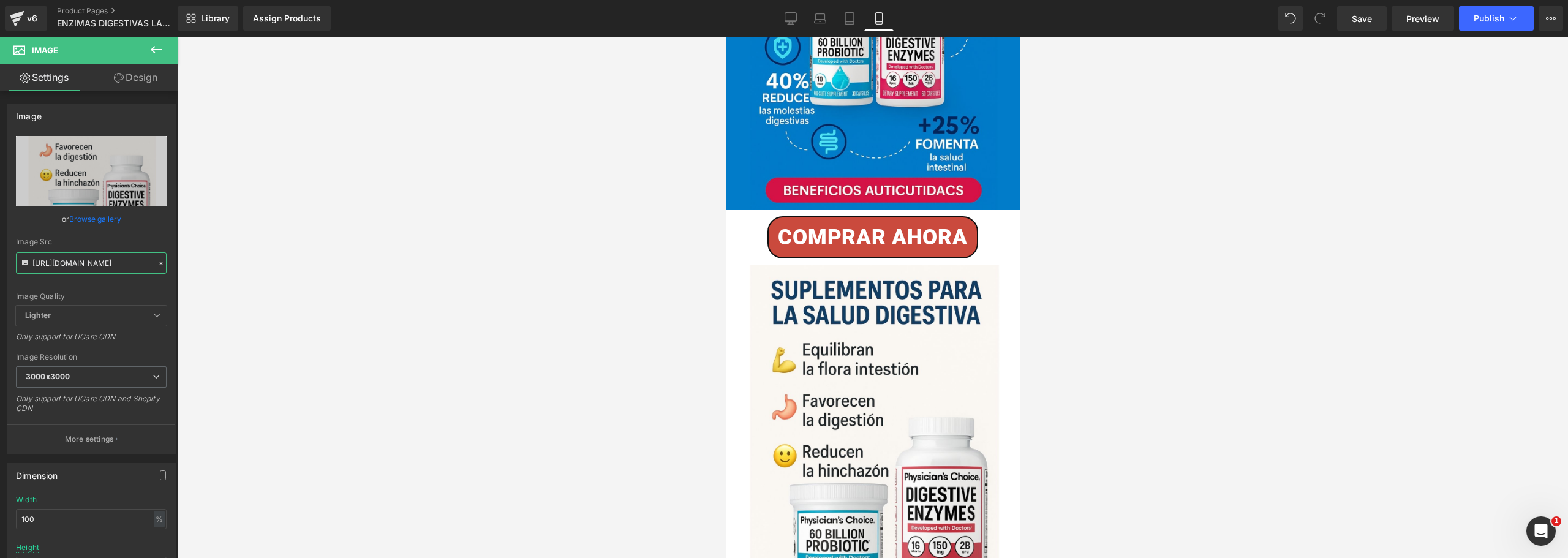
type input "[URL][DOMAIN_NAME]"
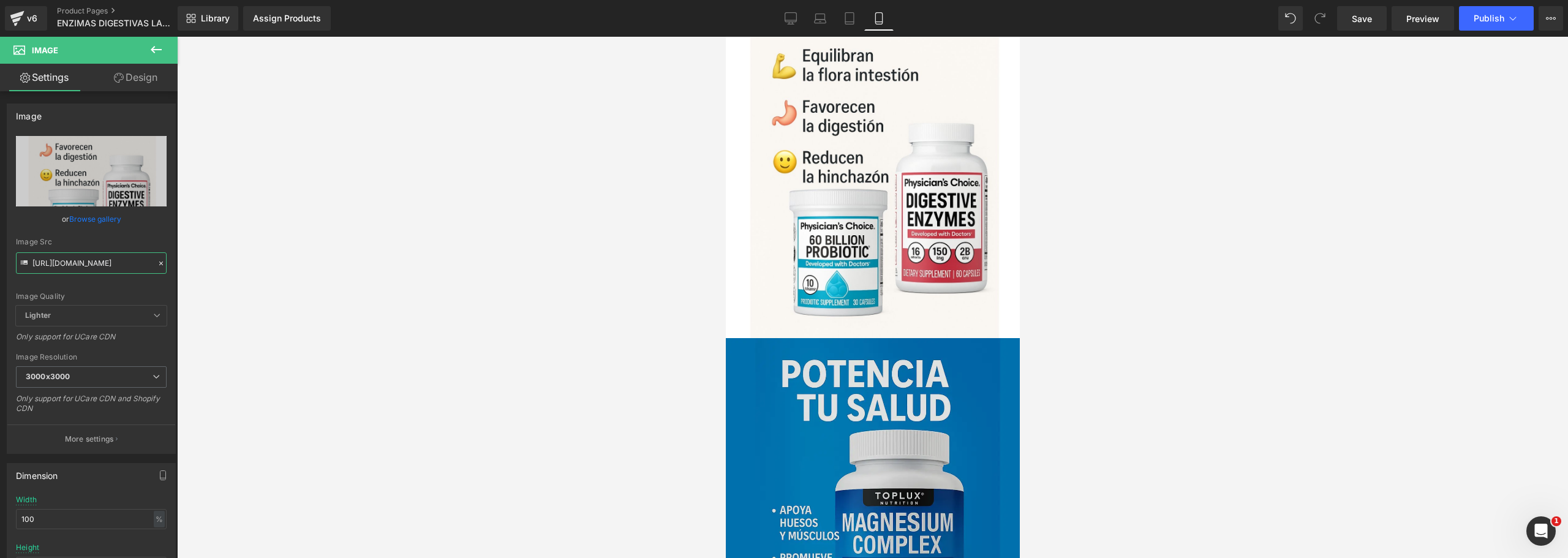
scroll to position [3555, 0]
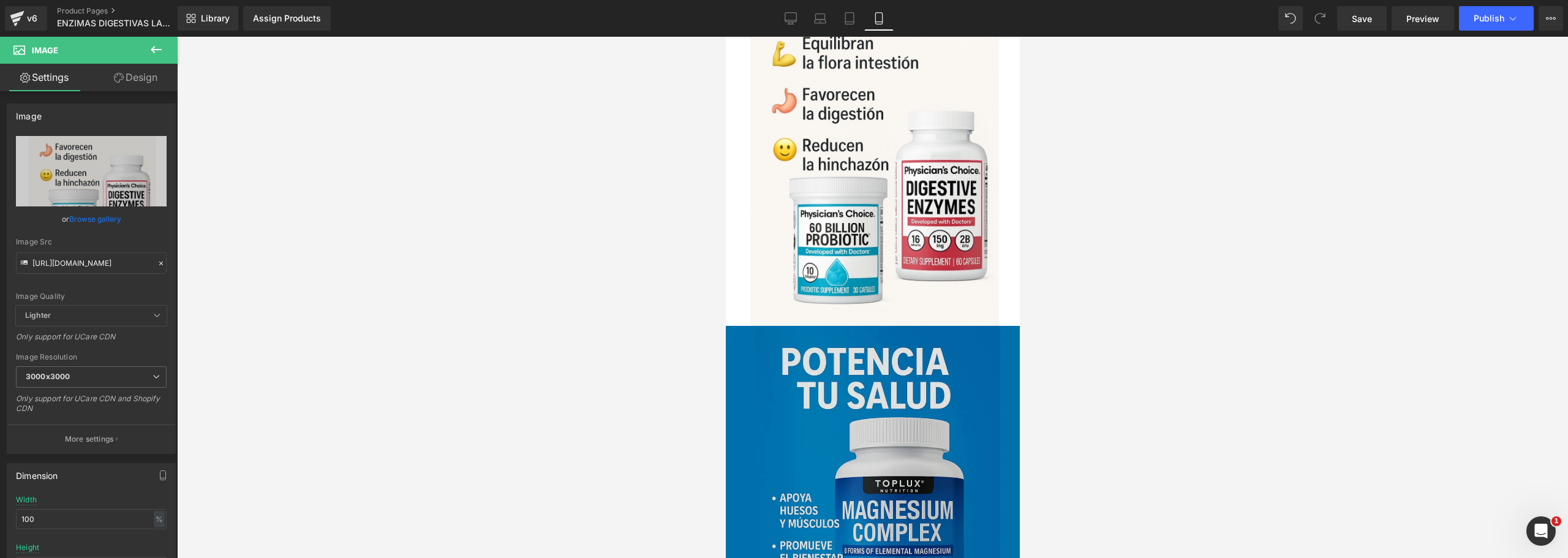
click at [809, 336] on img at bounding box center [872, 509] width 294 height 368
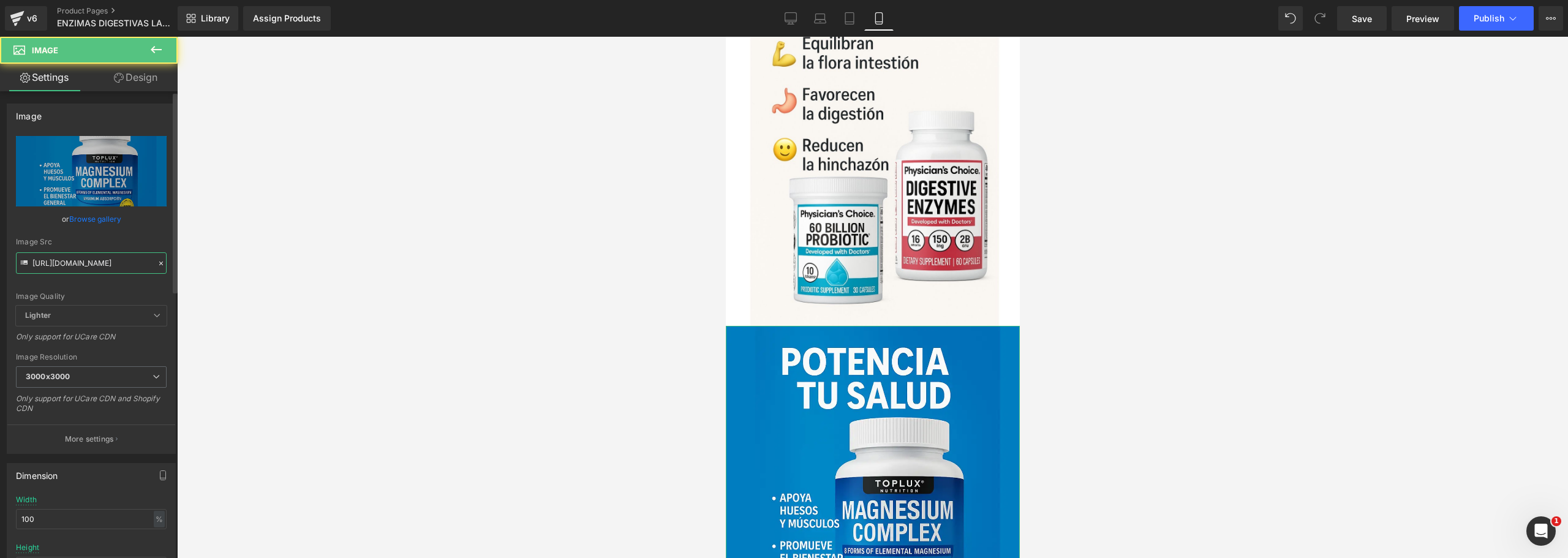
click at [81, 260] on input "[URL][DOMAIN_NAME]" at bounding box center [91, 263] width 151 height 22
paste input "JFGjFchh/11.jpg"
type input "[URL][DOMAIN_NAME]"
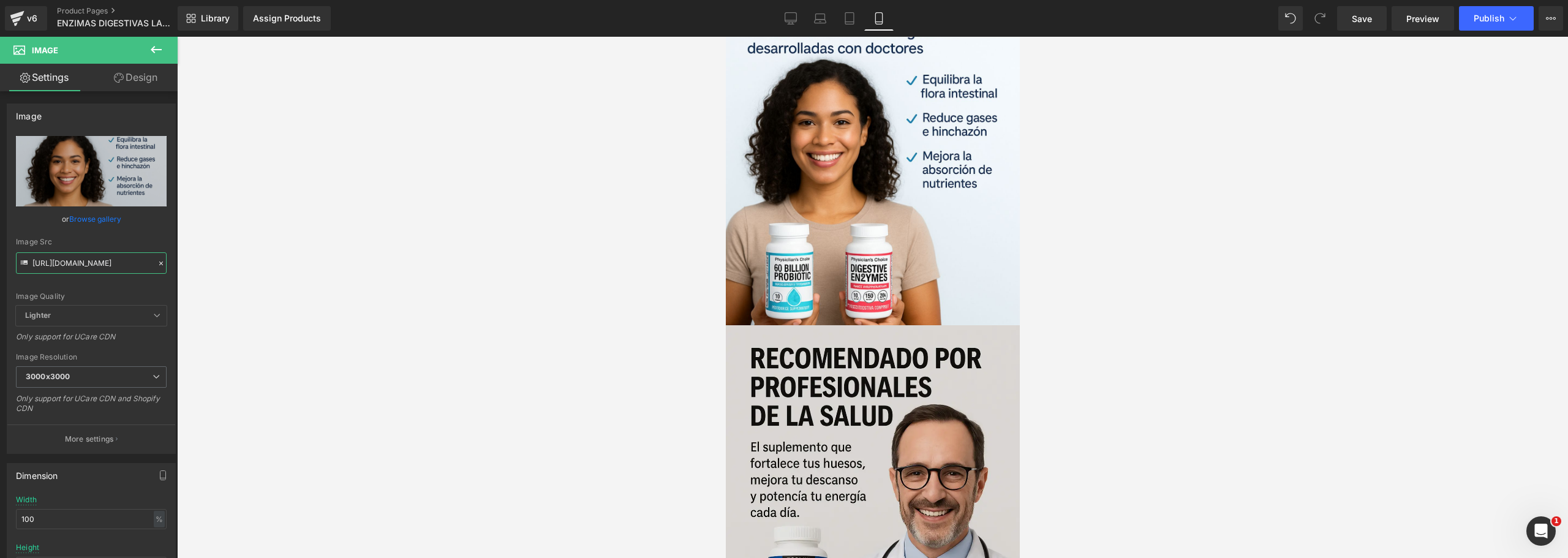
scroll to position [3985, 0]
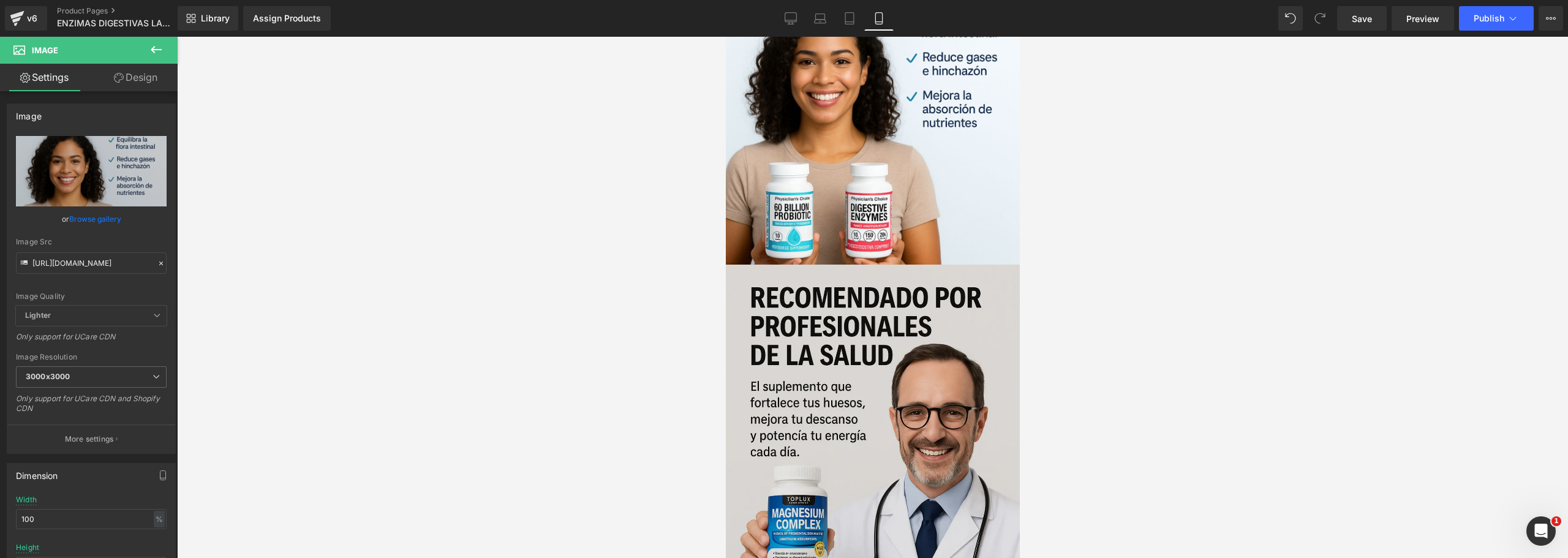
click at [843, 341] on img at bounding box center [872, 448] width 294 height 368
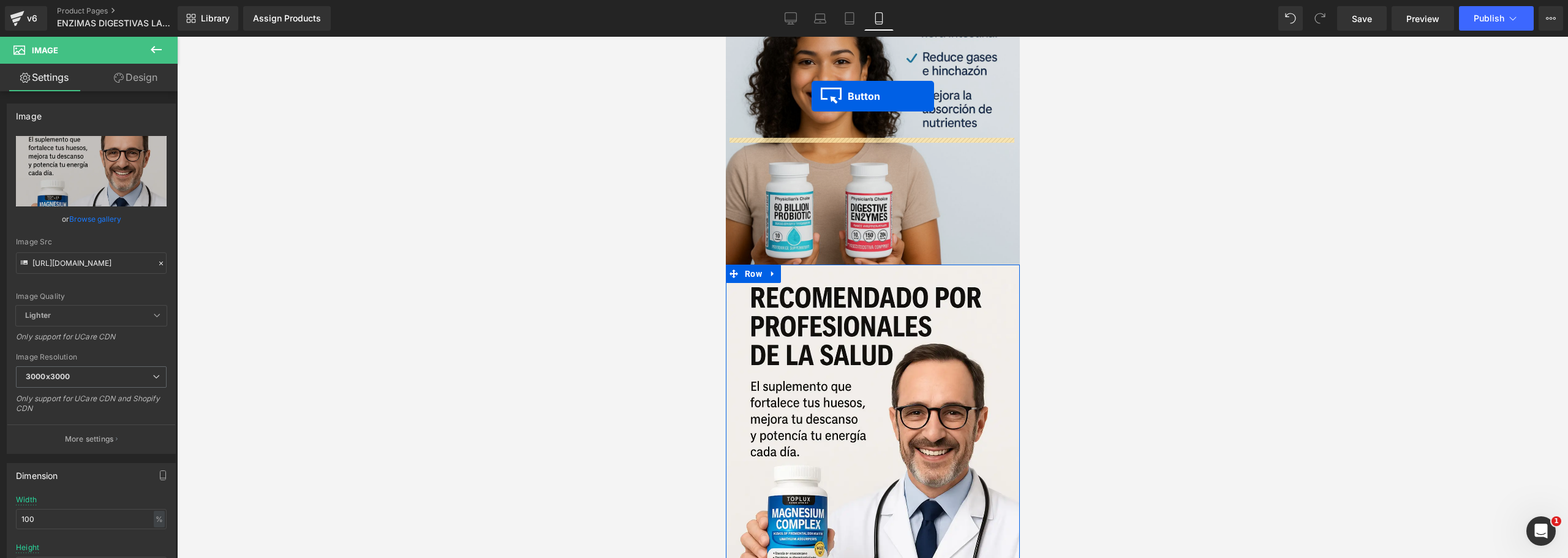
drag, startPoint x: 847, startPoint y: 521, endPoint x: 811, endPoint y: 96, distance: 426.5
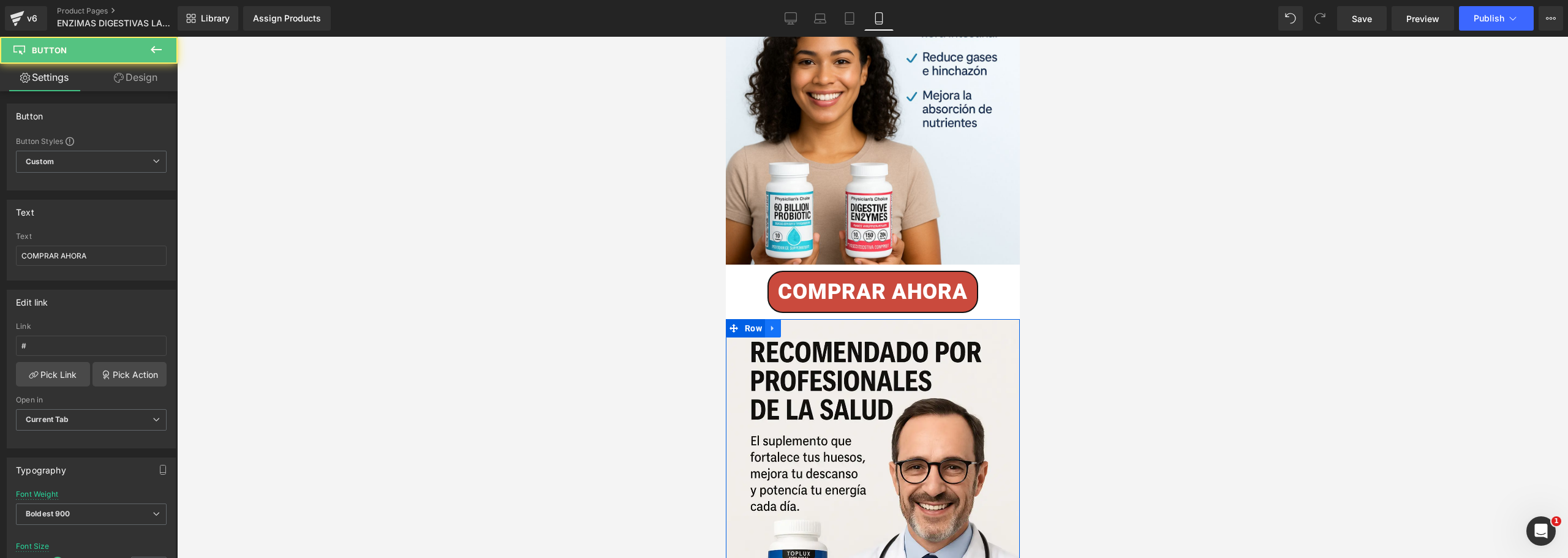
click at [768, 324] on icon at bounding box center [772, 328] width 9 height 10
click at [804, 324] on icon at bounding box center [805, 328] width 9 height 10
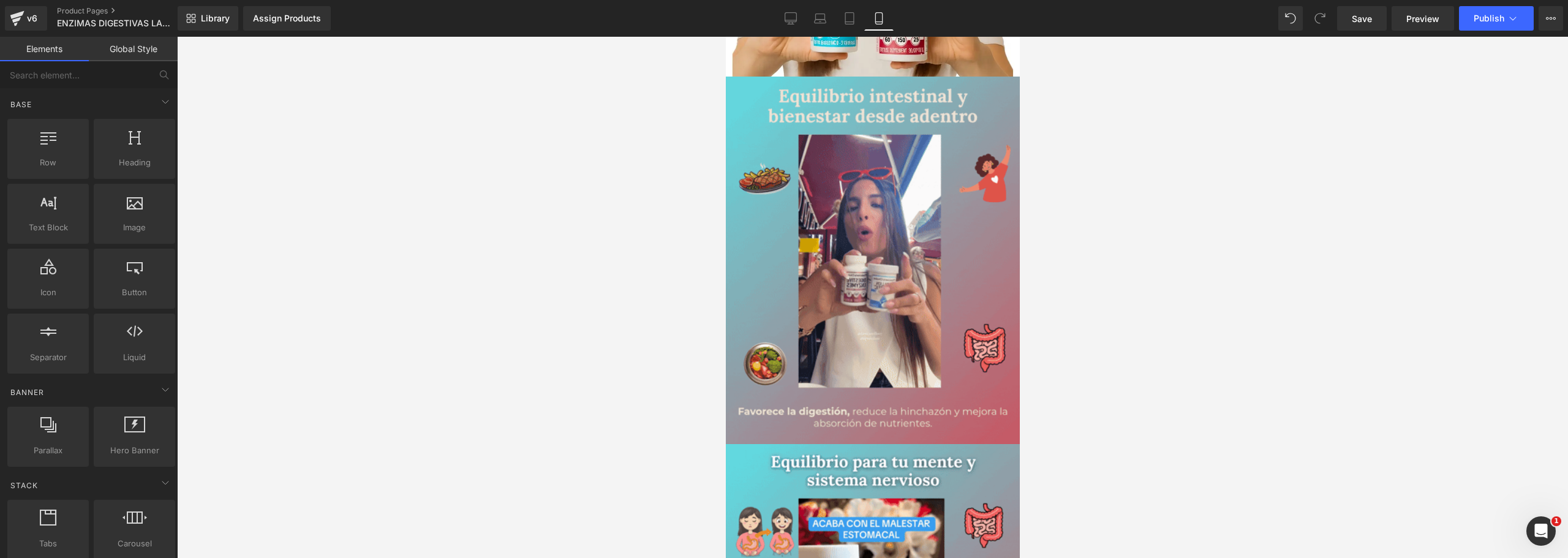
scroll to position [0, 0]
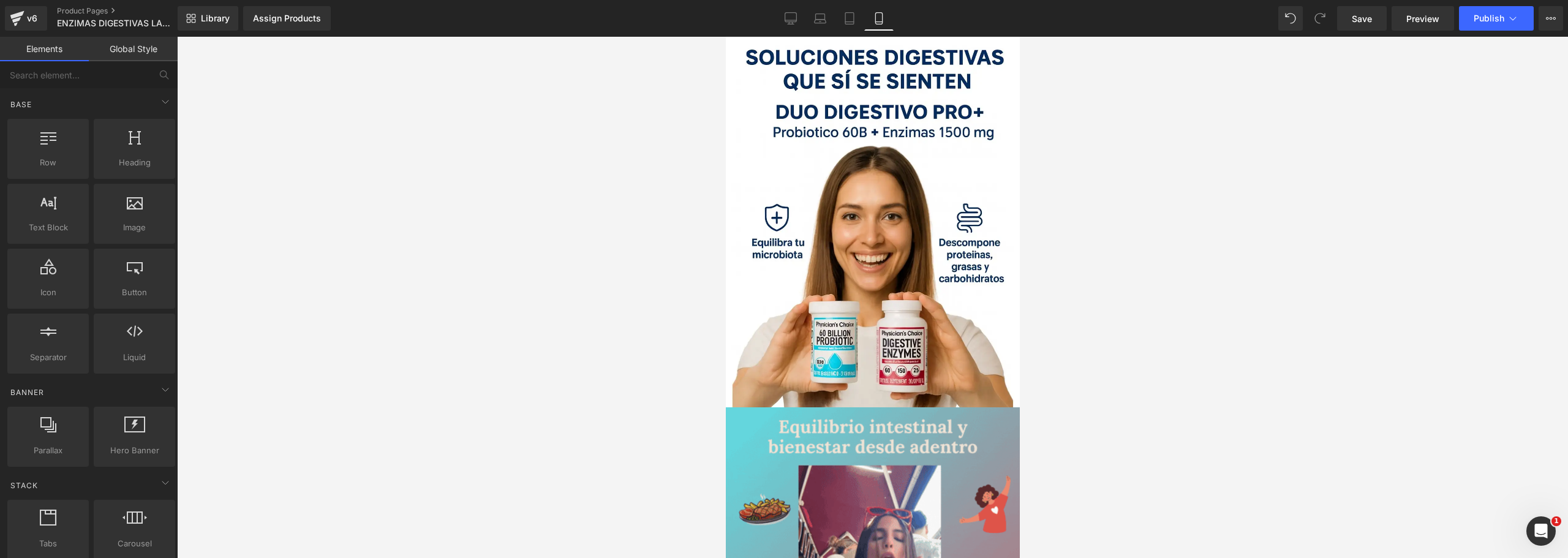
drag, startPoint x: 1016, startPoint y: 386, endPoint x: 1749, endPoint y: 73, distance: 797.0
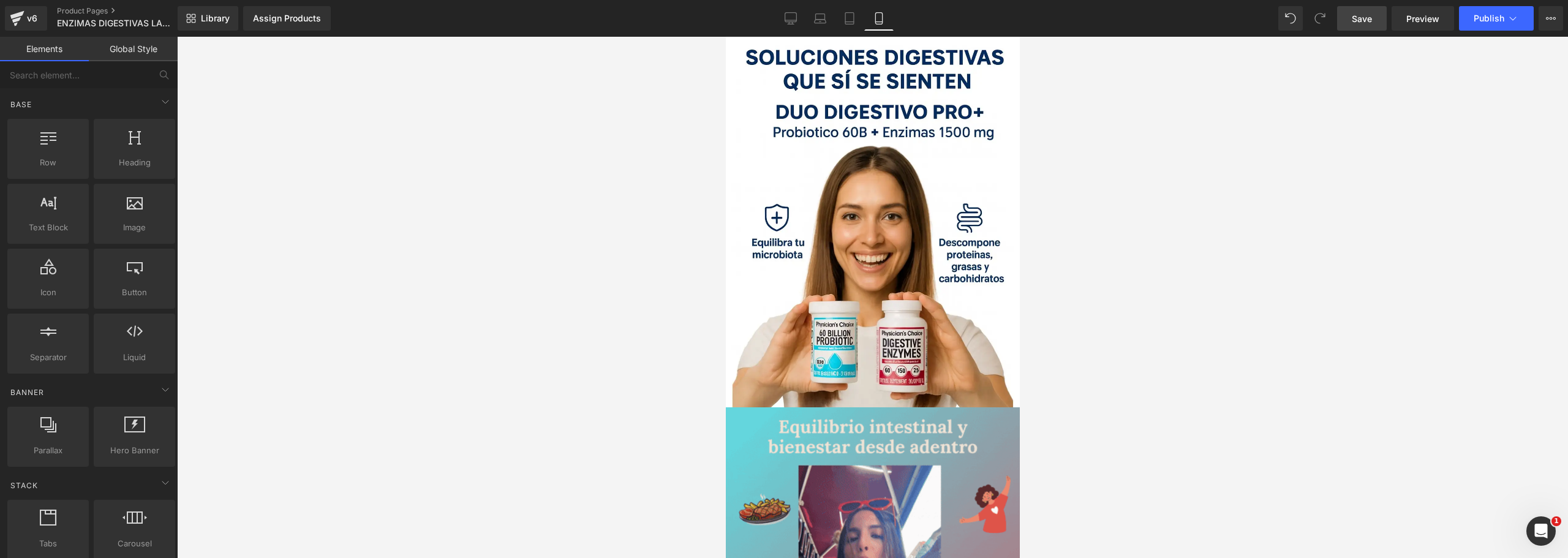
click at [1373, 13] on link "Save" at bounding box center [1361, 18] width 50 height 24
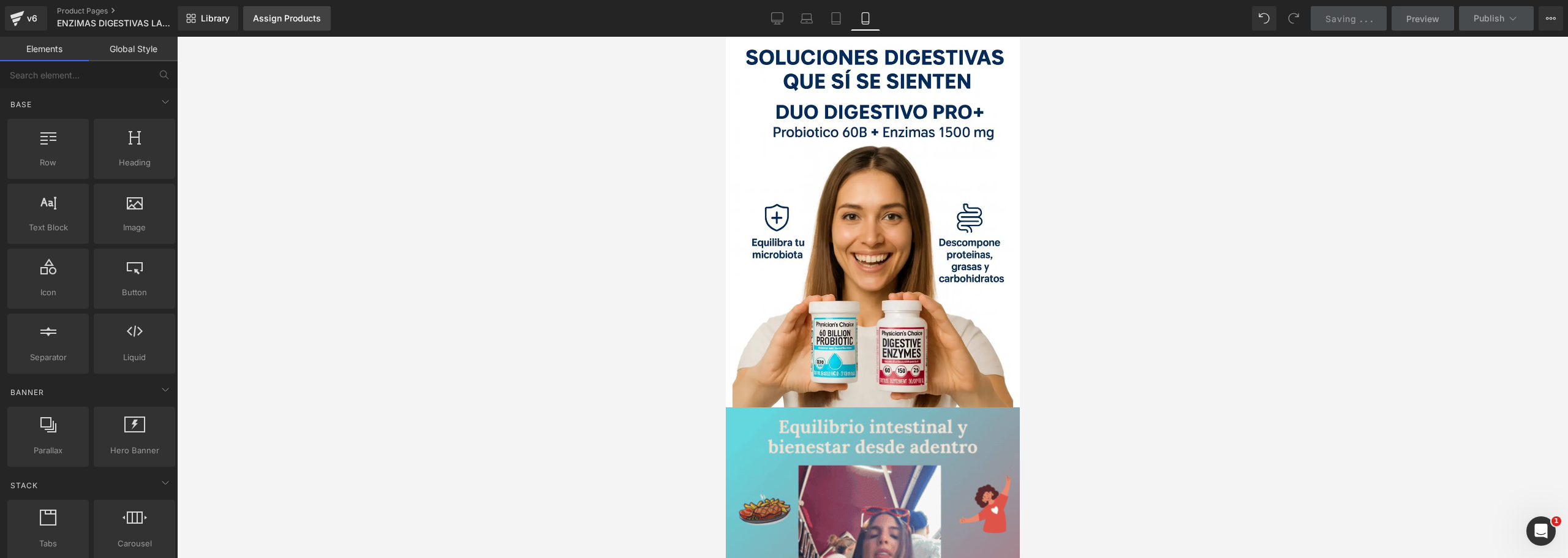
click at [301, 17] on div "Assign Products" at bounding box center [287, 17] width 68 height 10
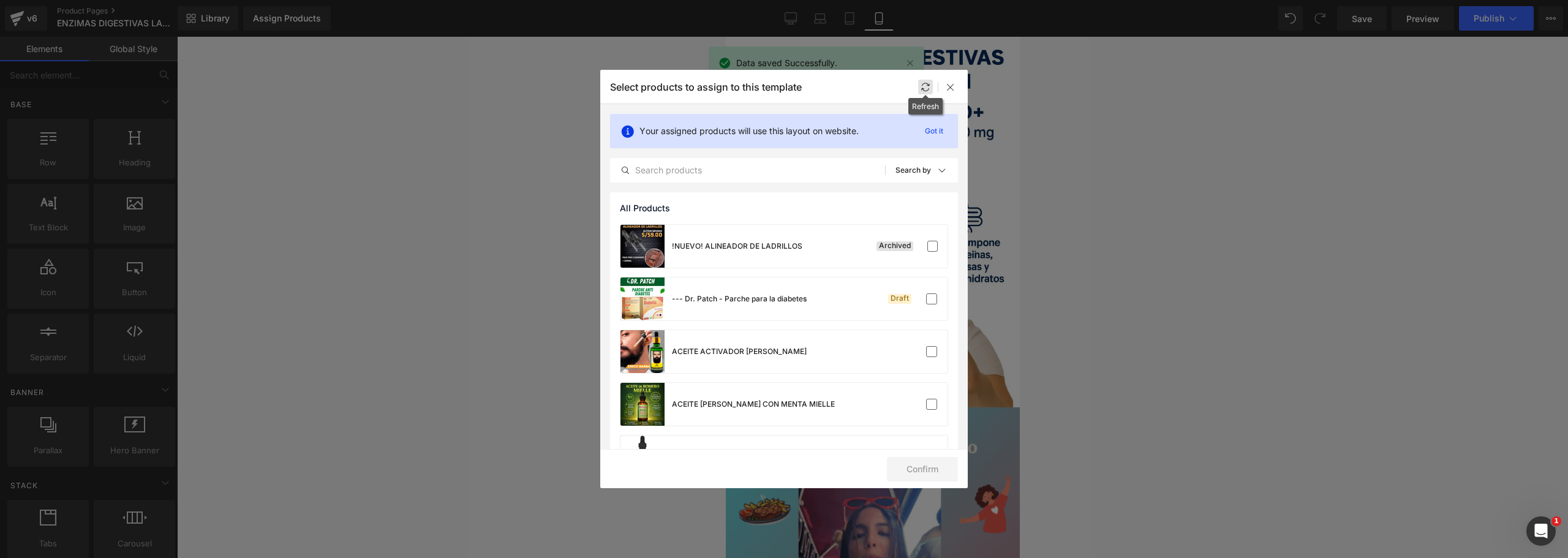
click at [923, 84] on icon at bounding box center [925, 86] width 10 height 10
click at [714, 167] on input "text" at bounding box center [748, 170] width 274 height 15
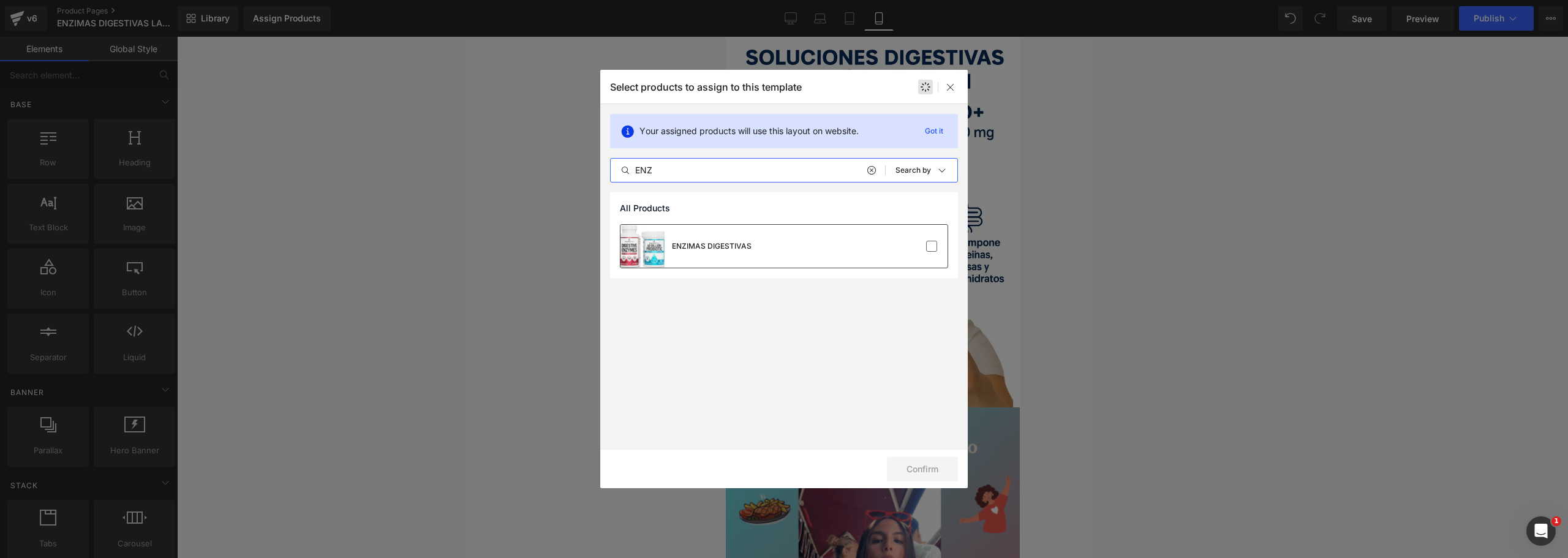
type input "ENZ"
click at [720, 245] on div "ENZIMAS DIGESTIVAS" at bounding box center [711, 246] width 79 height 11
click at [913, 458] on button "Confirm" at bounding box center [921, 470] width 71 height 24
click at [881, 253] on div "ENZIMAS DIGESTIVAS" at bounding box center [784, 246] width 327 height 43
click at [921, 472] on button "Confirm" at bounding box center [921, 470] width 71 height 24
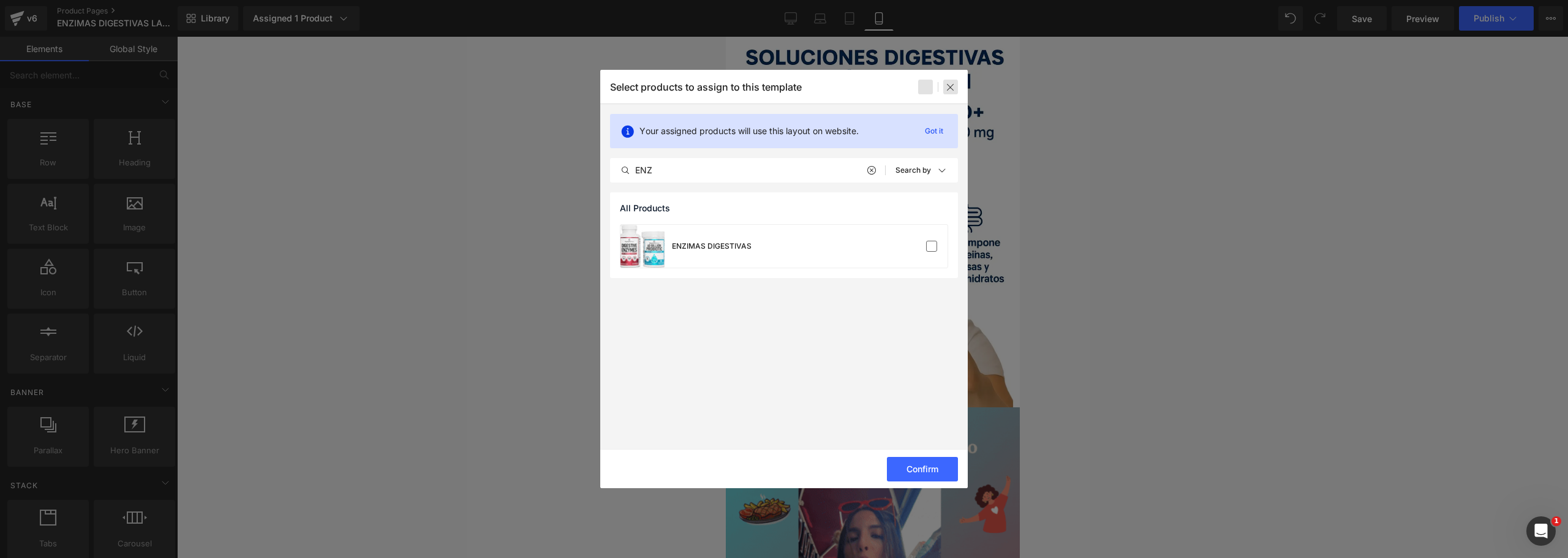
click at [944, 79] on div at bounding box center [950, 86] width 15 height 15
click at [955, 89] on icon at bounding box center [950, 86] width 10 height 10
click at [1152, 257] on div at bounding box center [784, 279] width 1568 height 558
click at [915, 465] on button "Confirm" at bounding box center [921, 470] width 71 height 24
click at [947, 250] on div "ENZIMAS DIGESTIVAS" at bounding box center [784, 246] width 327 height 43
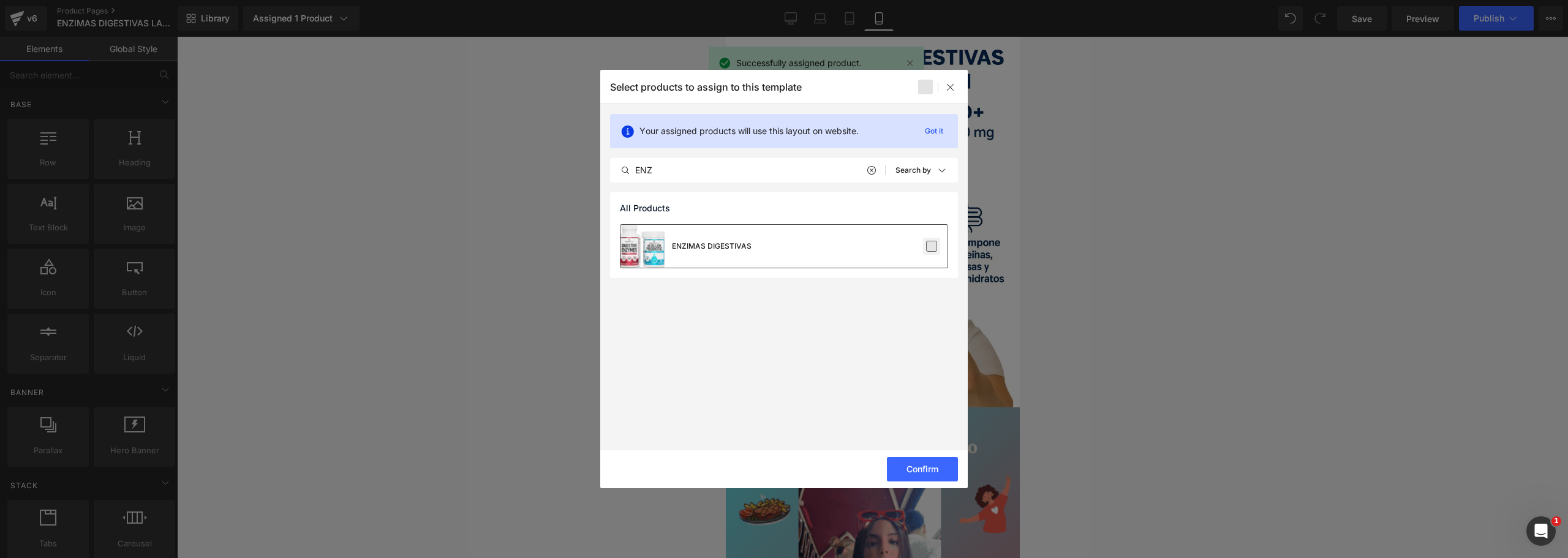
click at [937, 251] on label at bounding box center [931, 246] width 11 height 11
click at [932, 246] on input "checkbox" at bounding box center [932, 246] width 0 height 0
click at [924, 472] on button "Confirm" at bounding box center [921, 470] width 71 height 24
click at [951, 82] on icon at bounding box center [950, 86] width 10 height 10
click at [951, 83] on icon at bounding box center [950, 86] width 10 height 10
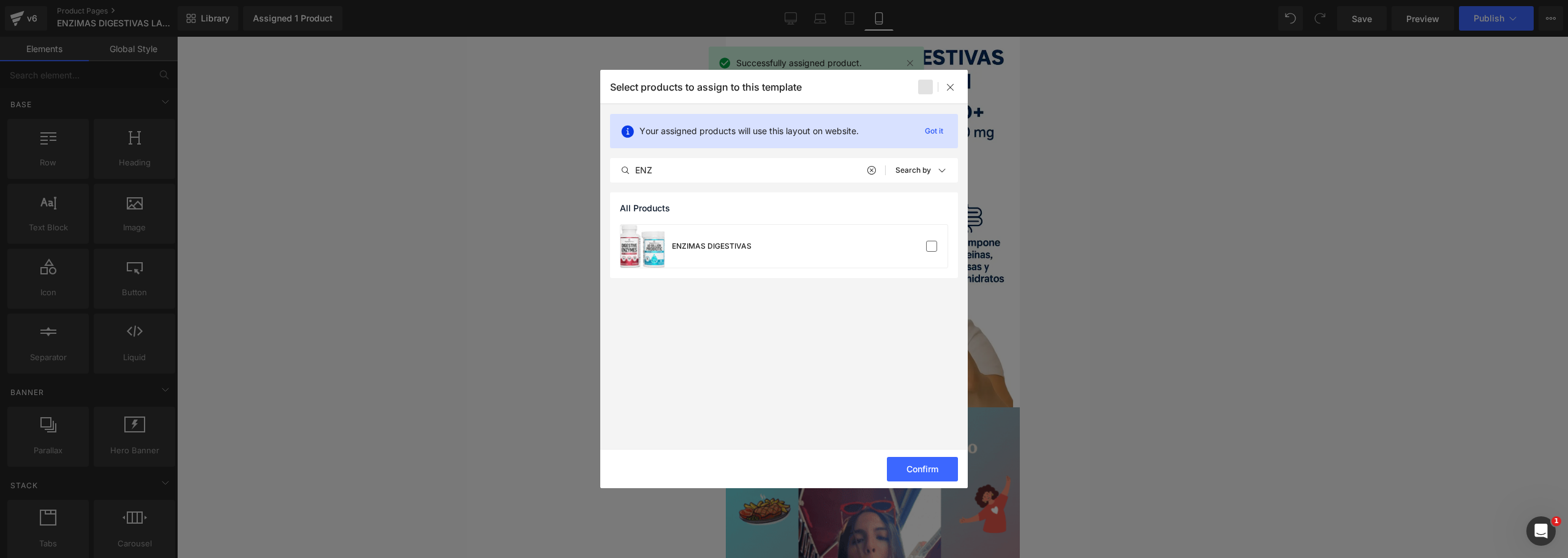
click at [1133, 183] on div at bounding box center [784, 279] width 1568 height 558
click at [952, 89] on icon at bounding box center [950, 86] width 10 height 10
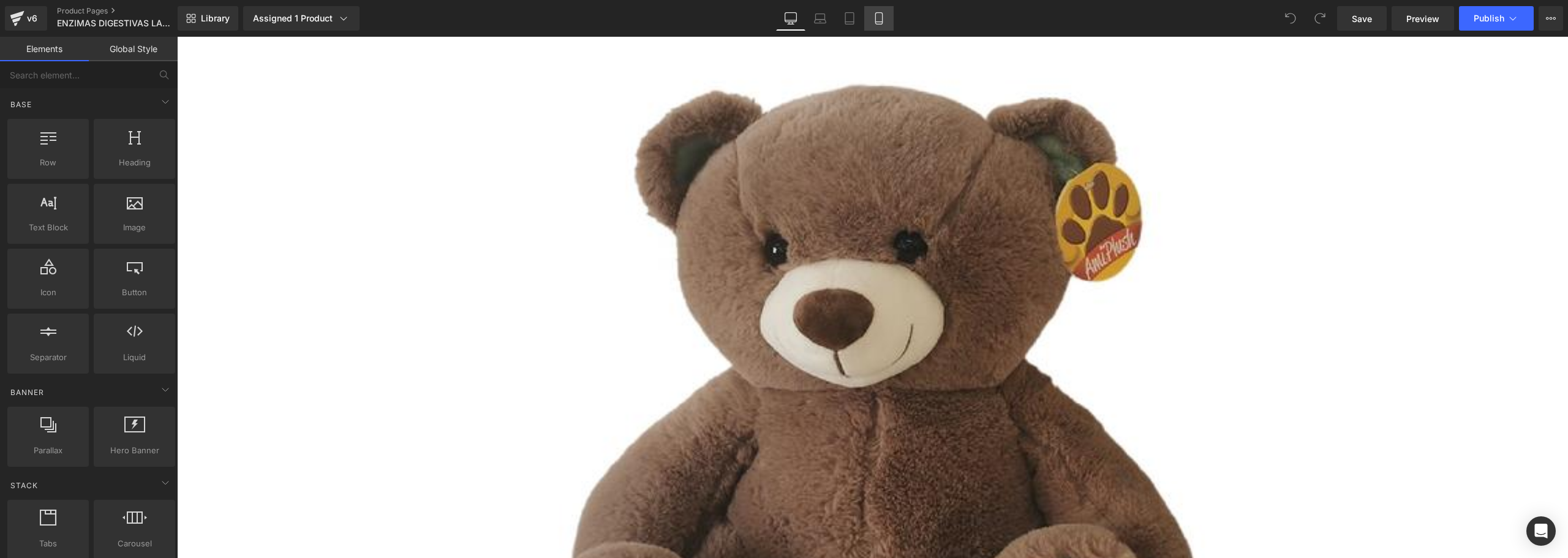
click at [878, 19] on icon at bounding box center [879, 18] width 12 height 12
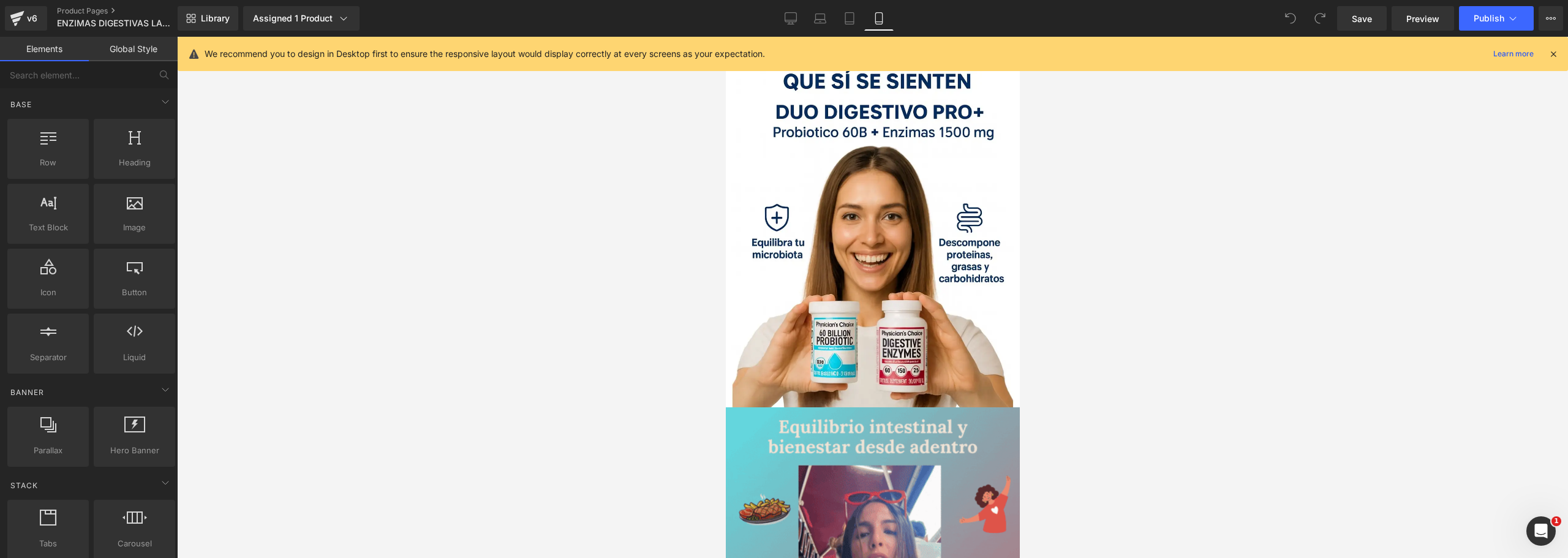
click at [1550, 52] on icon at bounding box center [1553, 53] width 11 height 11
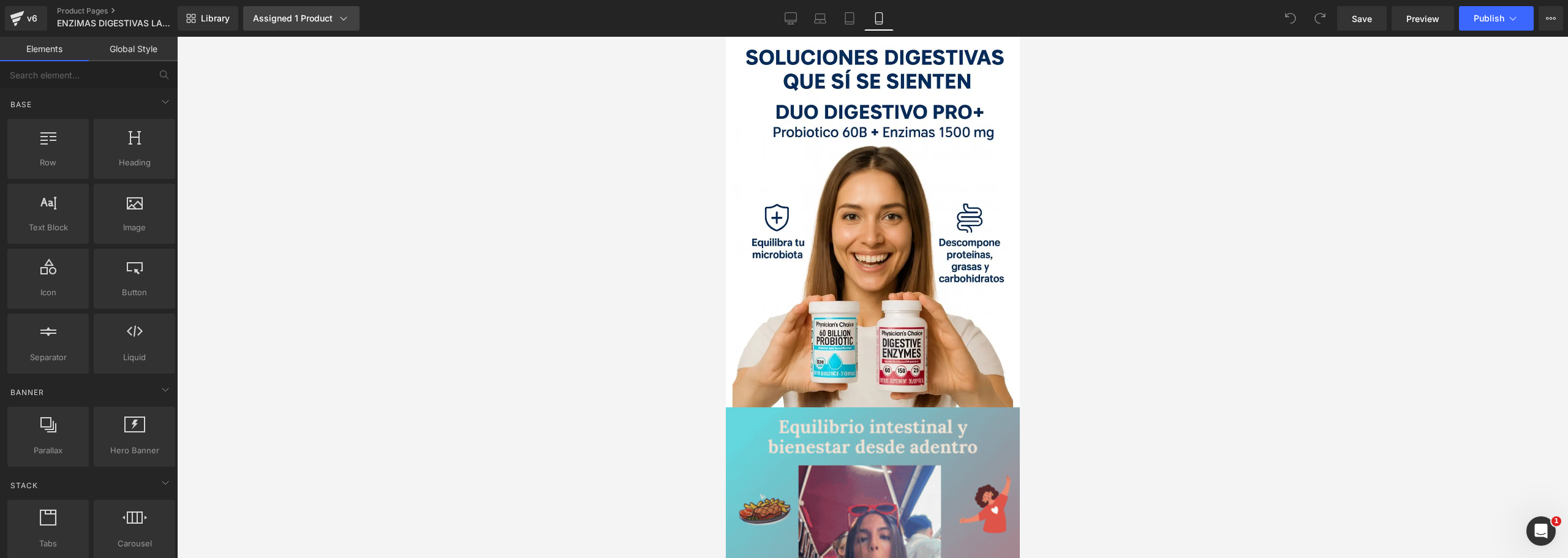
click at [314, 24] on link "Assigned 1 Product" at bounding box center [301, 18] width 116 height 24
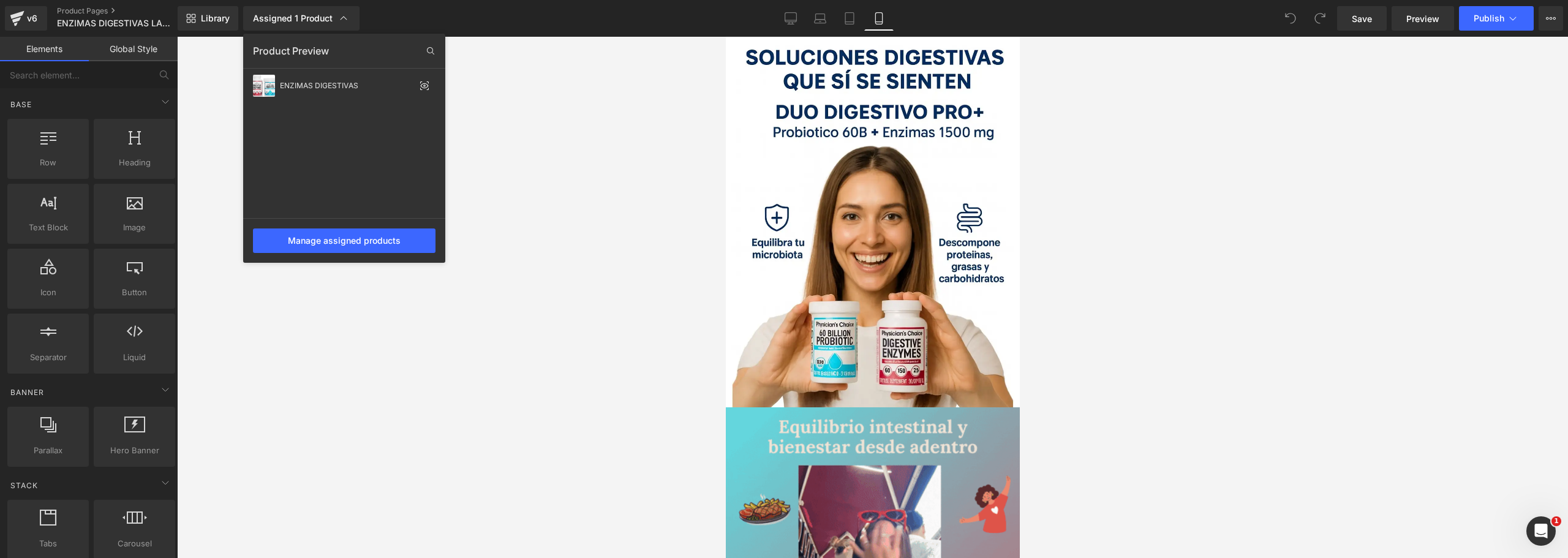
click at [570, 108] on div at bounding box center [873, 297] width 1391 height 521
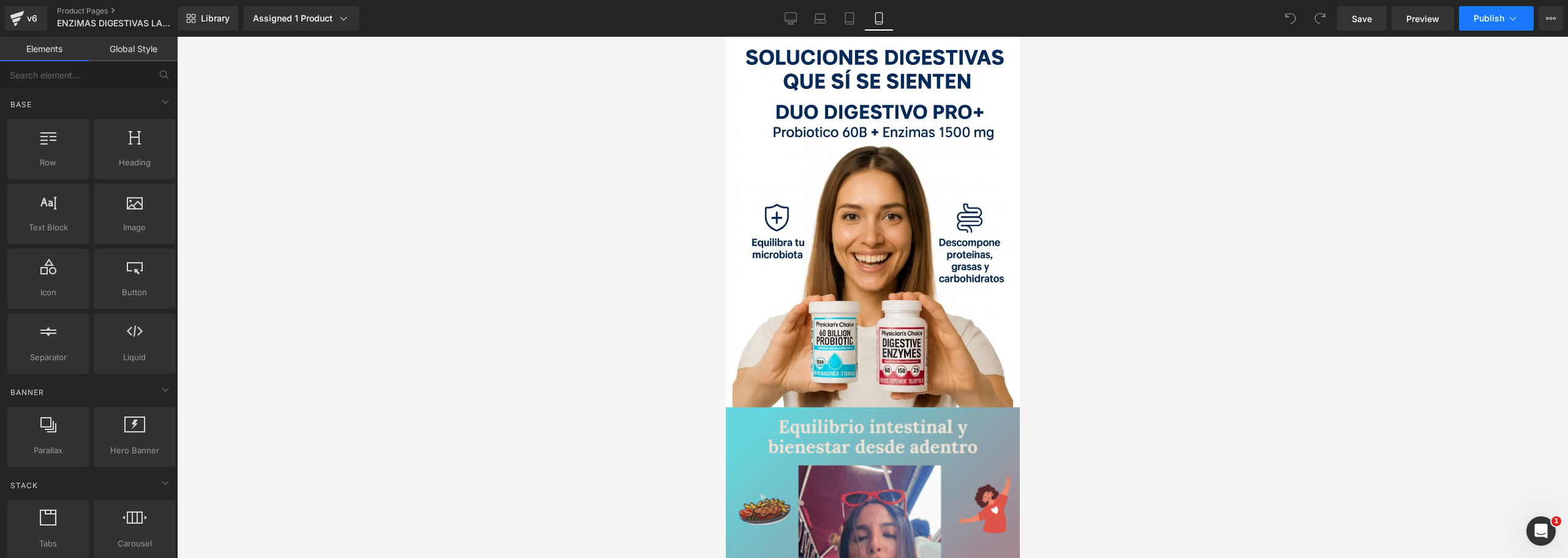
click at [1475, 16] on span "Publish" at bounding box center [1489, 17] width 31 height 10
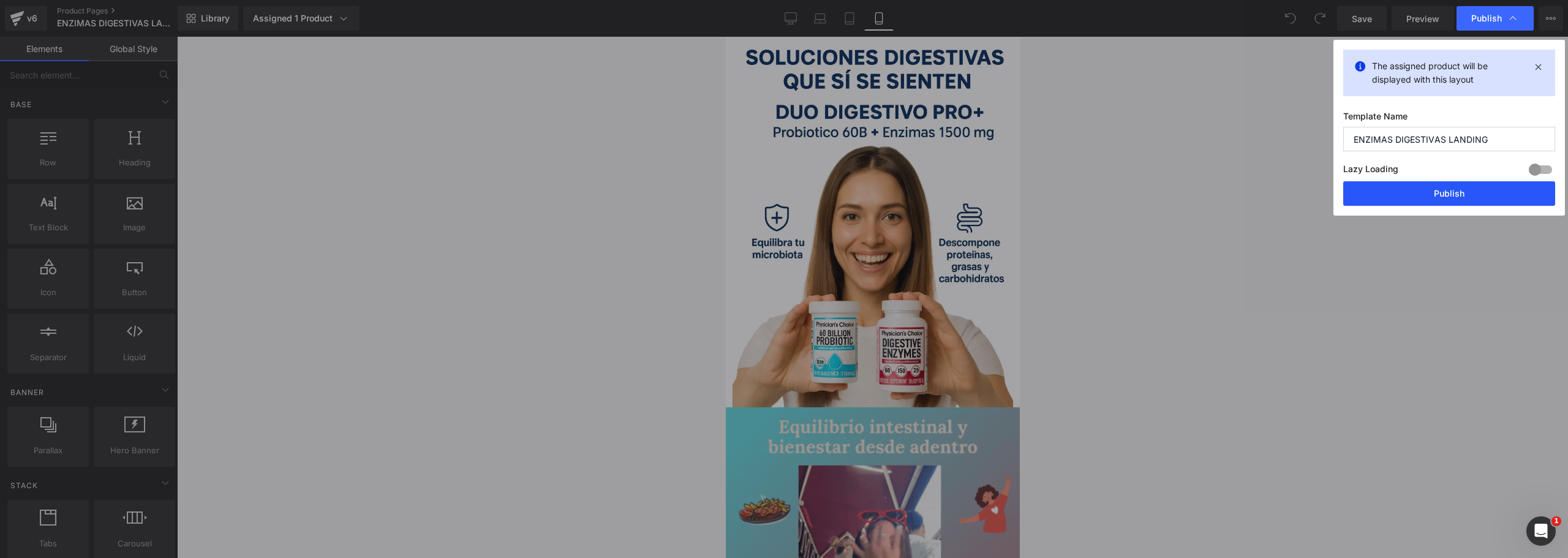
click at [1419, 204] on button "Publish" at bounding box center [1448, 194] width 212 height 24
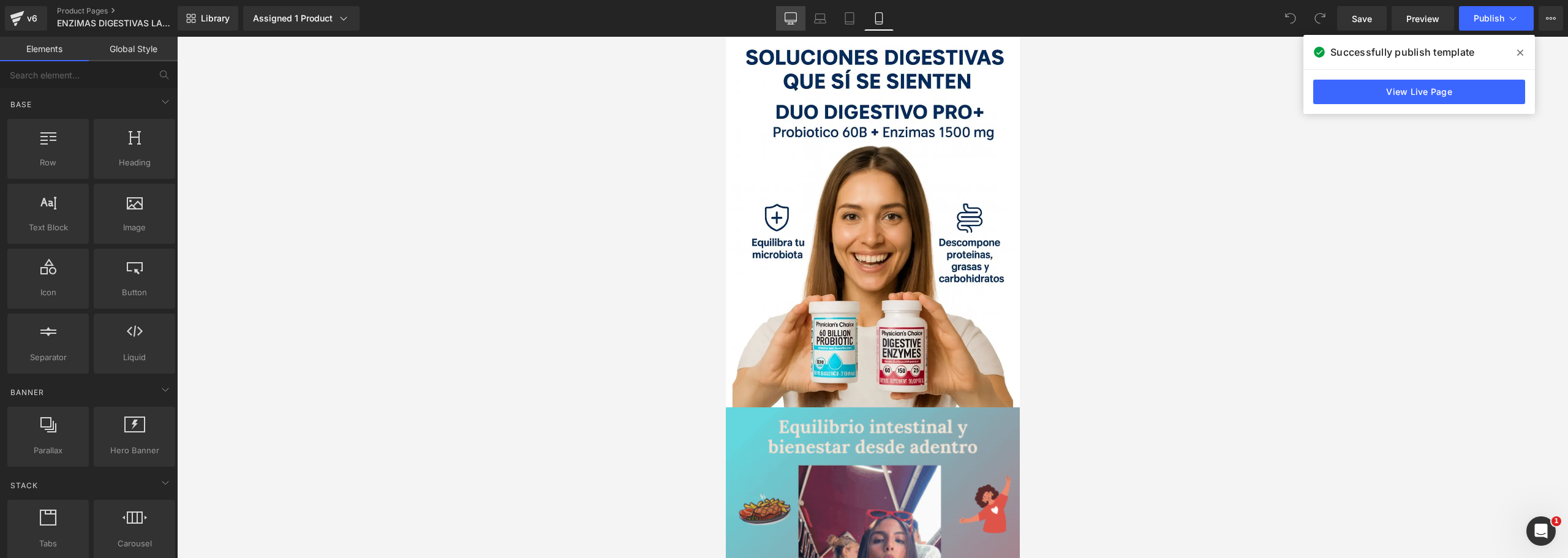
click at [787, 13] on icon at bounding box center [791, 17] width 11 height 10
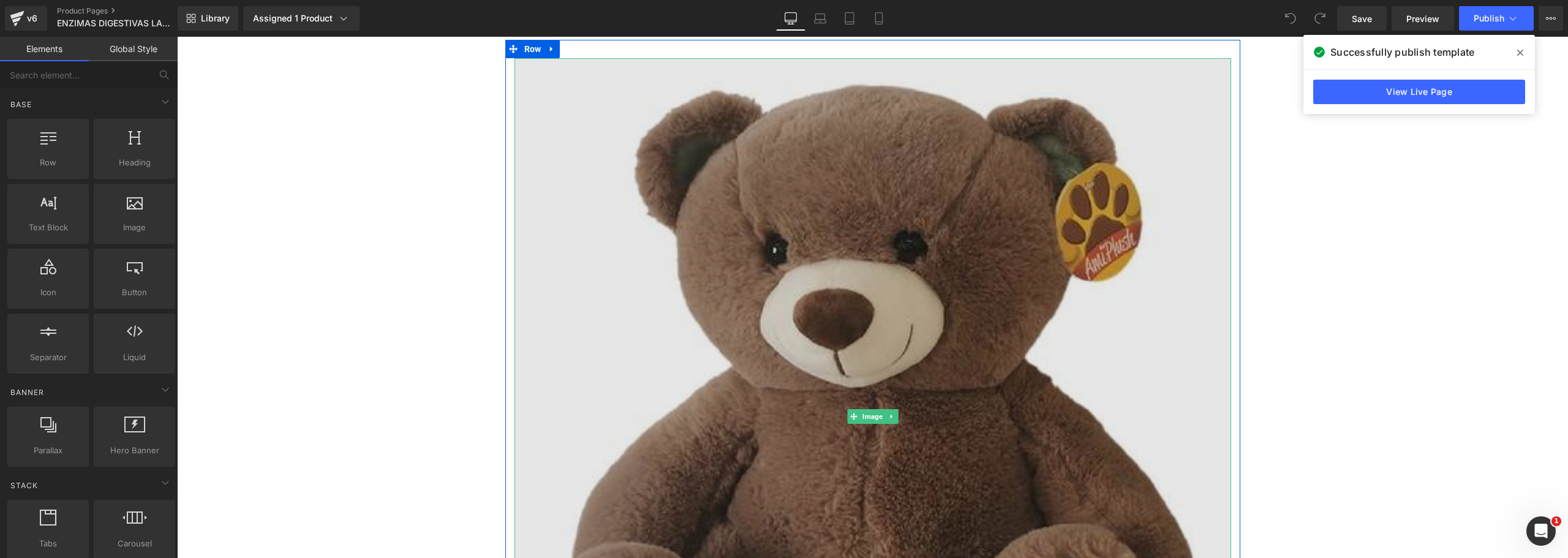
click at [762, 316] on img at bounding box center [873, 417] width 716 height 717
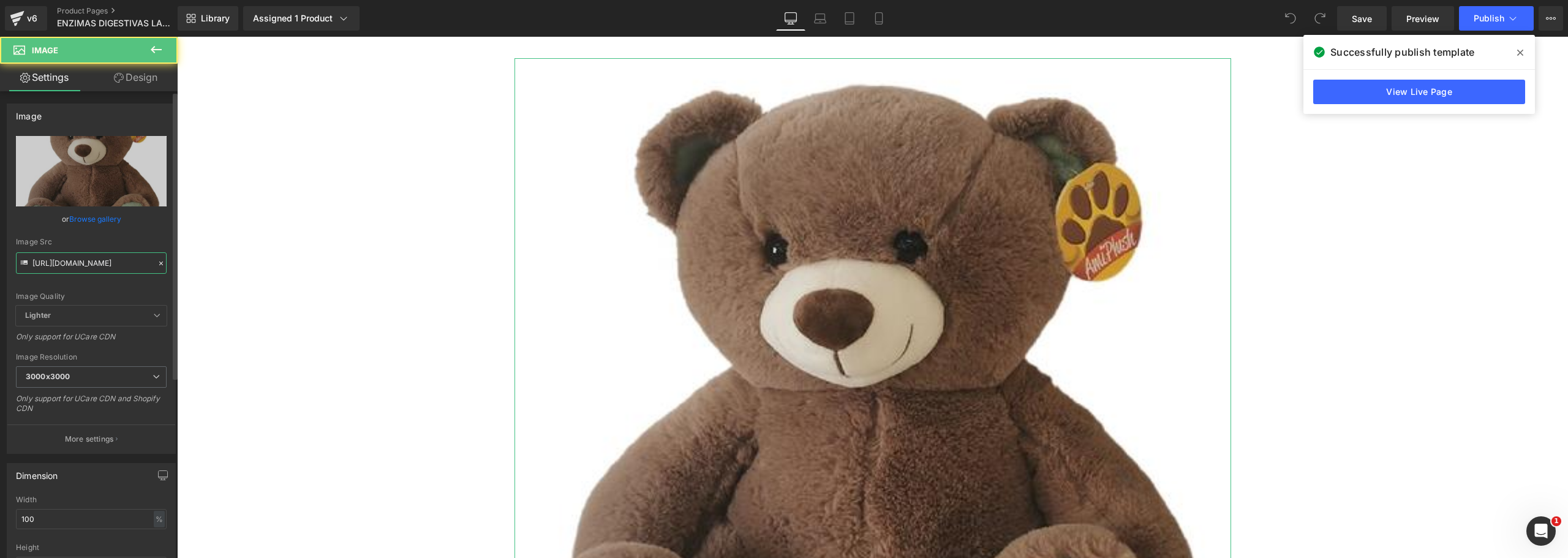
click at [63, 259] on input "https://www.toysrus.es/medias/?context=bWFzdGVyfHByb2R1Y3RfaW1hZ2VzfDM1OTc0fGlt…" at bounding box center [91, 263] width 151 height 22
paste input "i5.walmartimages.com.mx/samsmx/images/product-images/img_large/981018936-3l.jpg…"
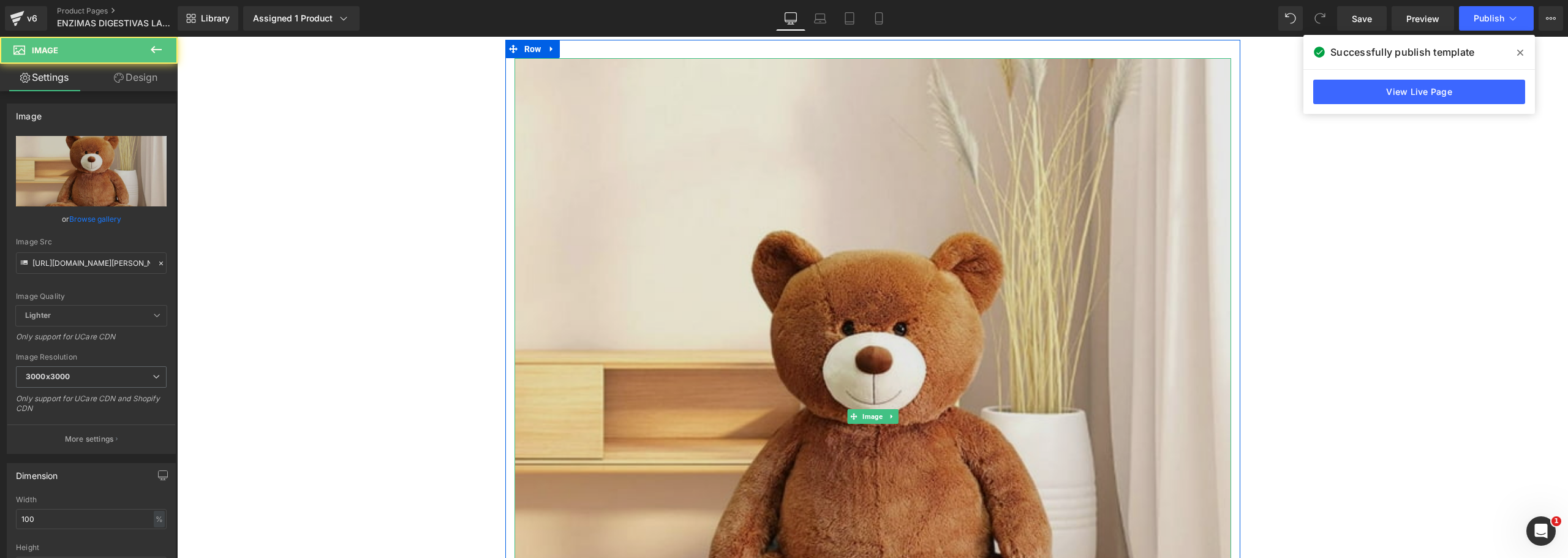
click at [818, 230] on img at bounding box center [873, 417] width 716 height 717
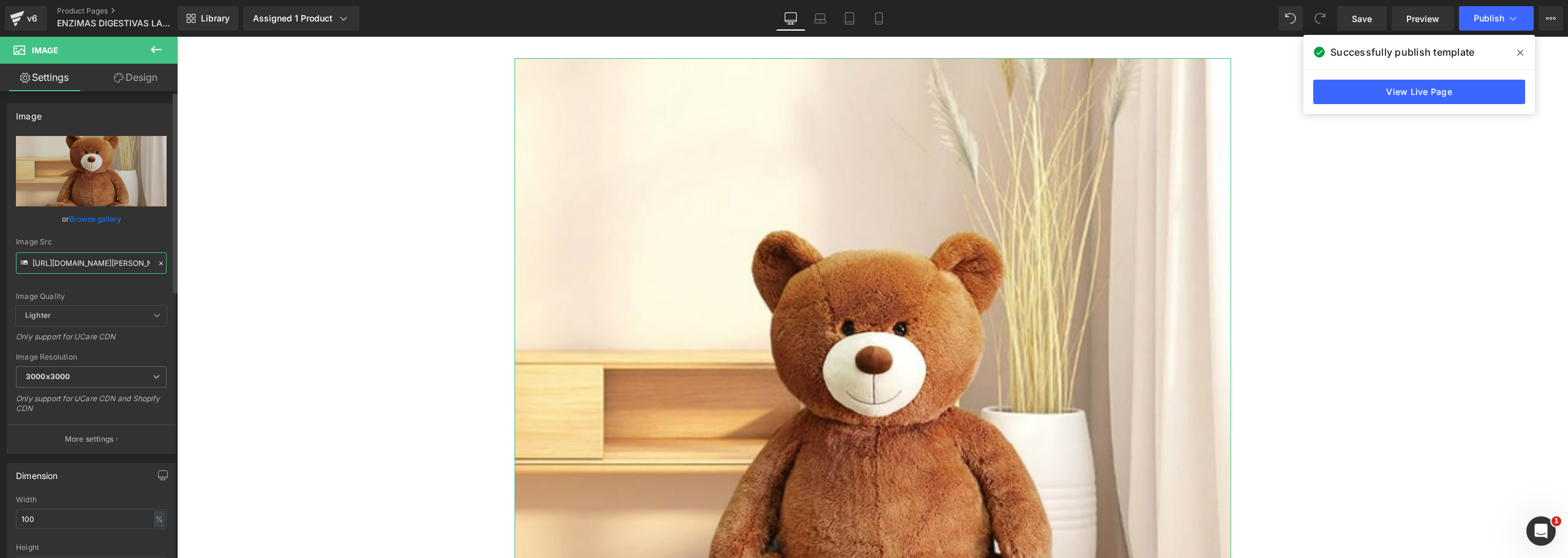
click at [76, 259] on input "https://i5.walmartimages.com.mx/samsmx/images/product-images/img_large/98101893…" at bounding box center [91, 263] width 151 height 22
click at [75, 259] on input "https://i5.walmartimages.com.mx/samsmx/images/product-images/img_large/98101893…" at bounding box center [91, 263] width 151 height 22
paste input "floresdemexico.com/wp-content/uploads/2017/08/Oso-gigante-Oso-Gigante-600x600-6…"
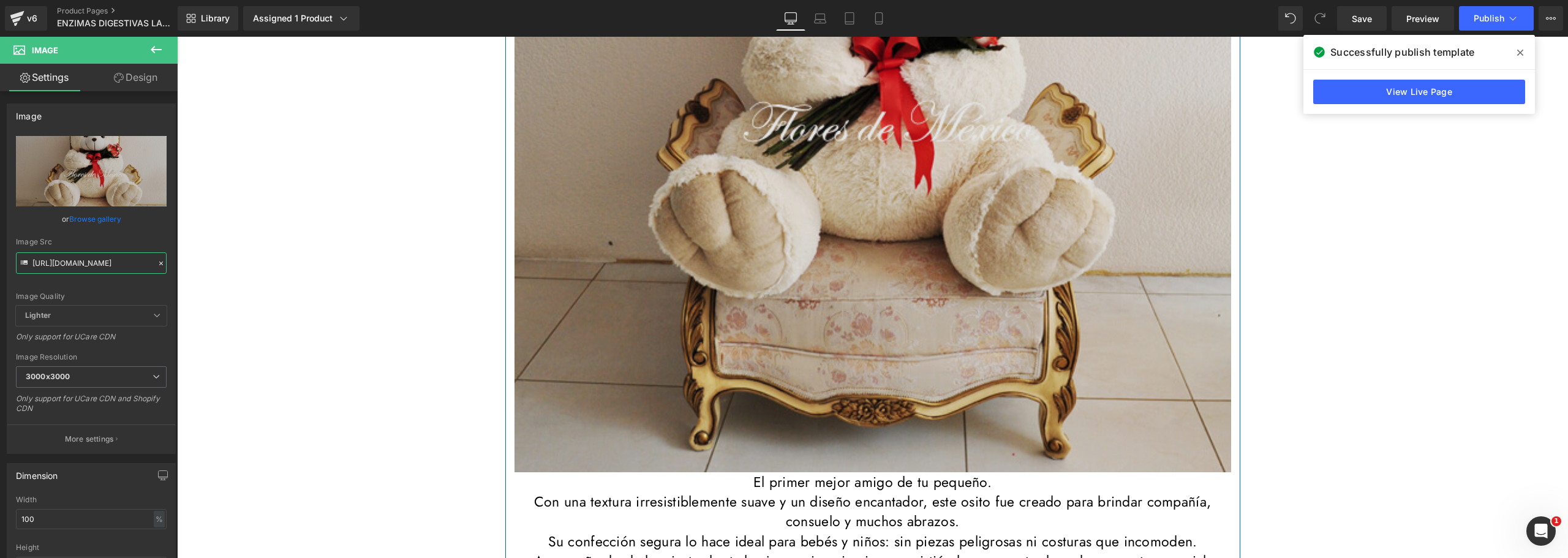
scroll to position [184, 0]
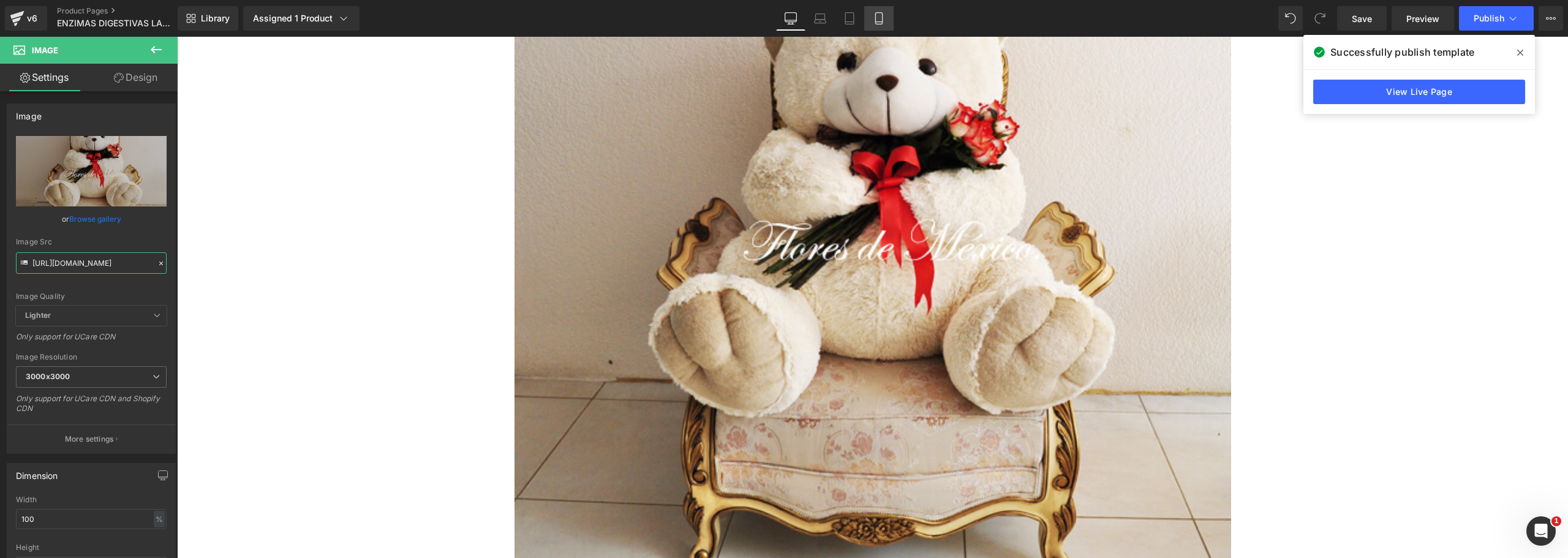
type input "https://floresdemexico.com/wp-content/uploads/2017/08/Oso-gigante-Oso-Gigante-6…"
click at [868, 22] on link "Mobile" at bounding box center [879, 18] width 30 height 24
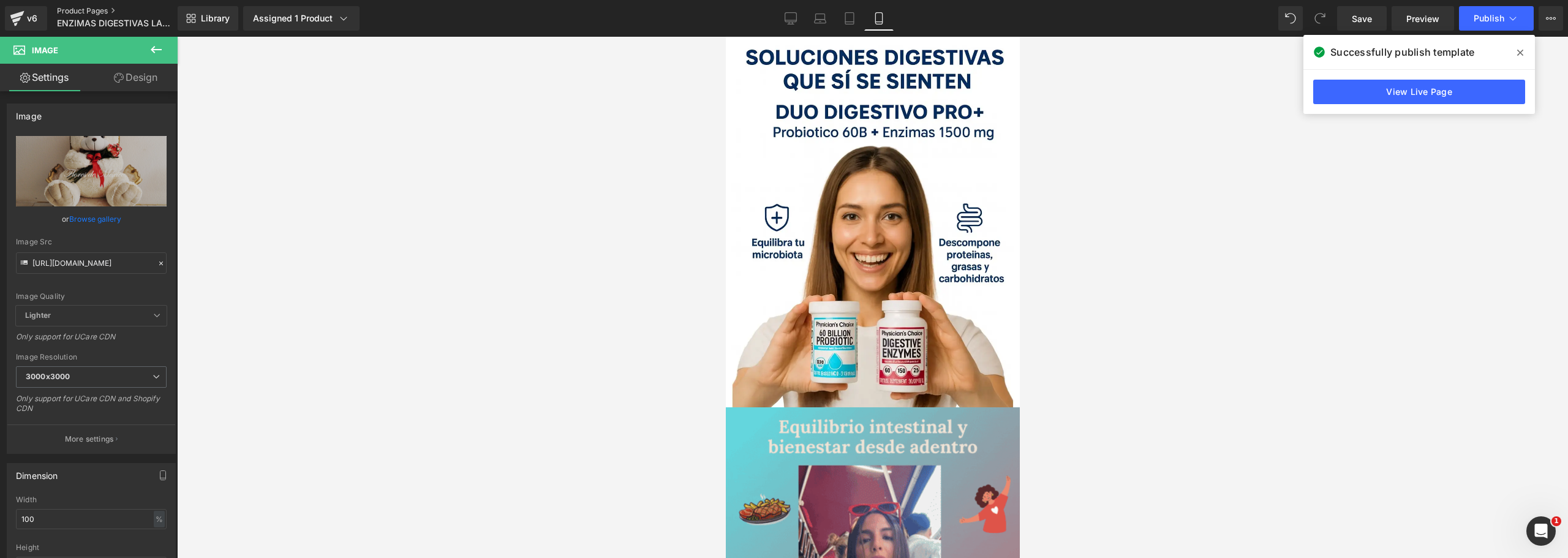
click at [79, 10] on link "Product Pages" at bounding box center [127, 10] width 140 height 10
click at [1358, 15] on span "Save" at bounding box center [1361, 18] width 20 height 13
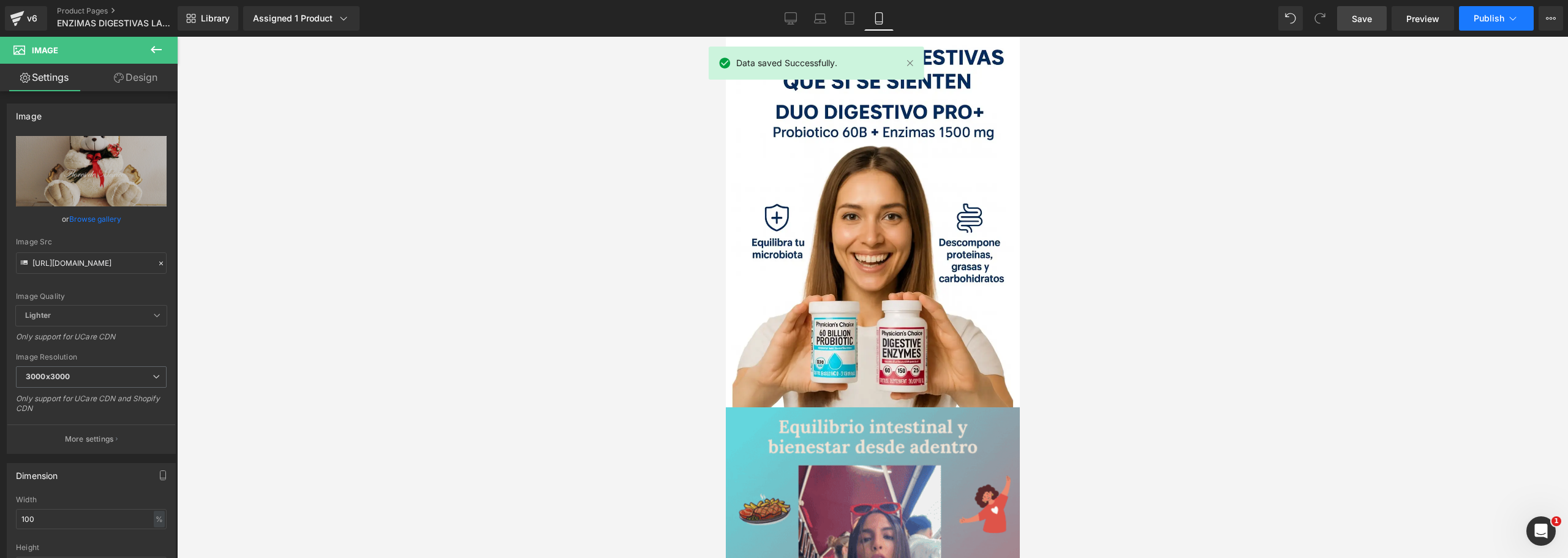
click at [1489, 22] on span "Publish" at bounding box center [1489, 17] width 31 height 10
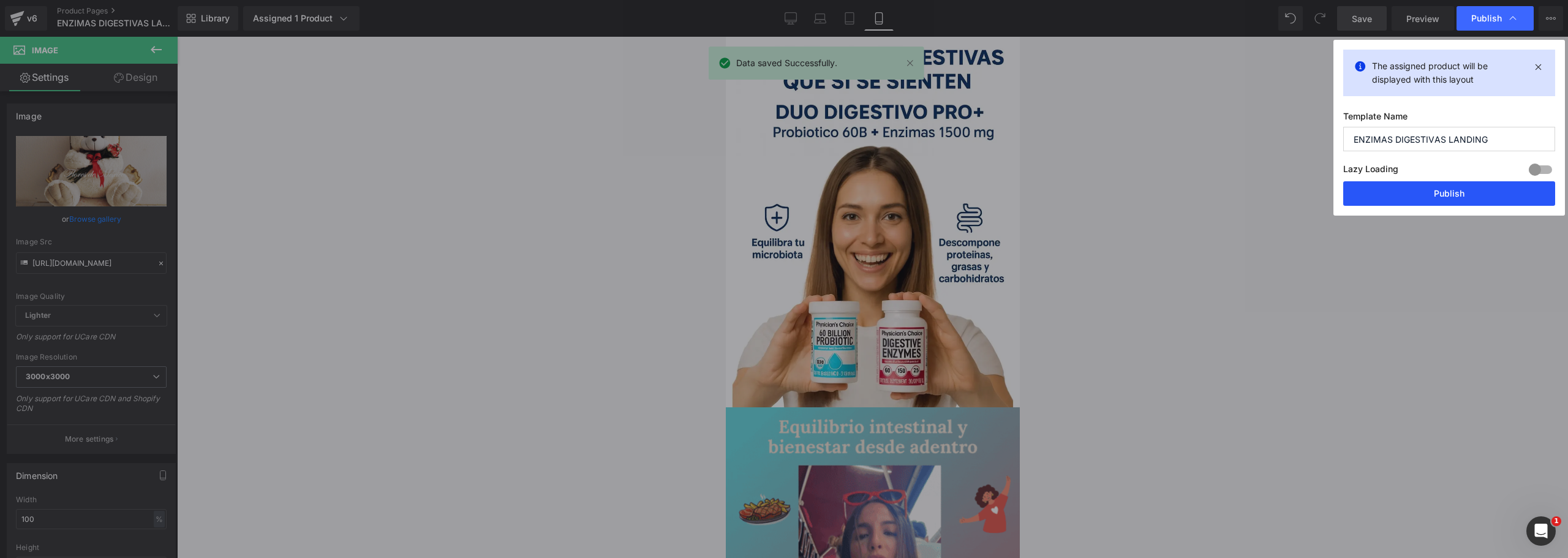
click at [1400, 196] on button "Publish" at bounding box center [1448, 194] width 212 height 24
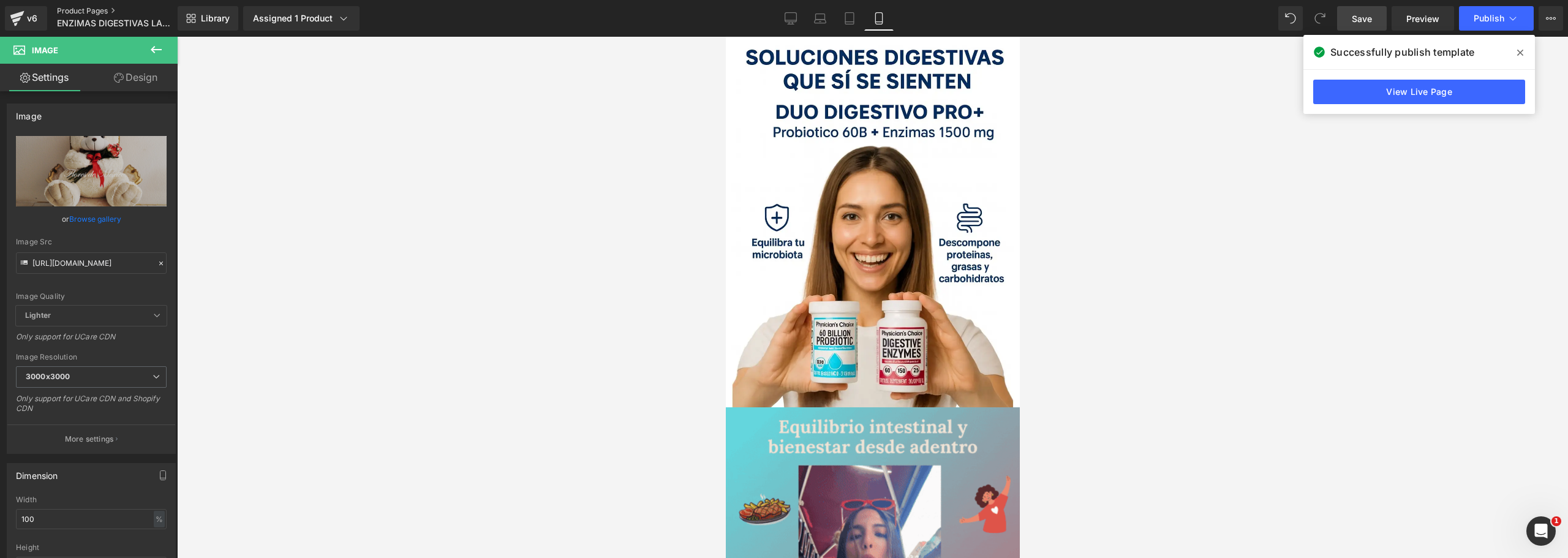
click at [87, 15] on link "Product Pages" at bounding box center [127, 10] width 140 height 10
